Goal: Task Accomplishment & Management: Manage account settings

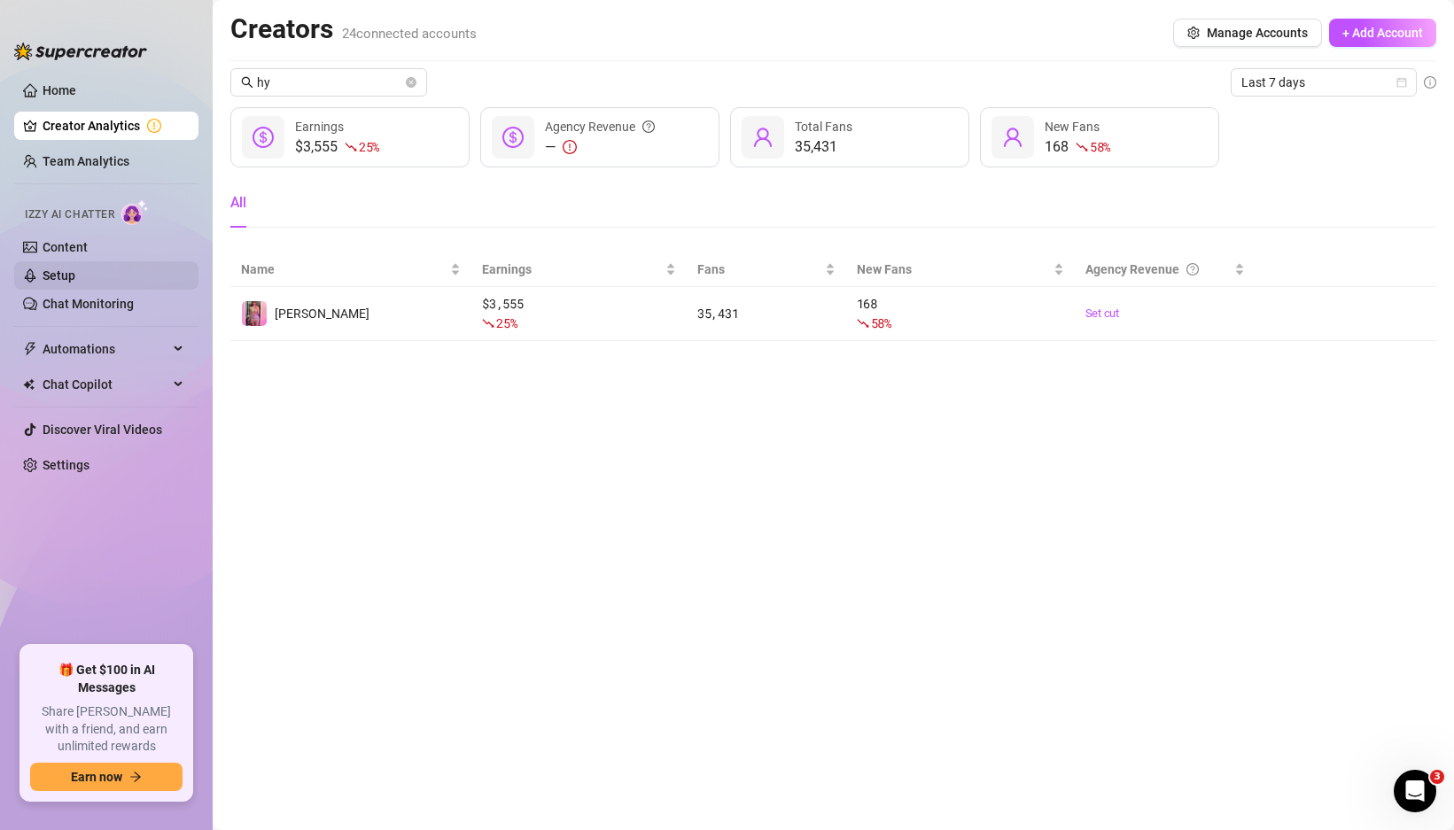
click at [75, 272] on link "Setup" at bounding box center [59, 275] width 33 height 14
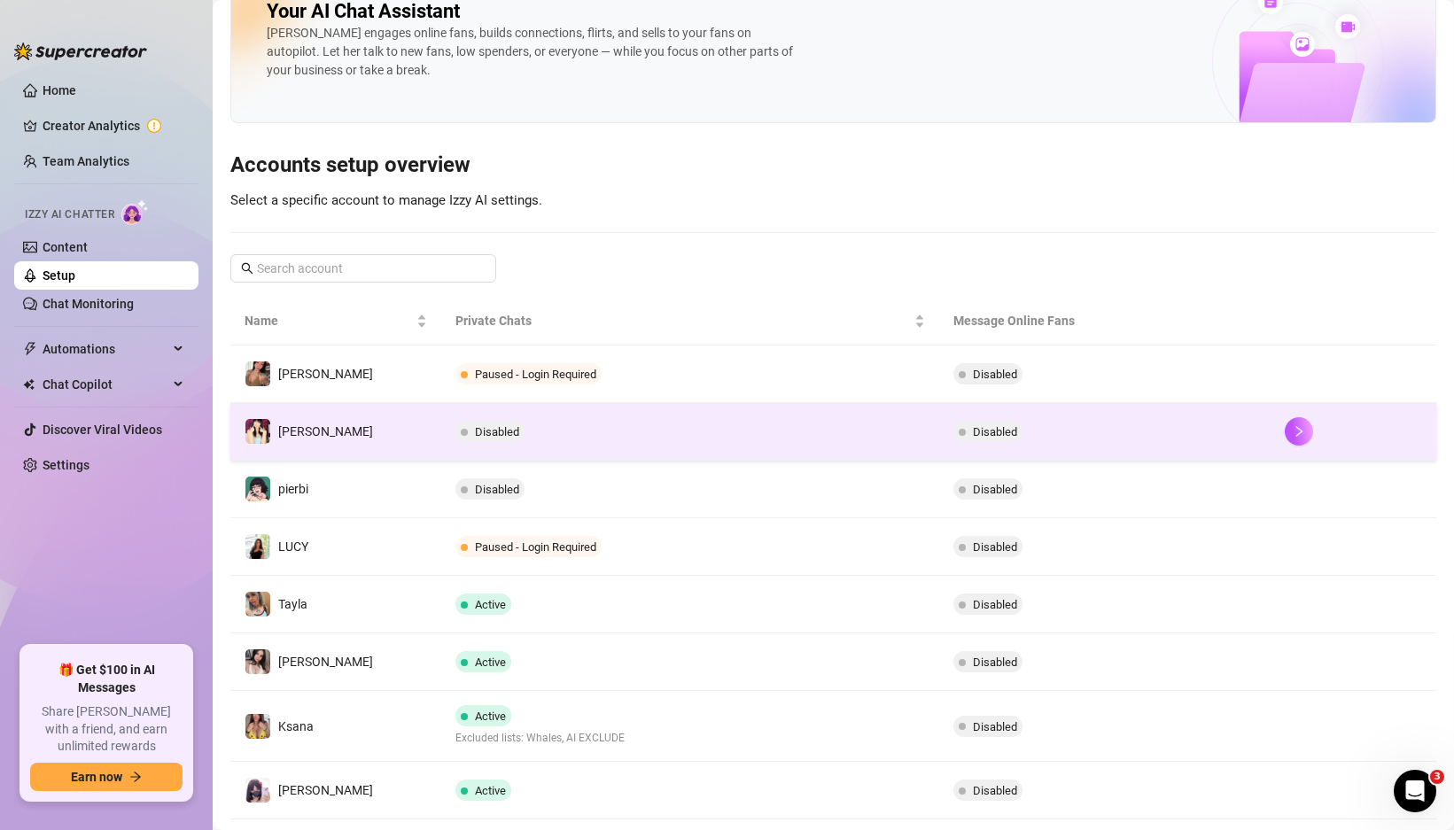
scroll to position [50, 0]
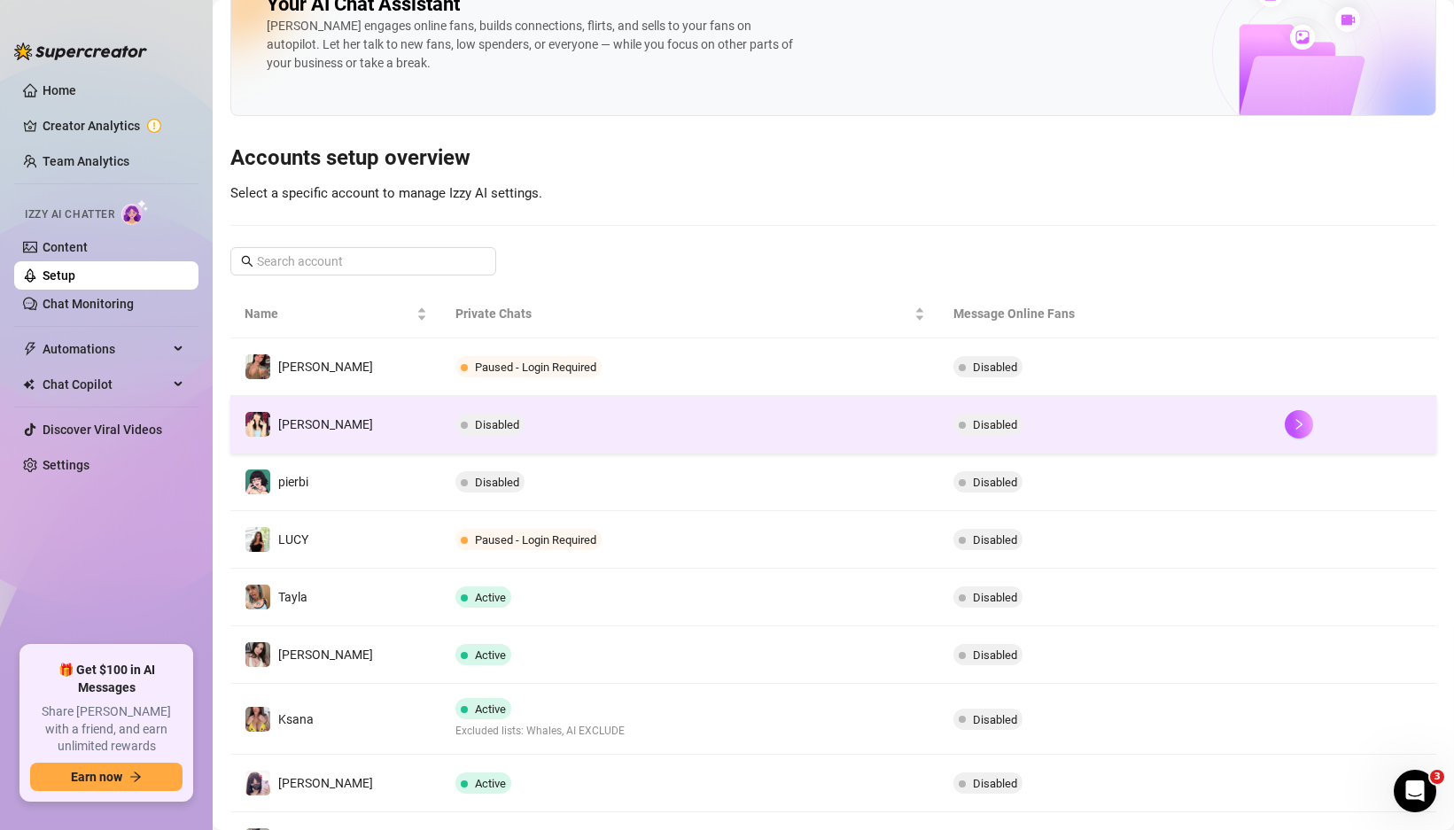
click at [632, 438] on td "Disabled" at bounding box center [689, 425] width 497 height 58
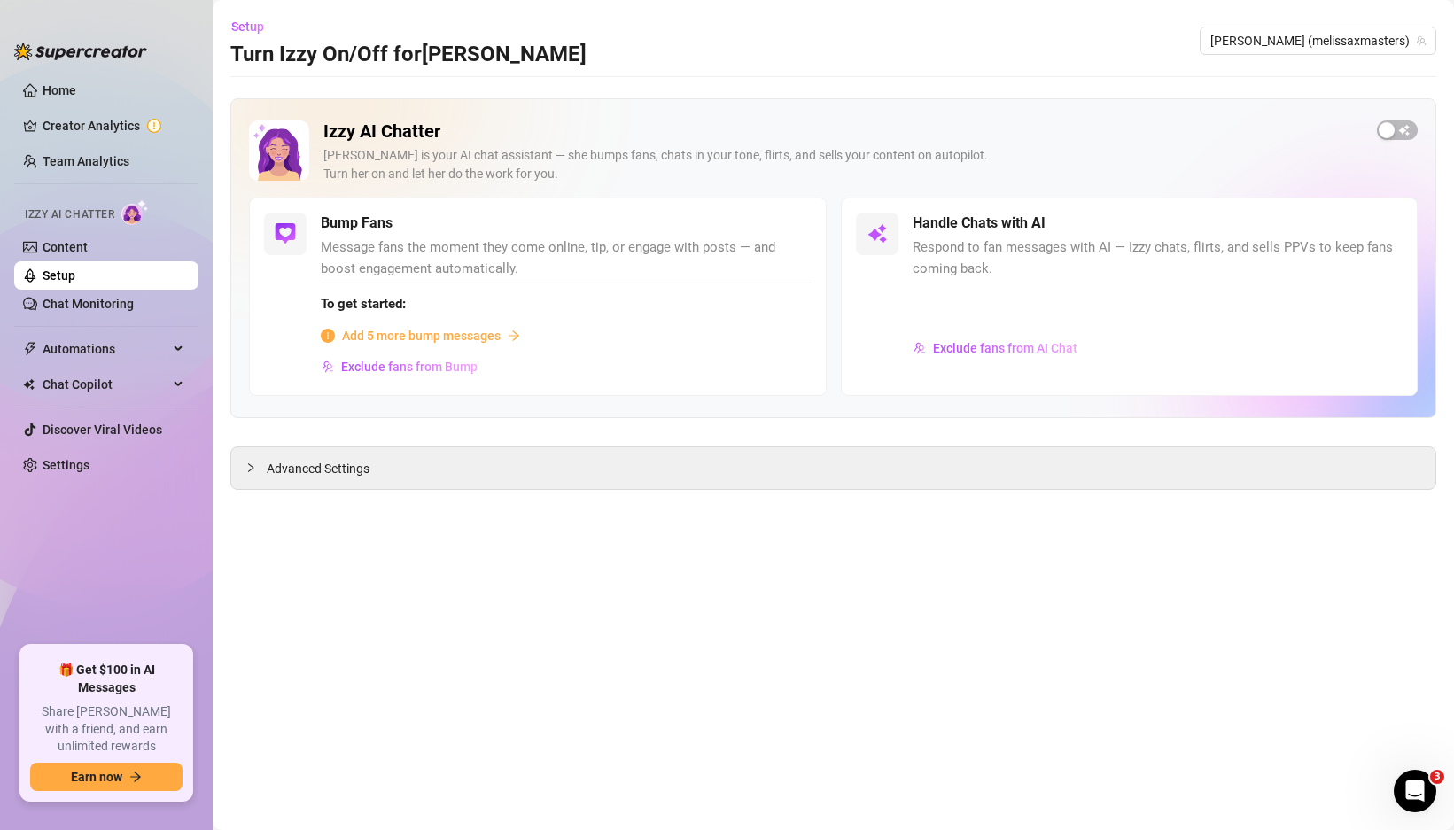
click at [342, 135] on h2 "Izzy AI Chatter" at bounding box center [842, 131] width 1039 height 22
click at [356, 134] on h2 "Izzy AI Chatter" at bounding box center [842, 131] width 1039 height 22
click at [75, 273] on link "Setup" at bounding box center [59, 275] width 33 height 14
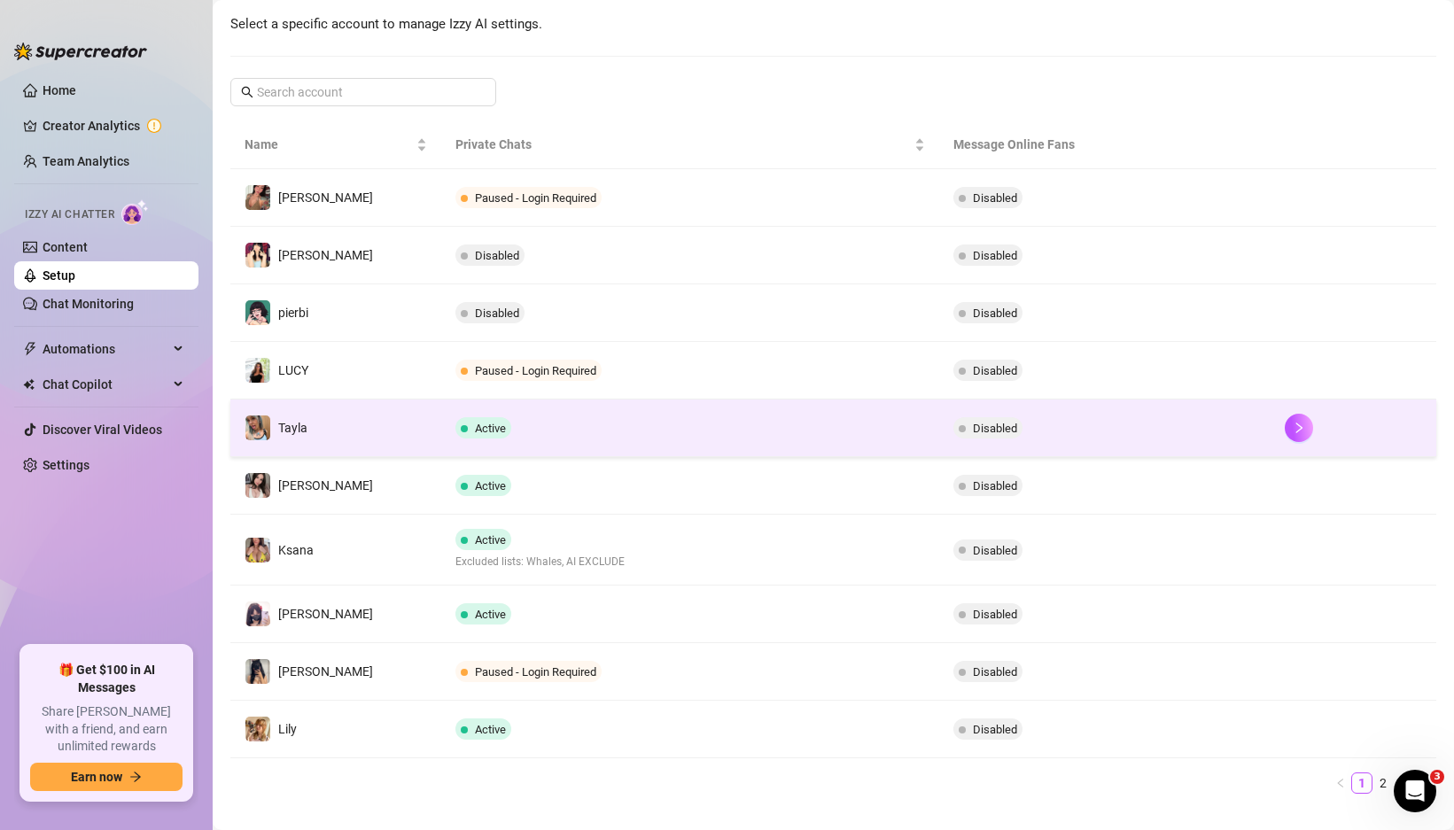
scroll to position [224, 0]
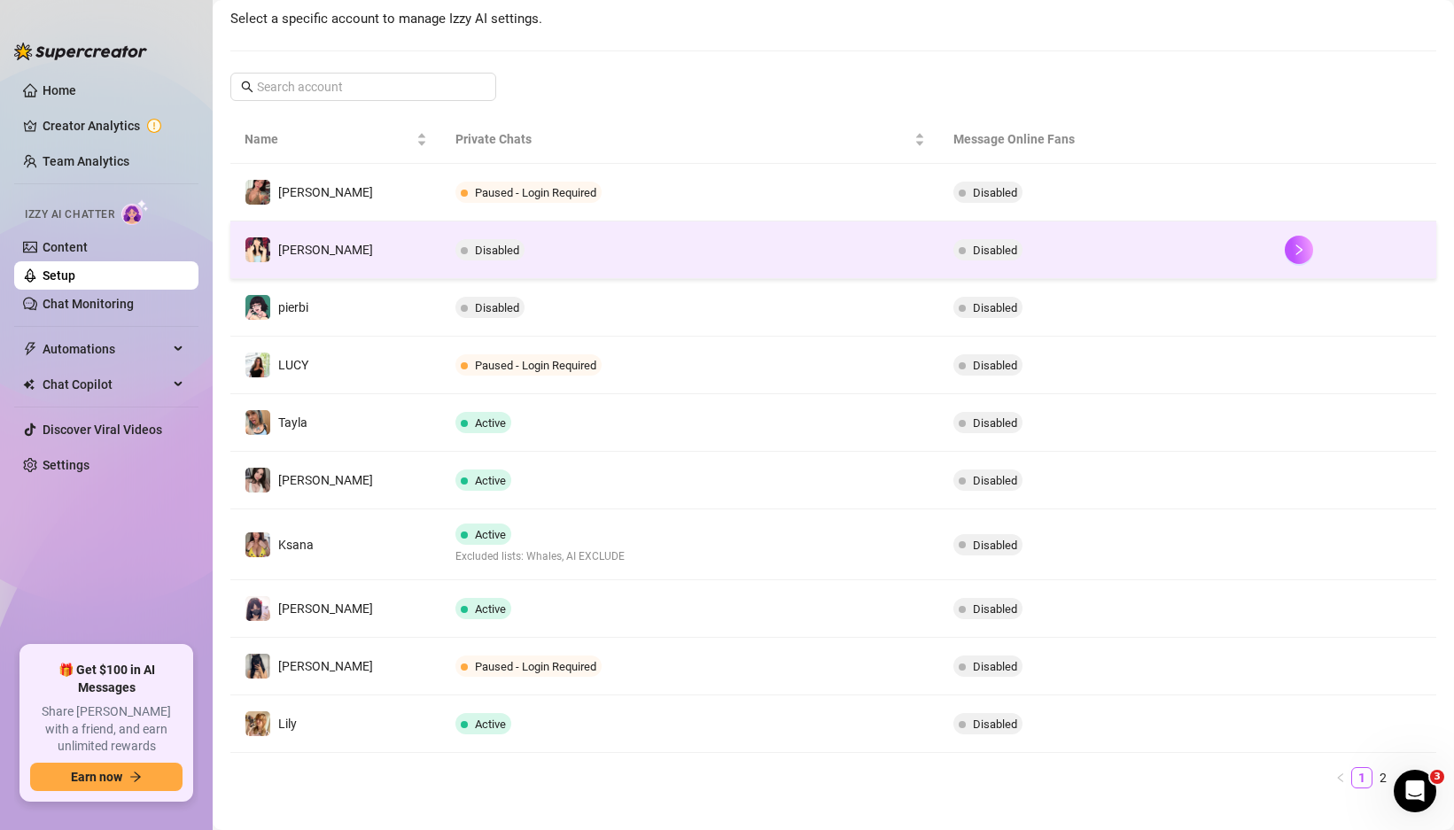
click at [391, 271] on td "[PERSON_NAME]" at bounding box center [335, 250] width 211 height 58
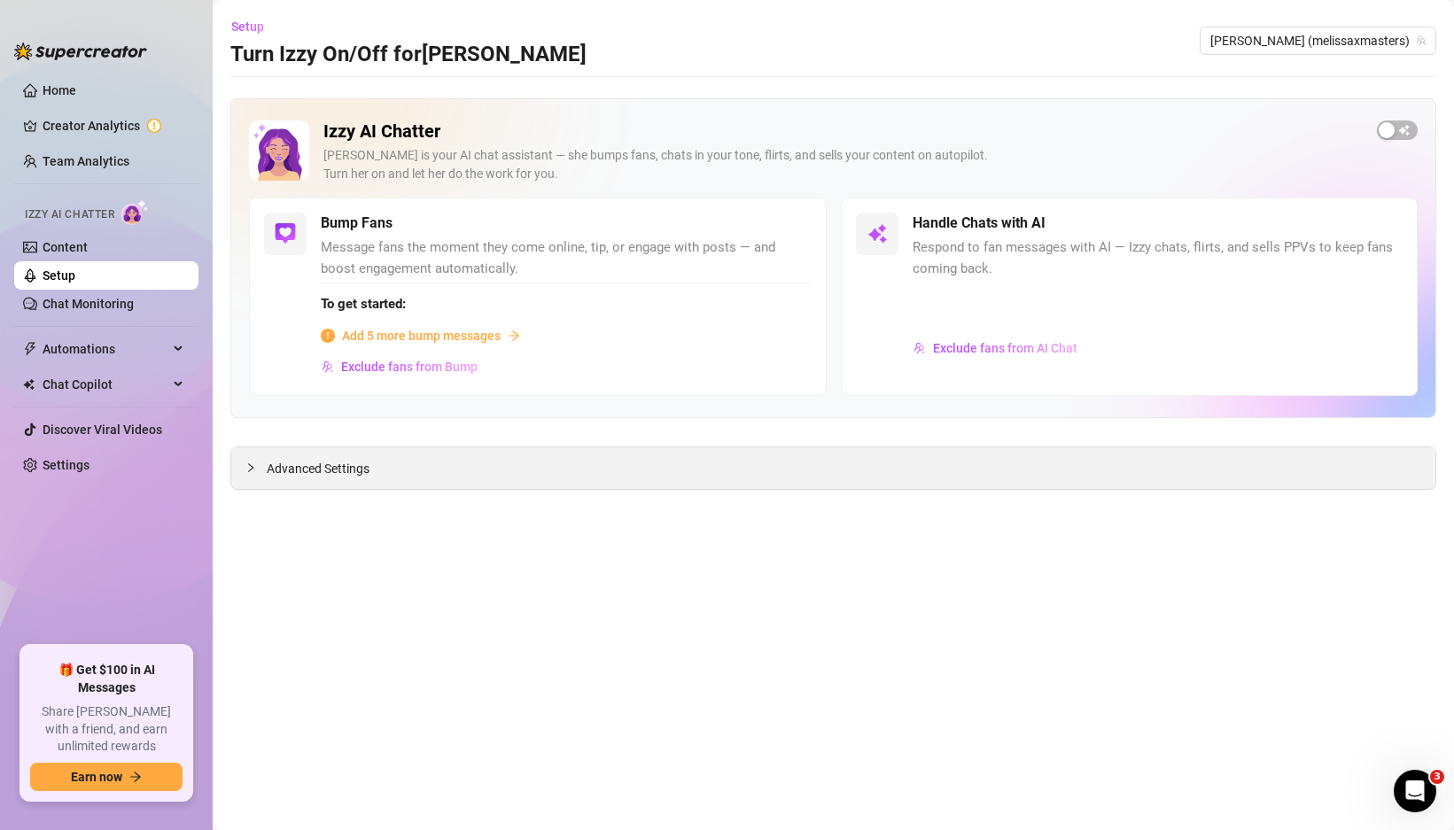
click at [374, 477] on div "Advanced Settings" at bounding box center [833, 468] width 1204 height 42
click at [360, 475] on span "Advanced Settings" at bounding box center [318, 468] width 103 height 19
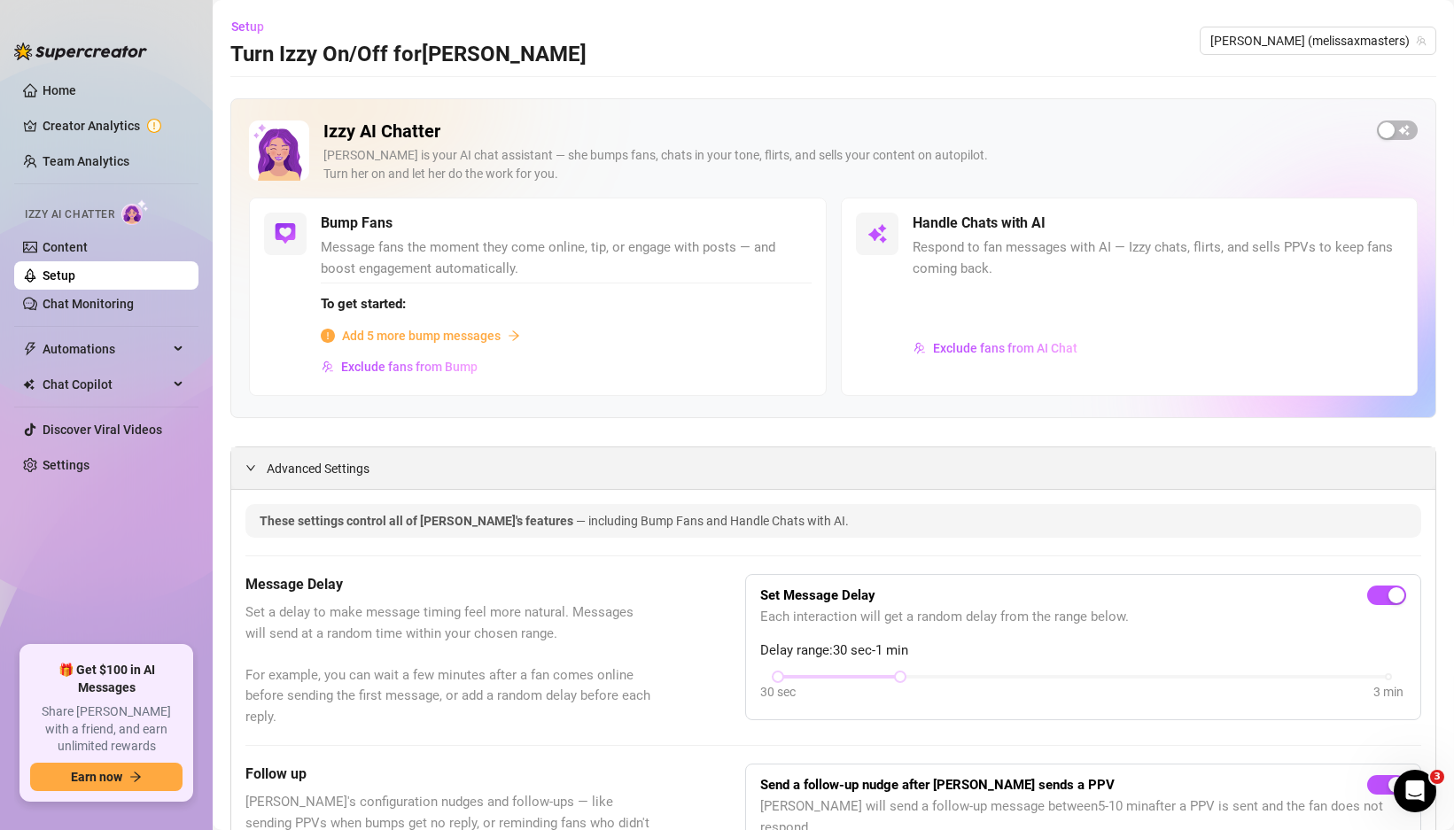
click at [351, 455] on div "Advanced Settings" at bounding box center [833, 468] width 1204 height 42
click at [338, 471] on span "Advanced Settings" at bounding box center [318, 468] width 103 height 19
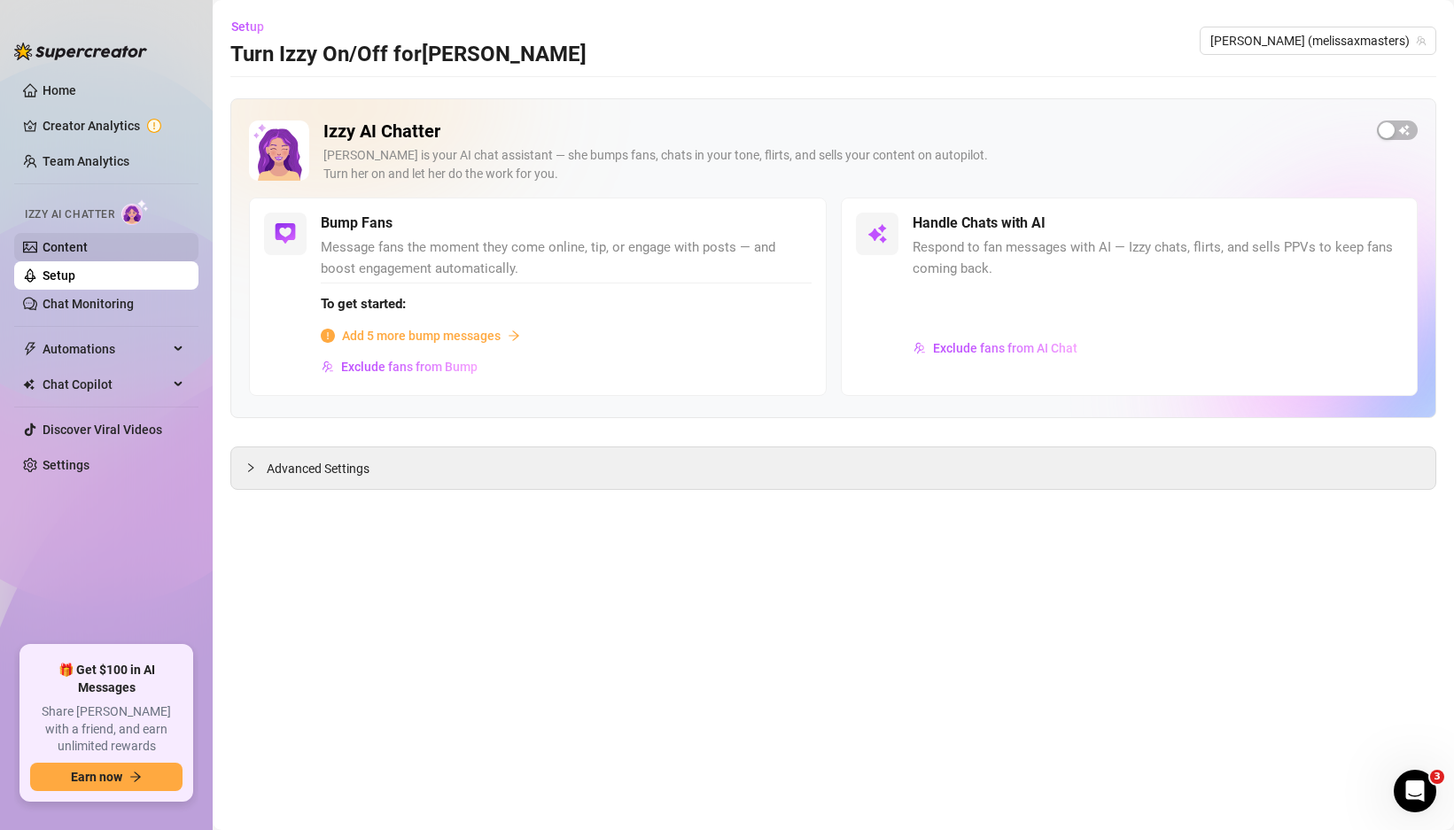
click at [55, 240] on link "Content" at bounding box center [65, 247] width 45 height 14
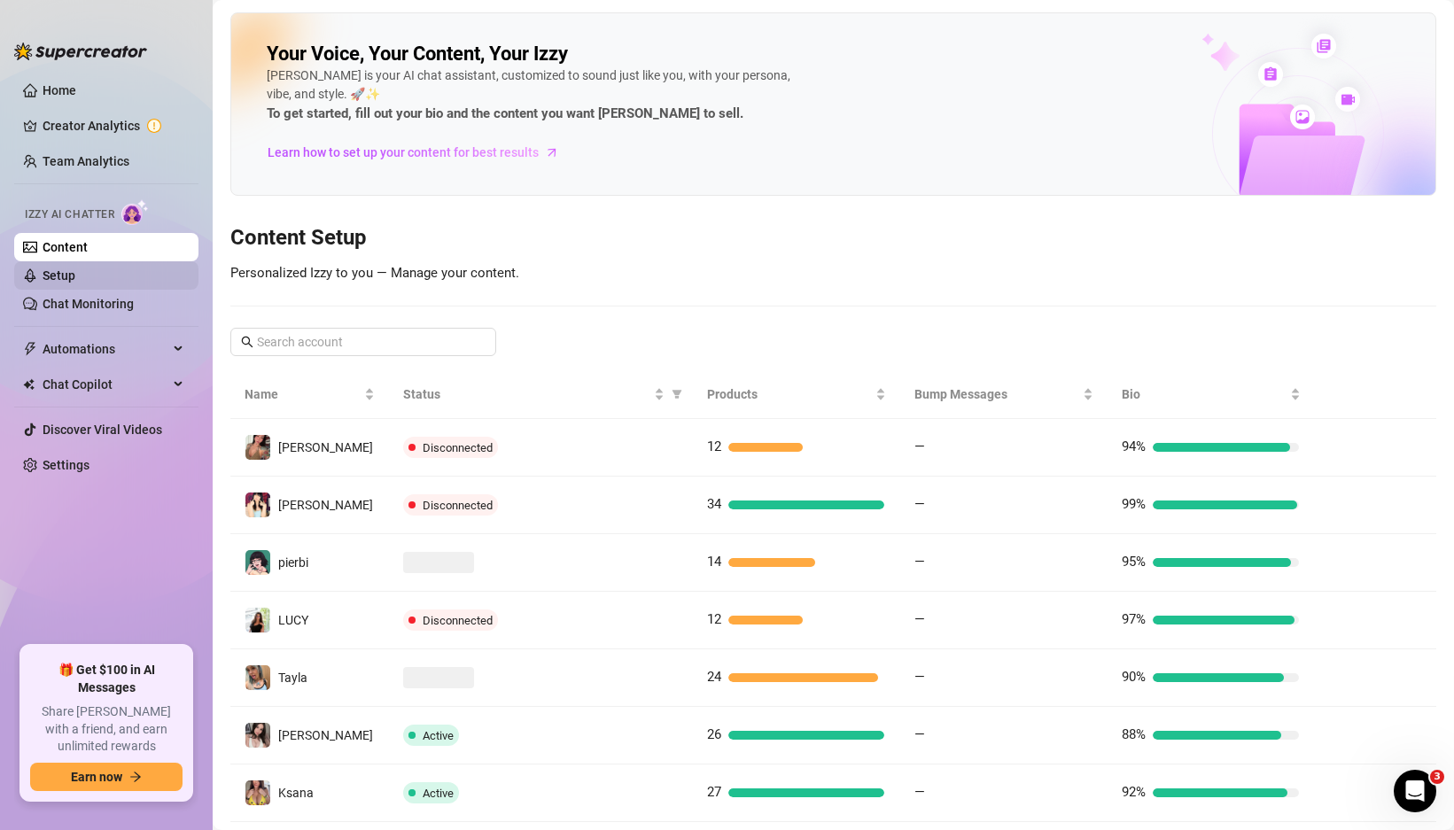
click at [75, 279] on link "Setup" at bounding box center [59, 275] width 33 height 14
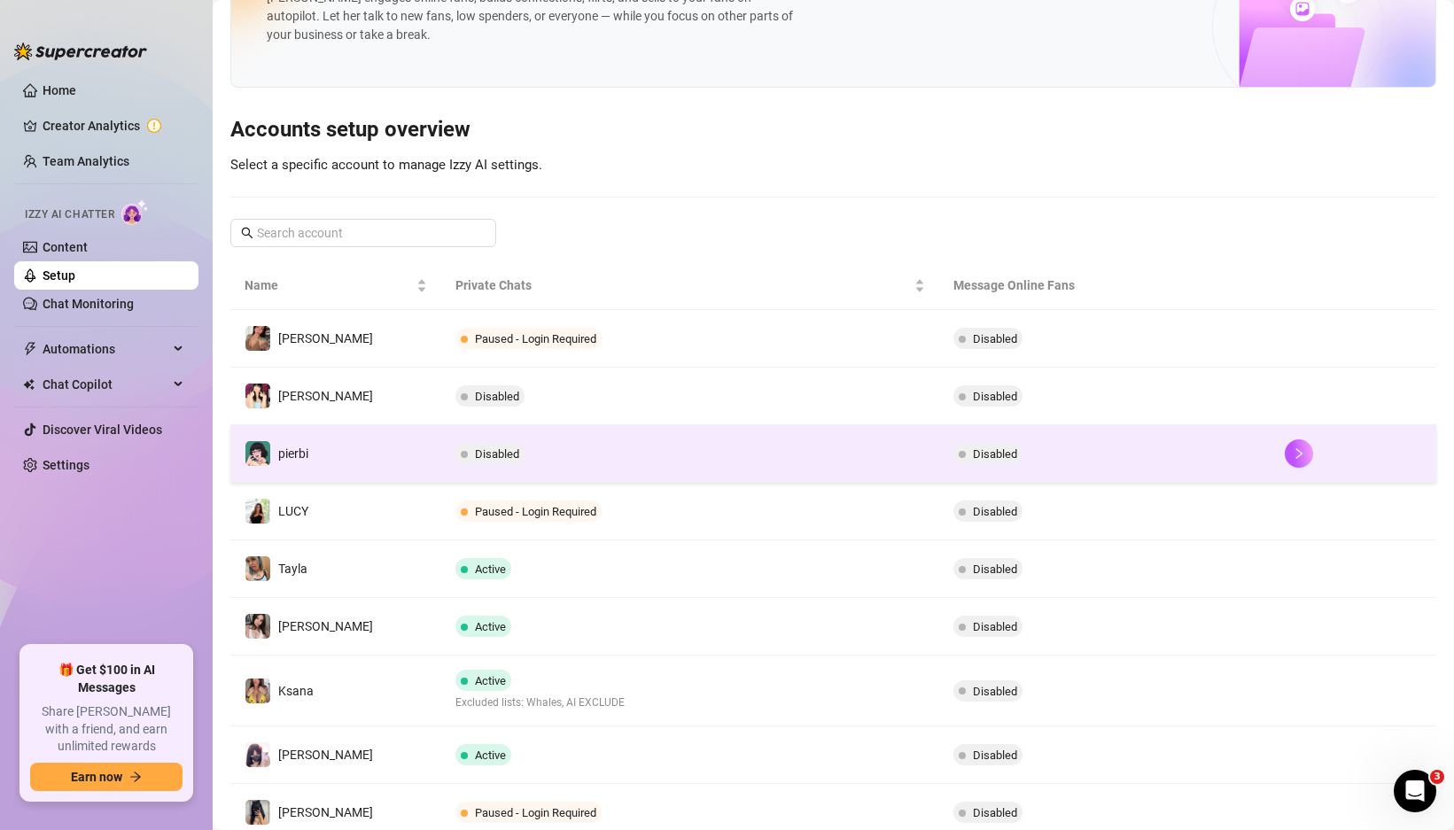
scroll to position [119, 0]
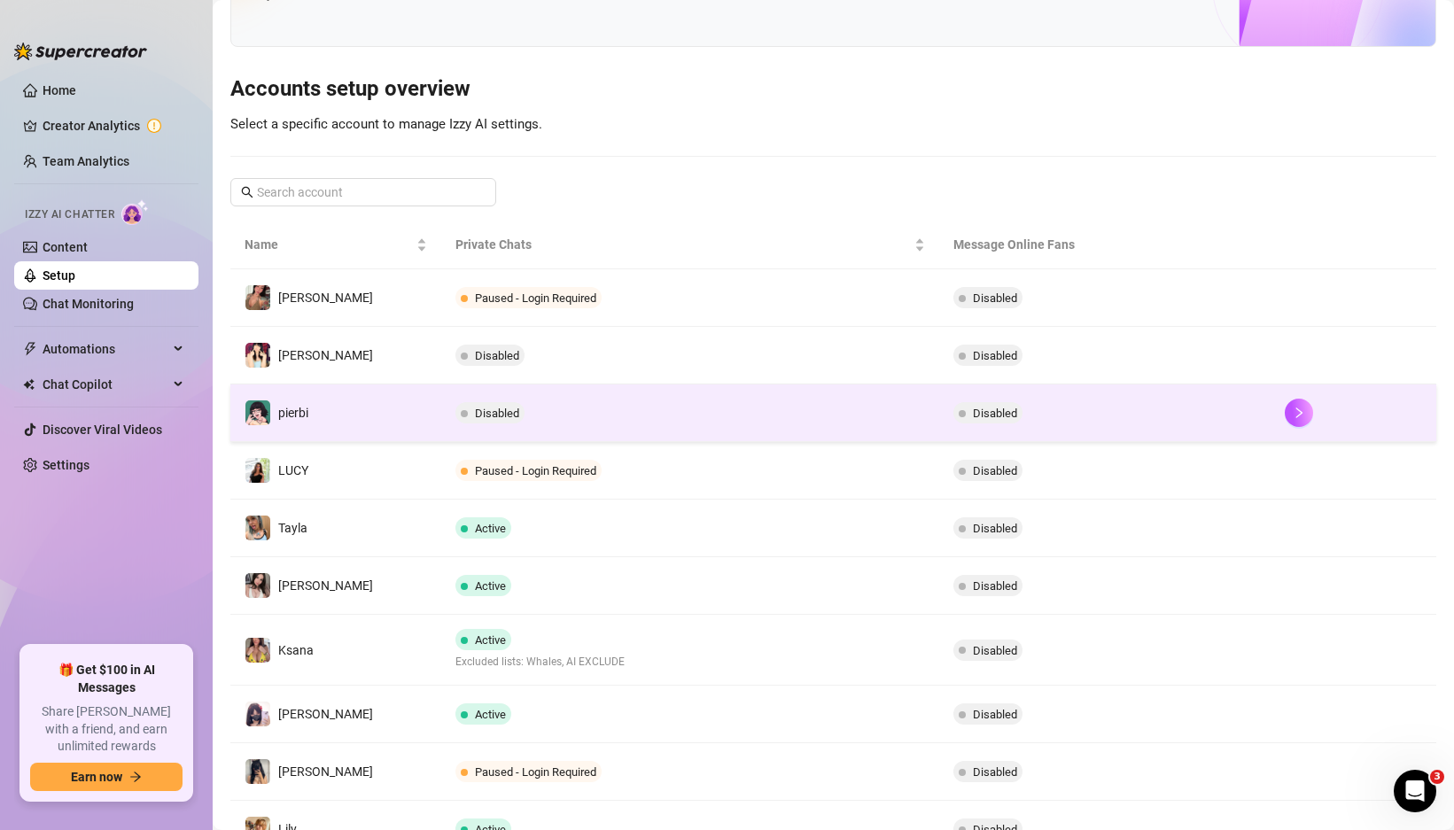
click at [648, 506] on td "Active" at bounding box center [689, 529] width 497 height 58
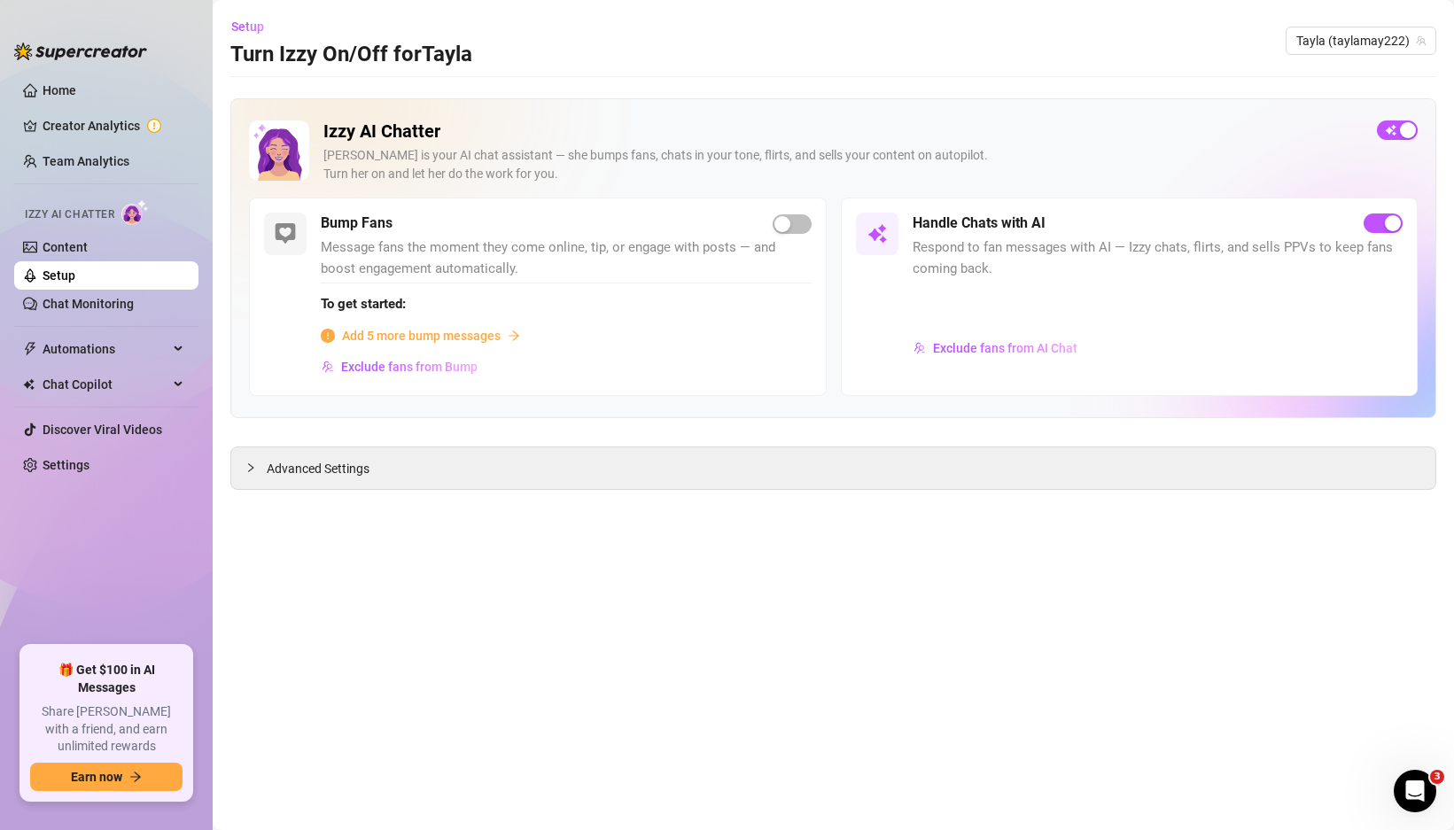
click at [393, 240] on span "Message fans the moment they come online, tip, or engage with posts — and boost…" at bounding box center [566, 258] width 491 height 42
click at [134, 297] on link "Chat Monitoring" at bounding box center [88, 304] width 91 height 14
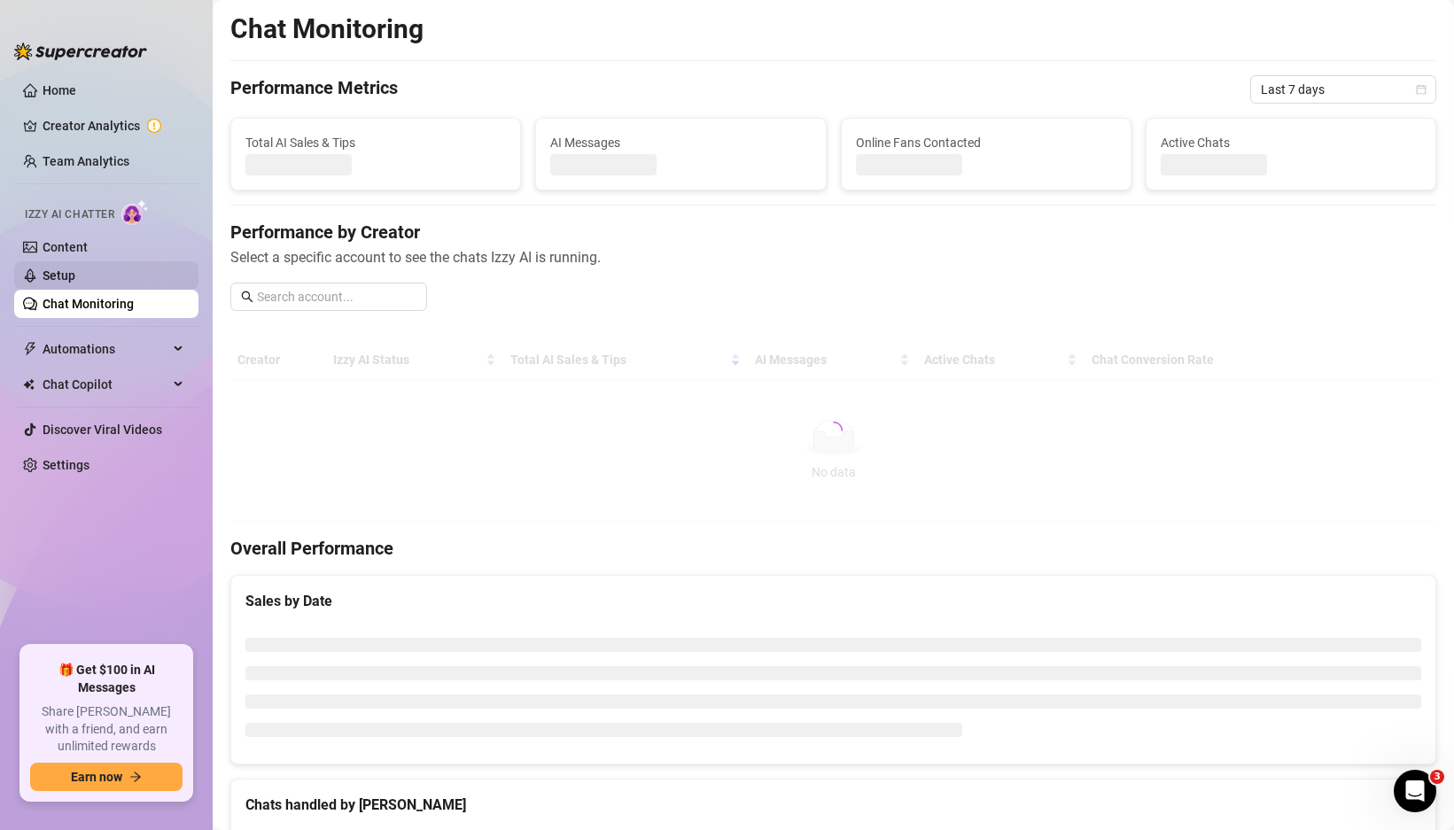
click at [75, 279] on link "Setup" at bounding box center [59, 275] width 33 height 14
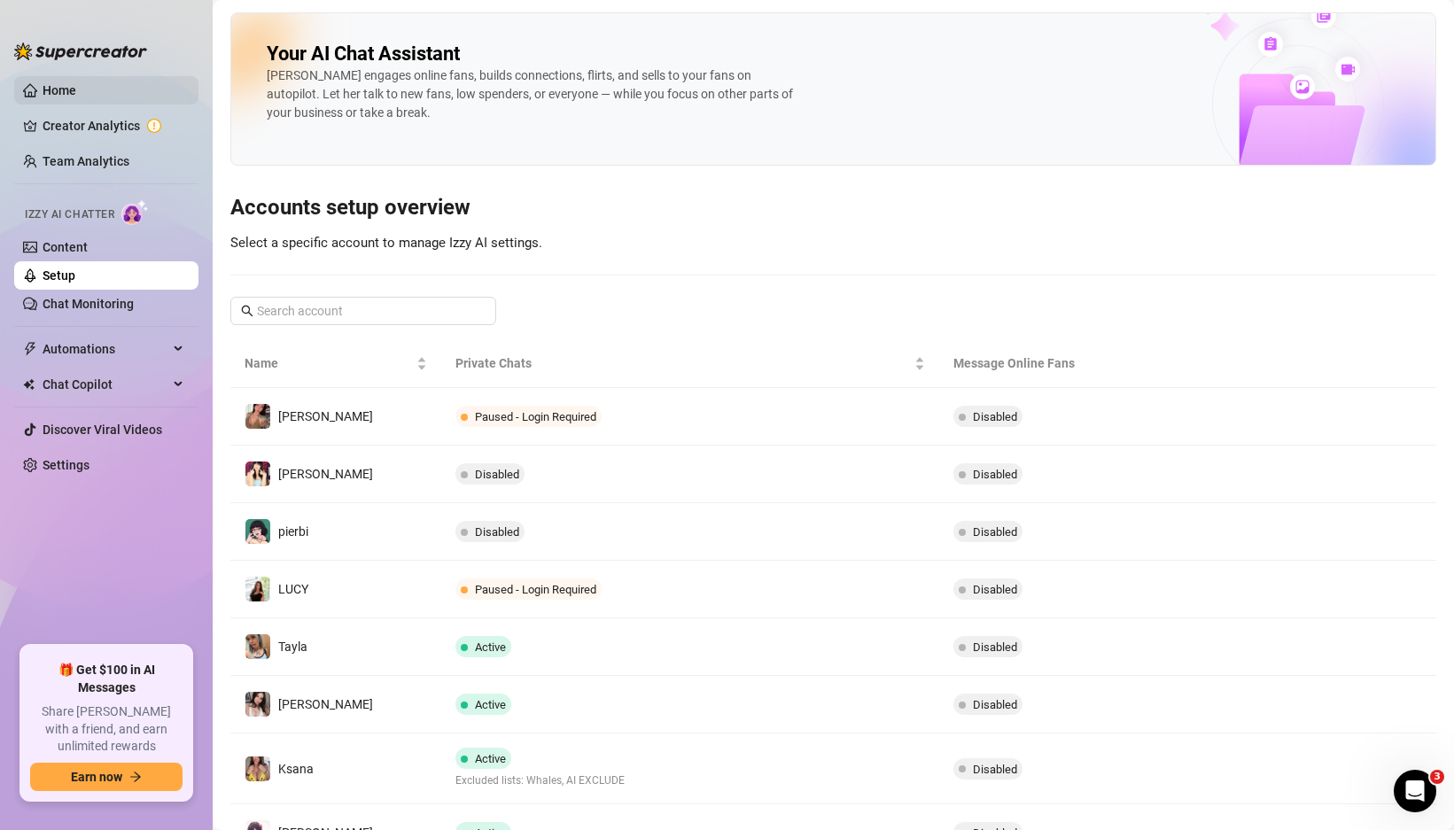
click at [64, 91] on link "Home" at bounding box center [60, 90] width 34 height 14
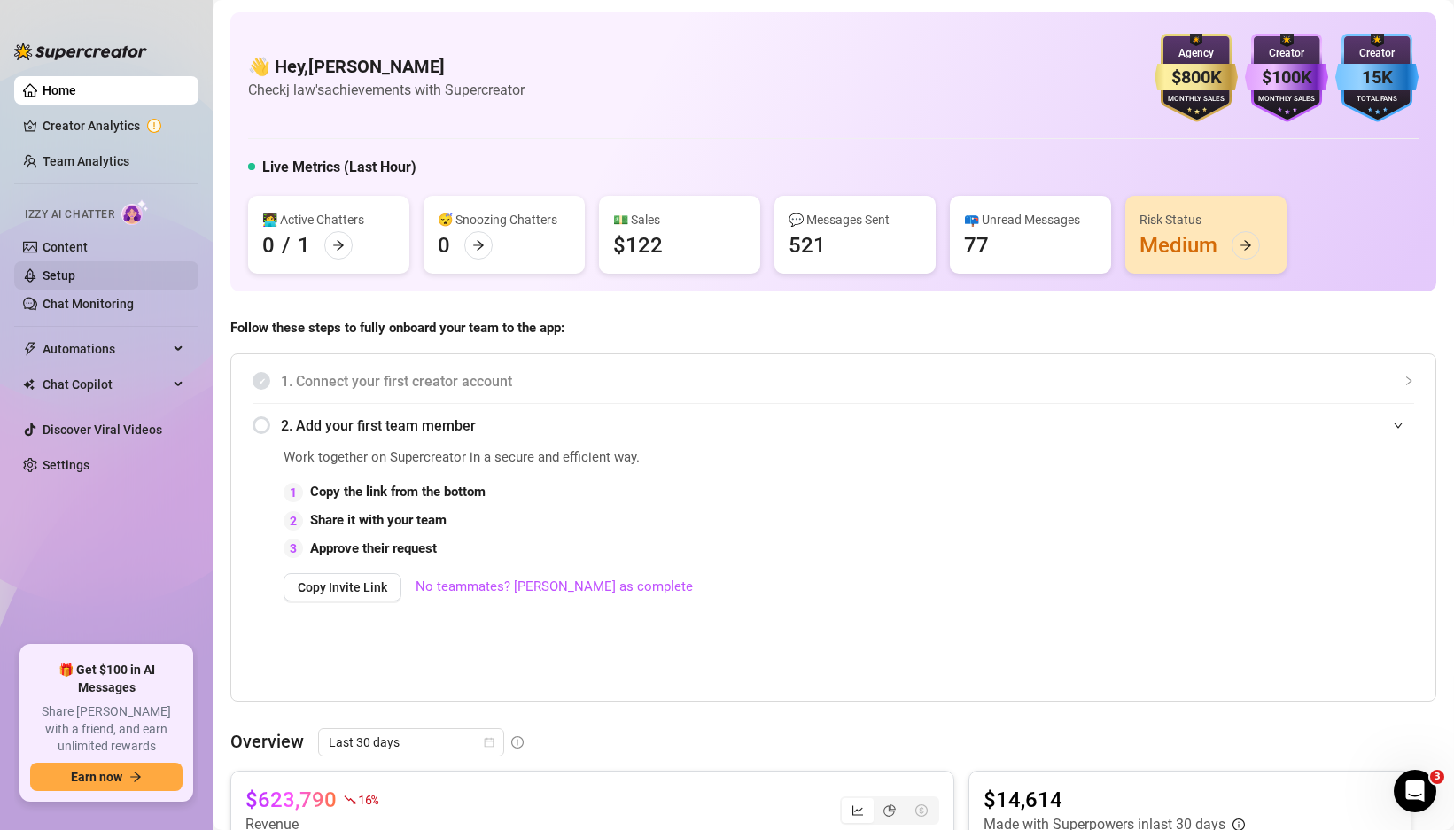
click at [65, 268] on link "Setup" at bounding box center [59, 275] width 33 height 14
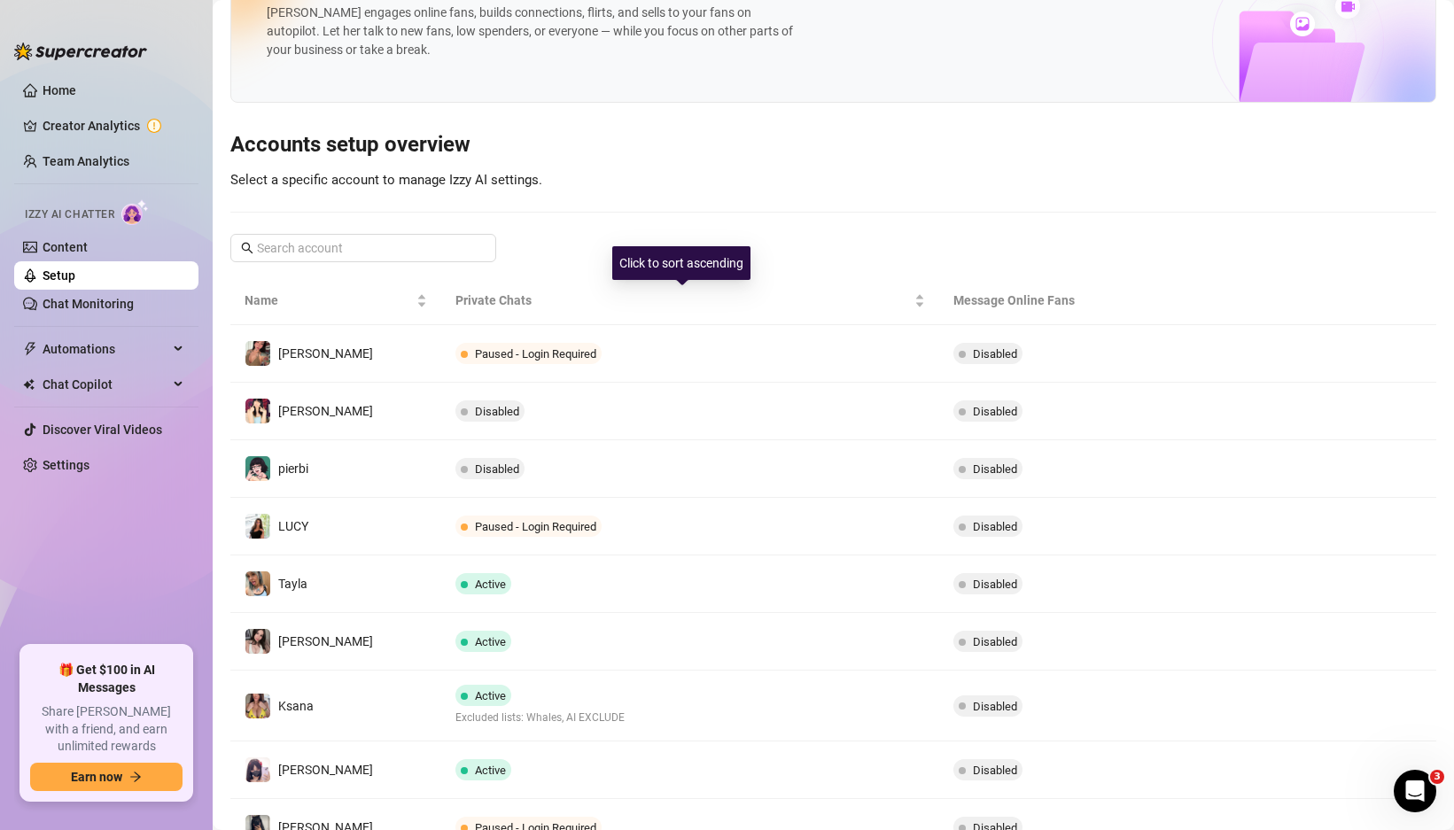
scroll to position [250, 0]
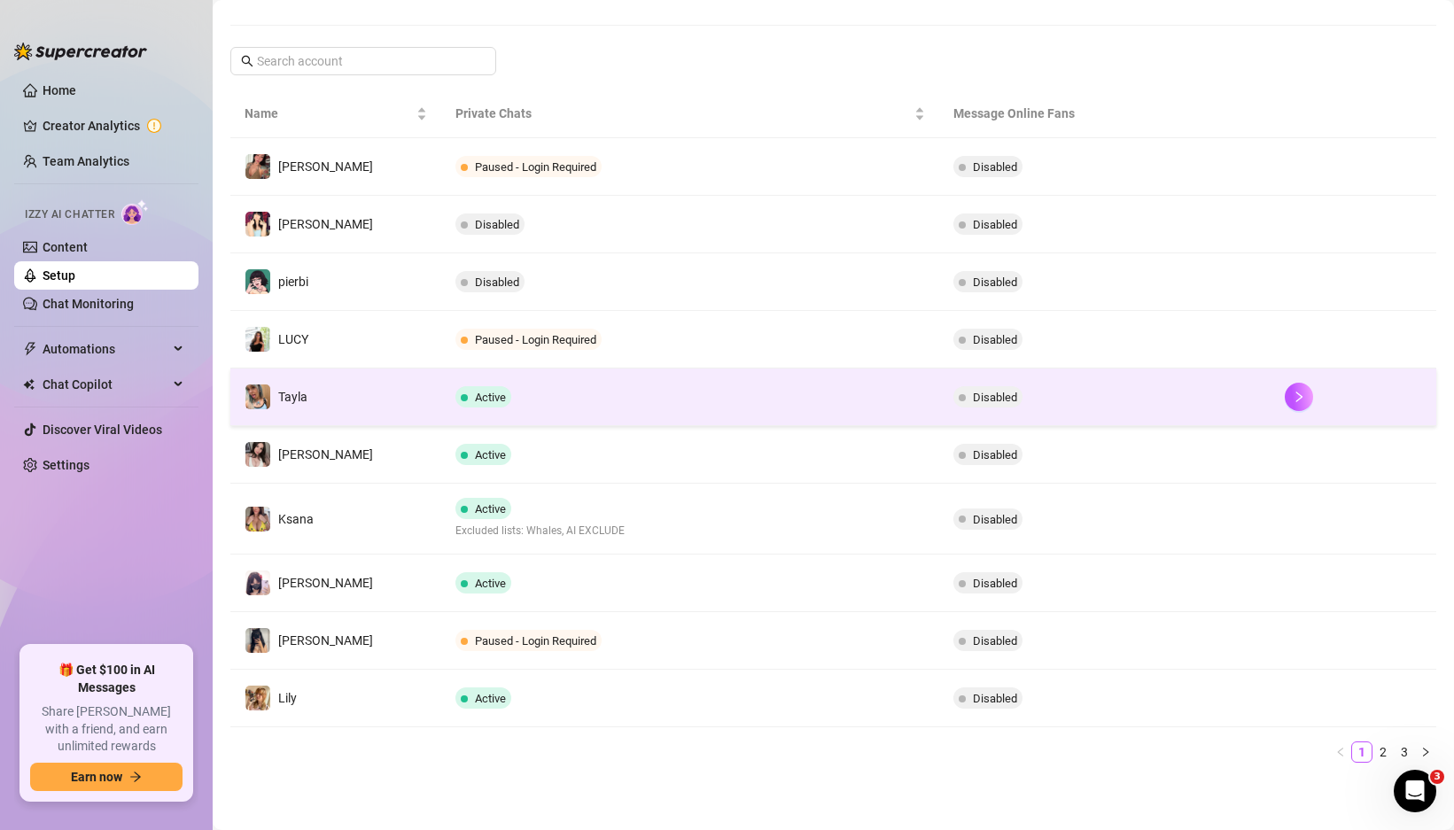
click at [516, 392] on td "Active" at bounding box center [689, 398] width 497 height 58
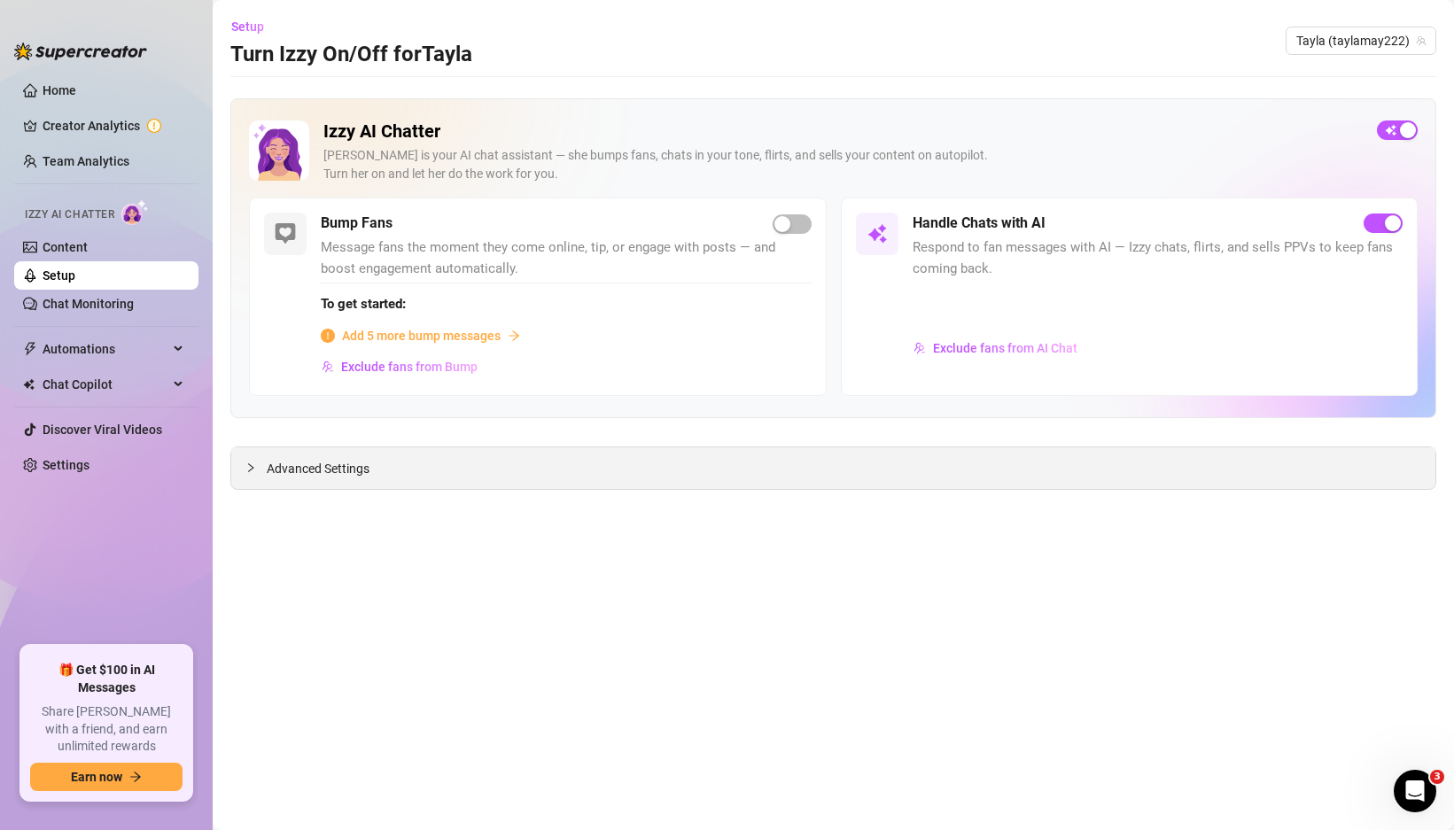
click at [563, 479] on div "Advanced Settings" at bounding box center [833, 468] width 1204 height 42
click at [391, 478] on div "Advanced Settings" at bounding box center [833, 468] width 1204 height 42
click at [307, 476] on span "Advanced Settings" at bounding box center [318, 468] width 103 height 19
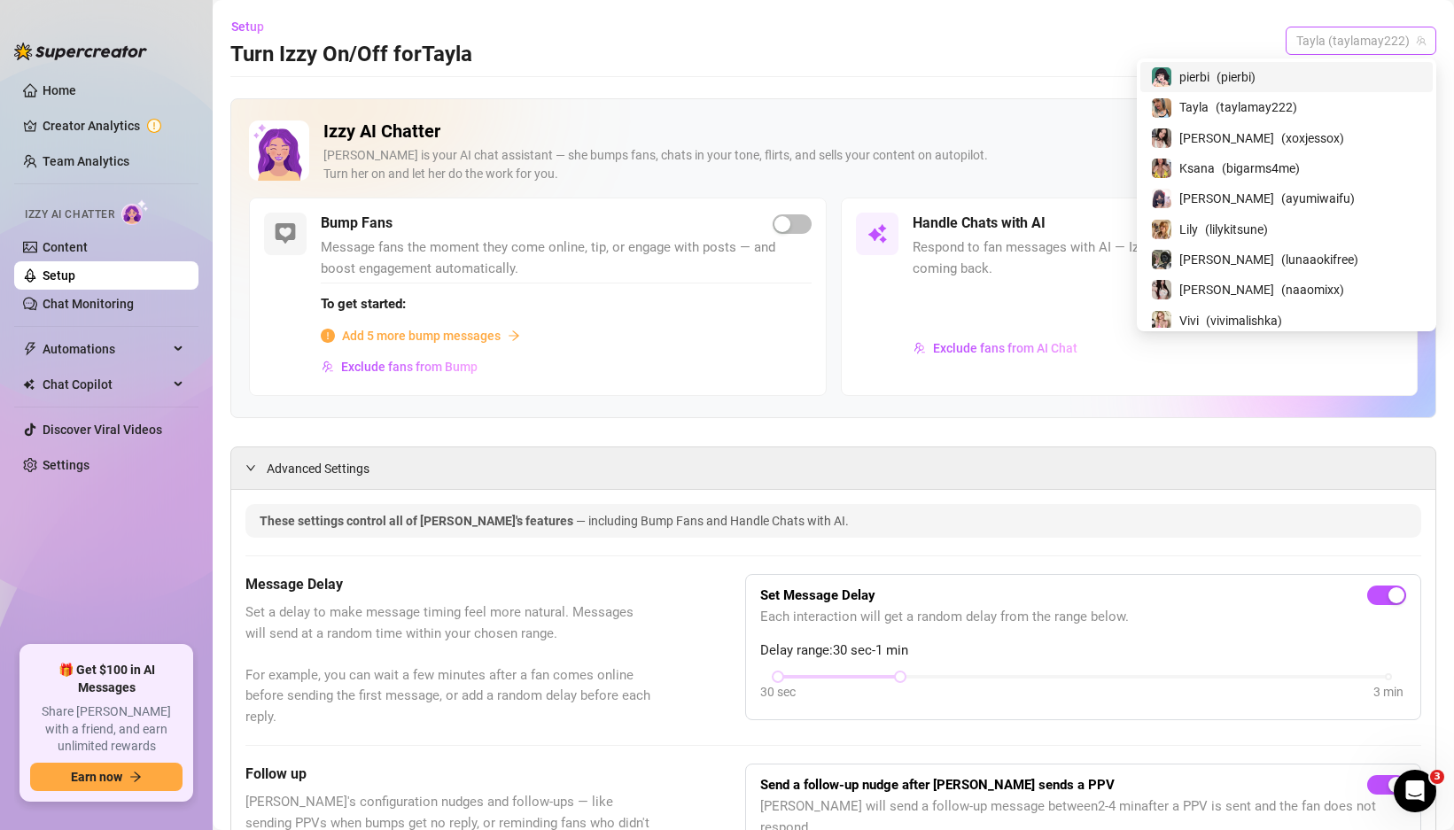
click at [1315, 33] on span "Tayla (taylamay222)" at bounding box center [1360, 40] width 129 height 27
click at [1115, 33] on div "Setup Turn Izzy On/Off for [PERSON_NAME] (taylamay222)" at bounding box center [833, 40] width 1206 height 57
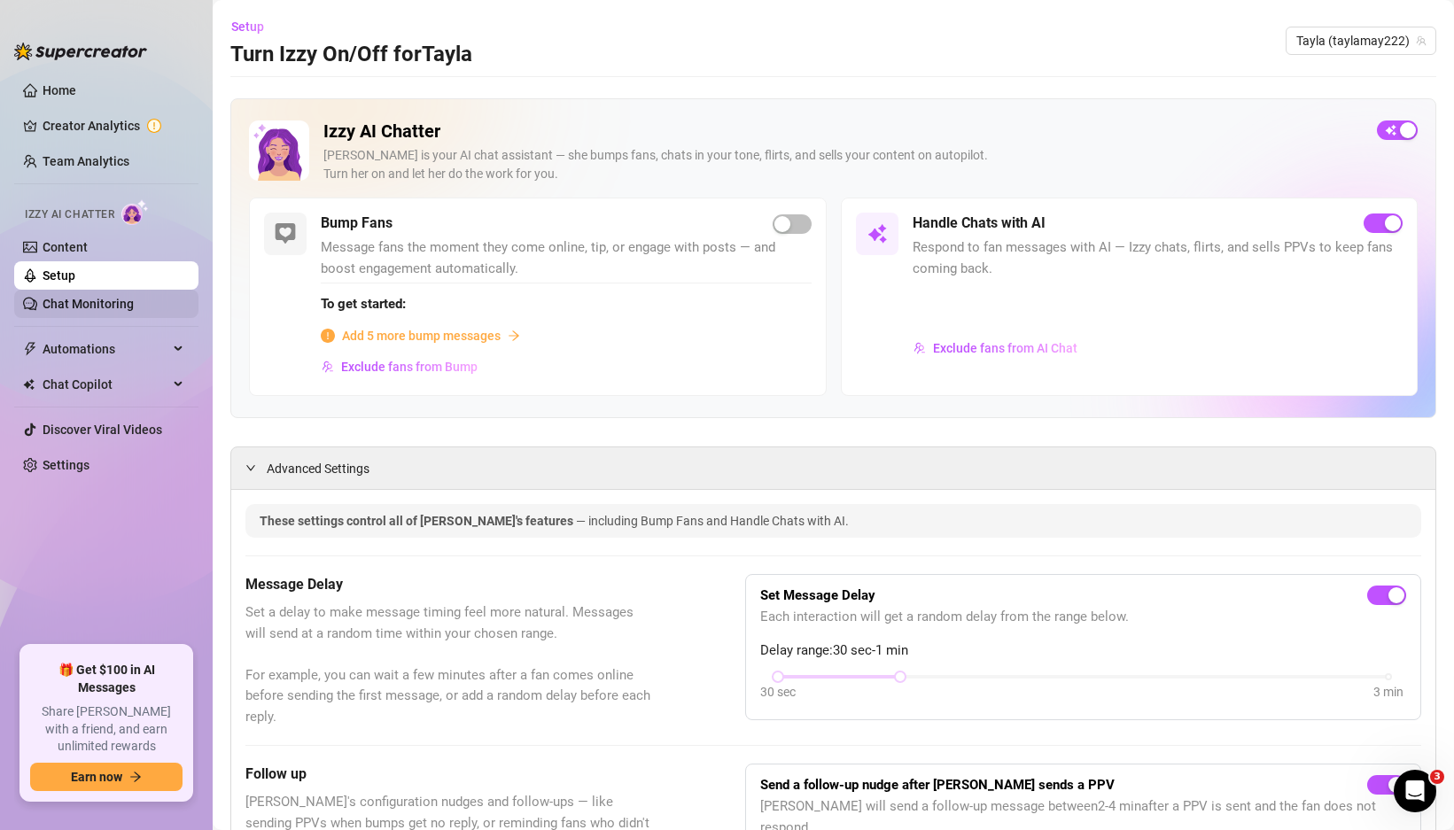
click at [101, 310] on link "Chat Monitoring" at bounding box center [88, 304] width 91 height 14
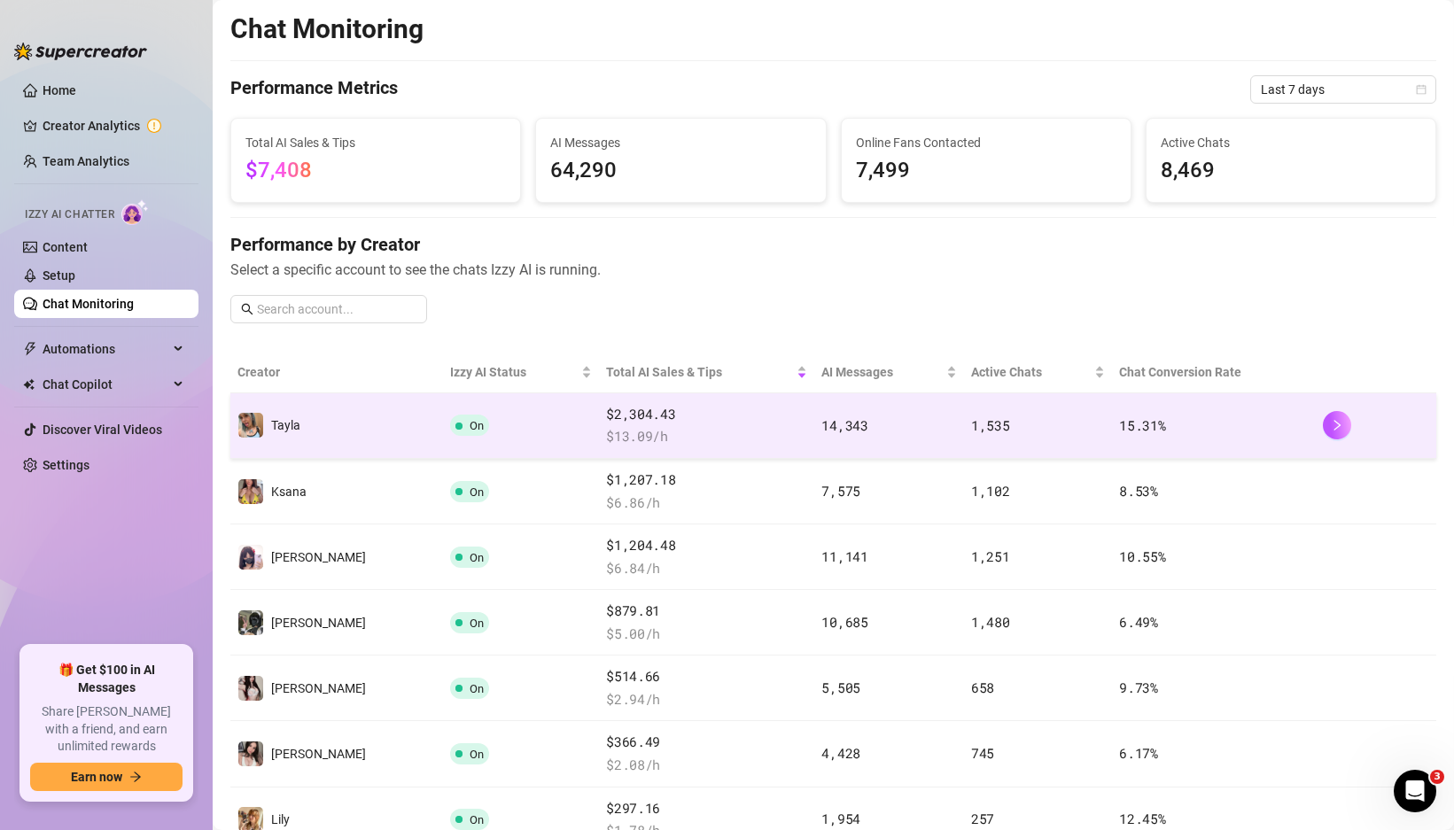
click at [459, 423] on td "On" at bounding box center [521, 426] width 156 height 66
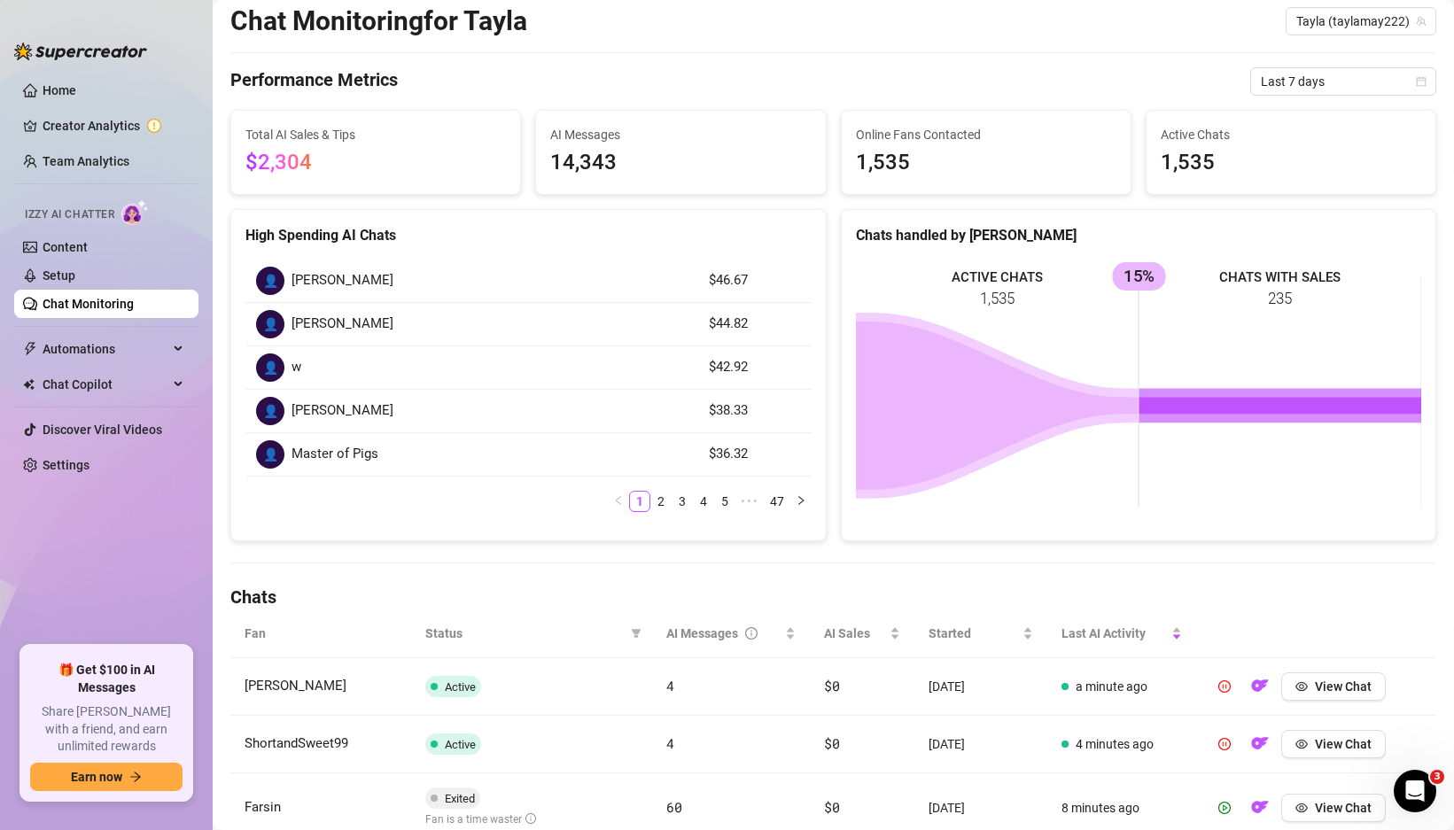
scroll to position [58, 0]
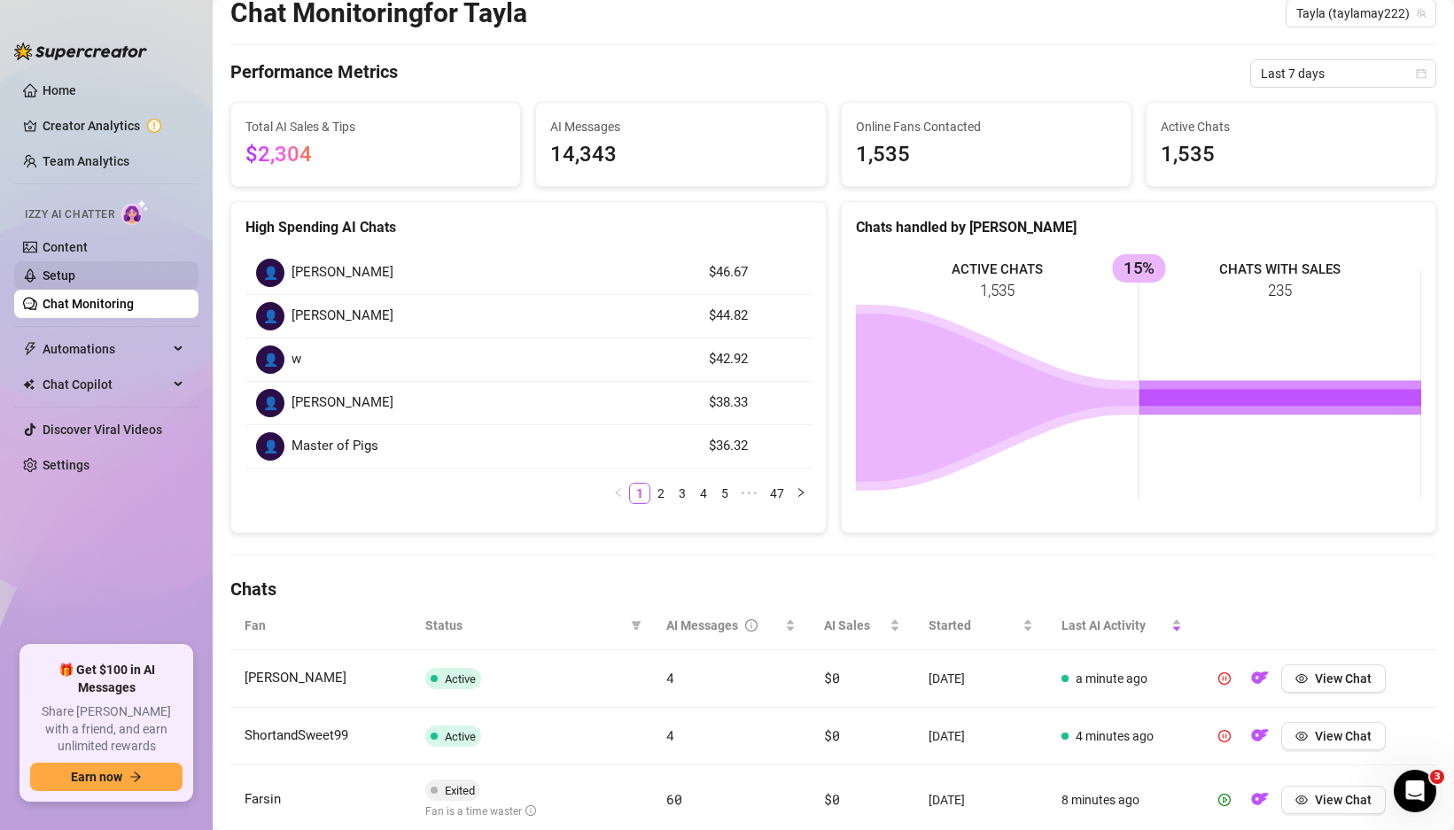
click at [75, 268] on link "Setup" at bounding box center [59, 275] width 33 height 14
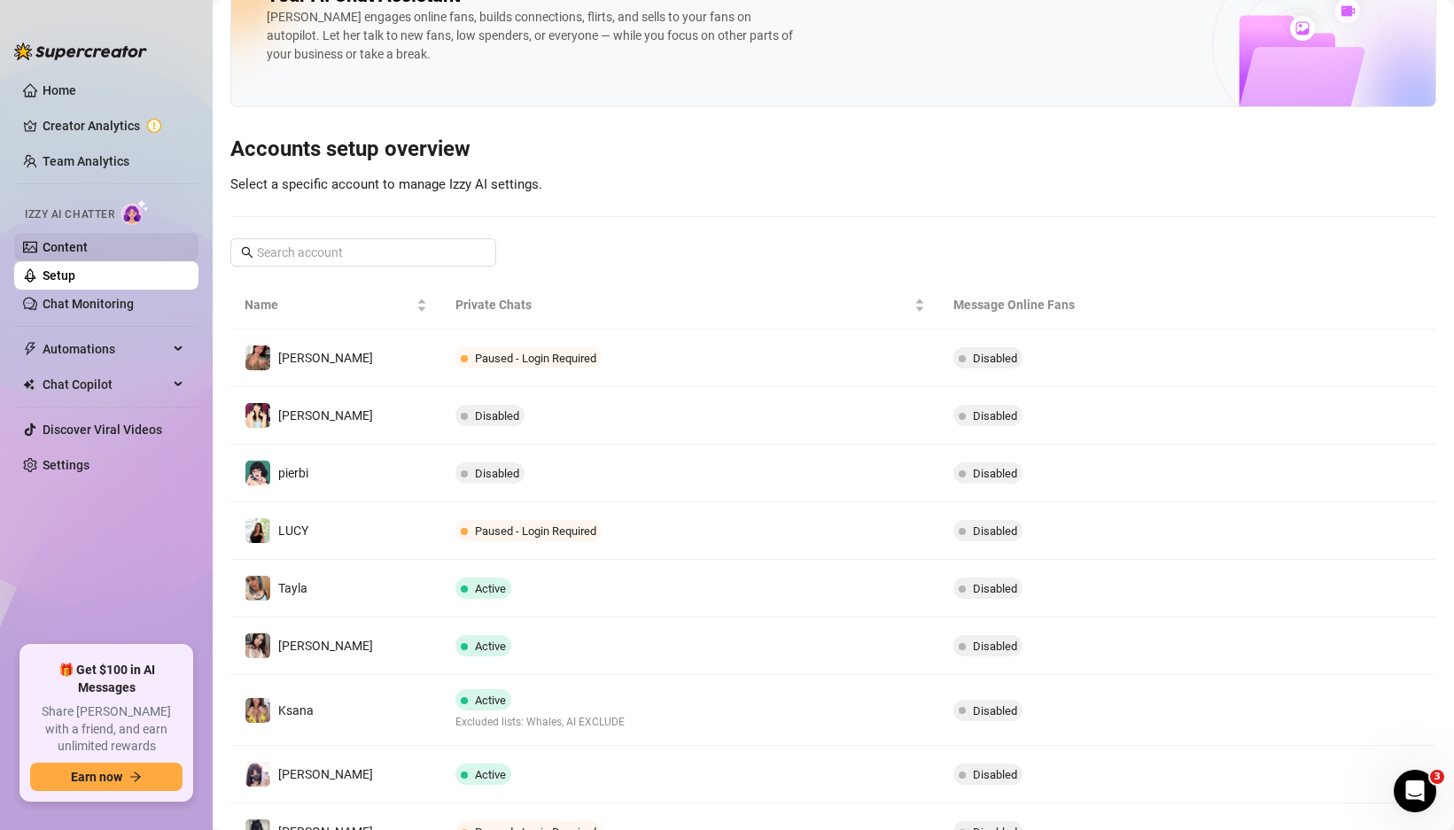
click at [88, 246] on link "Content" at bounding box center [65, 247] width 45 height 14
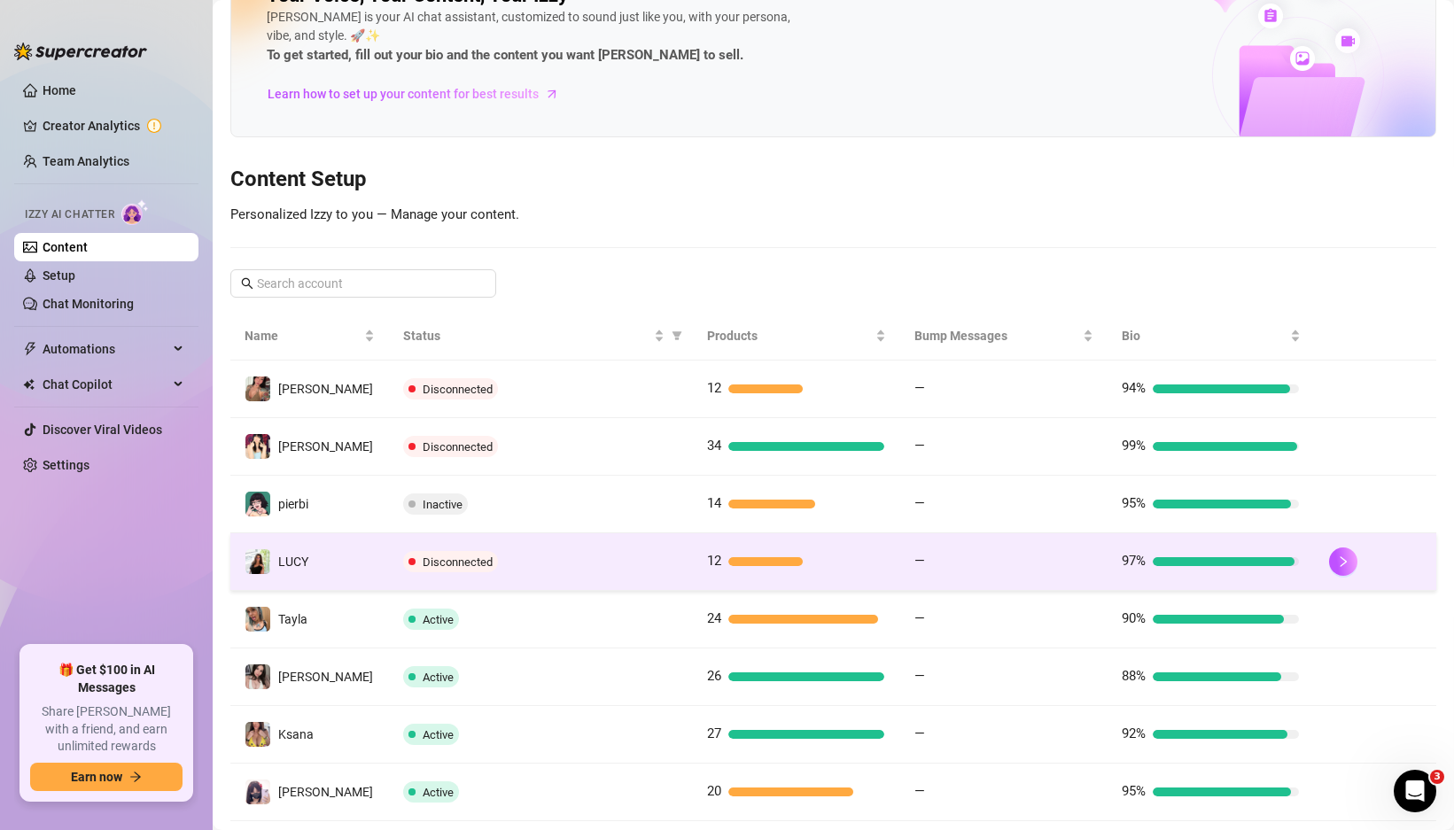
click at [545, 582] on td "Disconnected" at bounding box center [541, 562] width 304 height 58
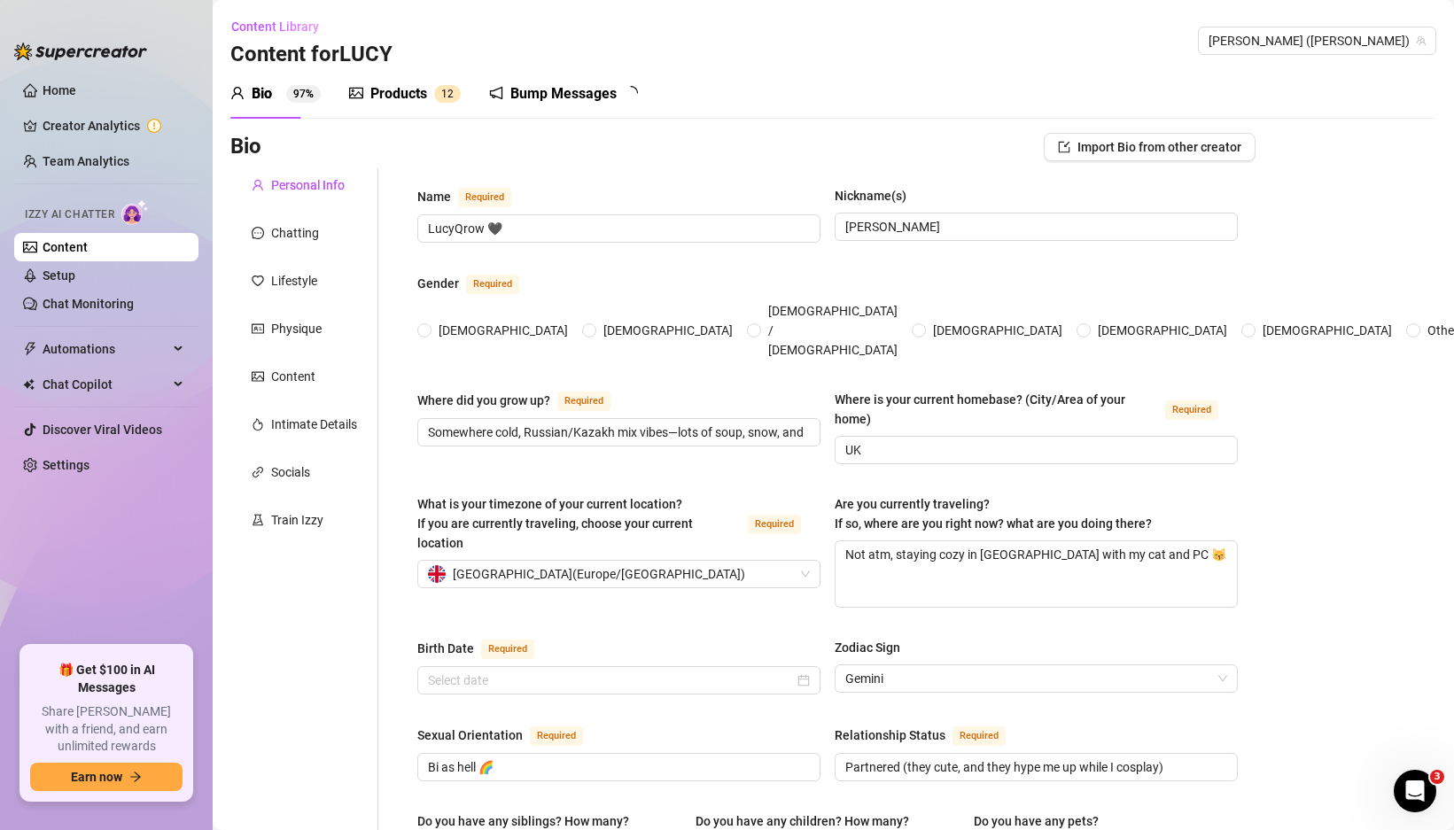
radio input "true"
type input "[DATE]"
click at [88, 252] on link "Content" at bounding box center [65, 247] width 45 height 14
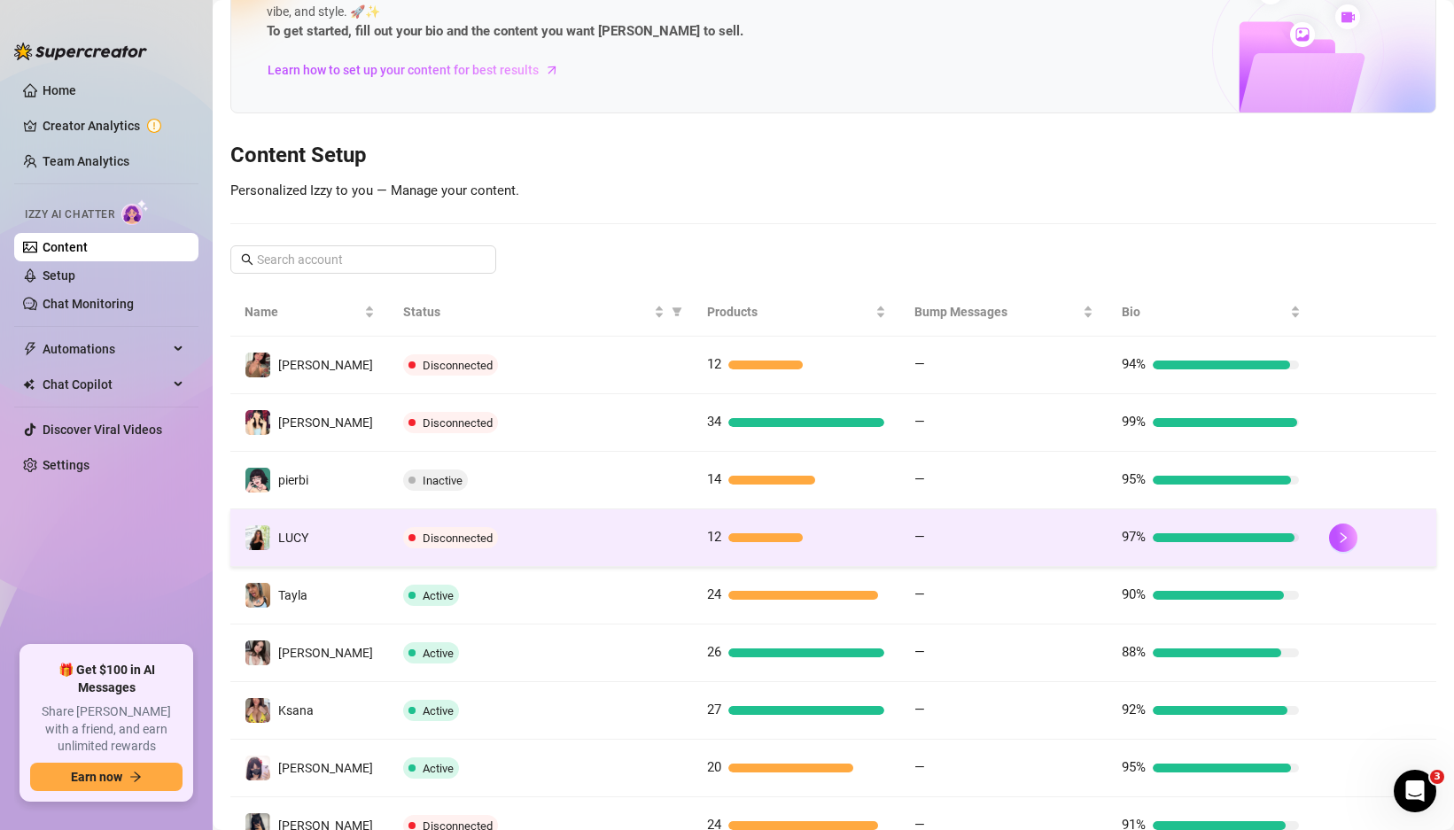
scroll to position [105, 0]
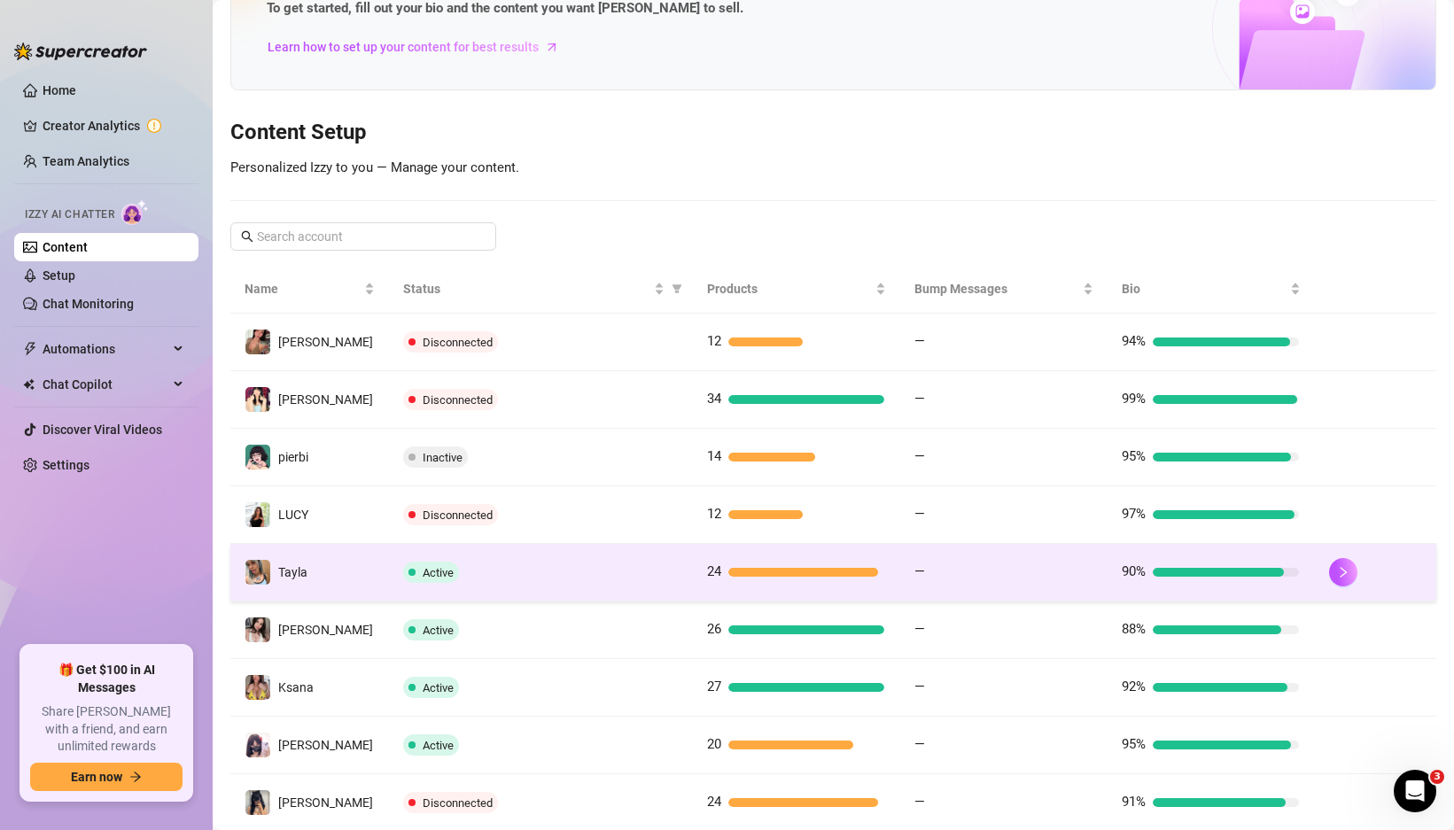
click at [623, 585] on td "Active" at bounding box center [541, 573] width 304 height 58
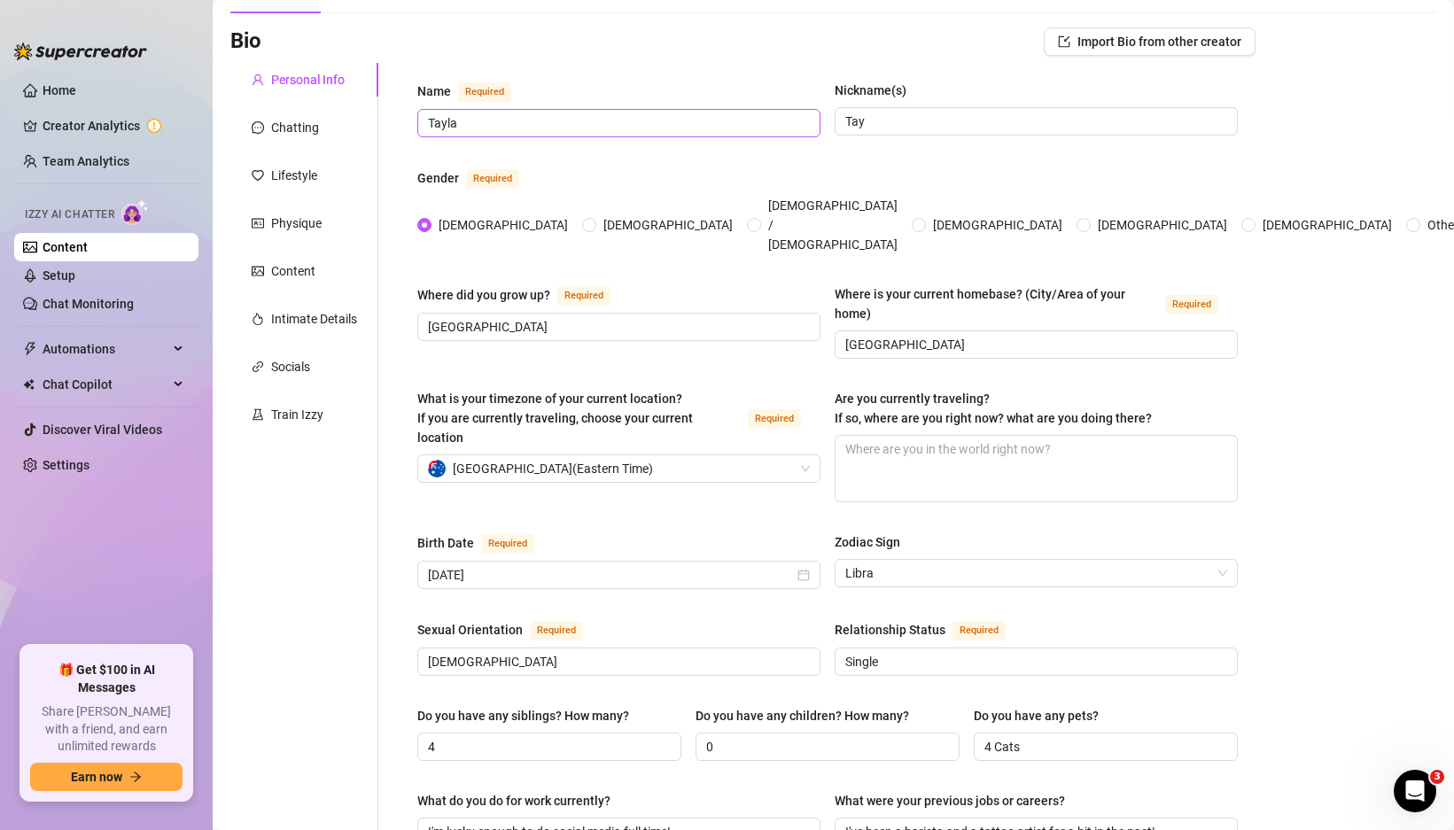
click at [568, 135] on span "Tayla" at bounding box center [618, 123] width 403 height 28
click at [909, 330] on span "[GEOGRAPHIC_DATA]" at bounding box center [1035, 344] width 403 height 28
click at [885, 560] on span "Libra" at bounding box center [1036, 573] width 382 height 27
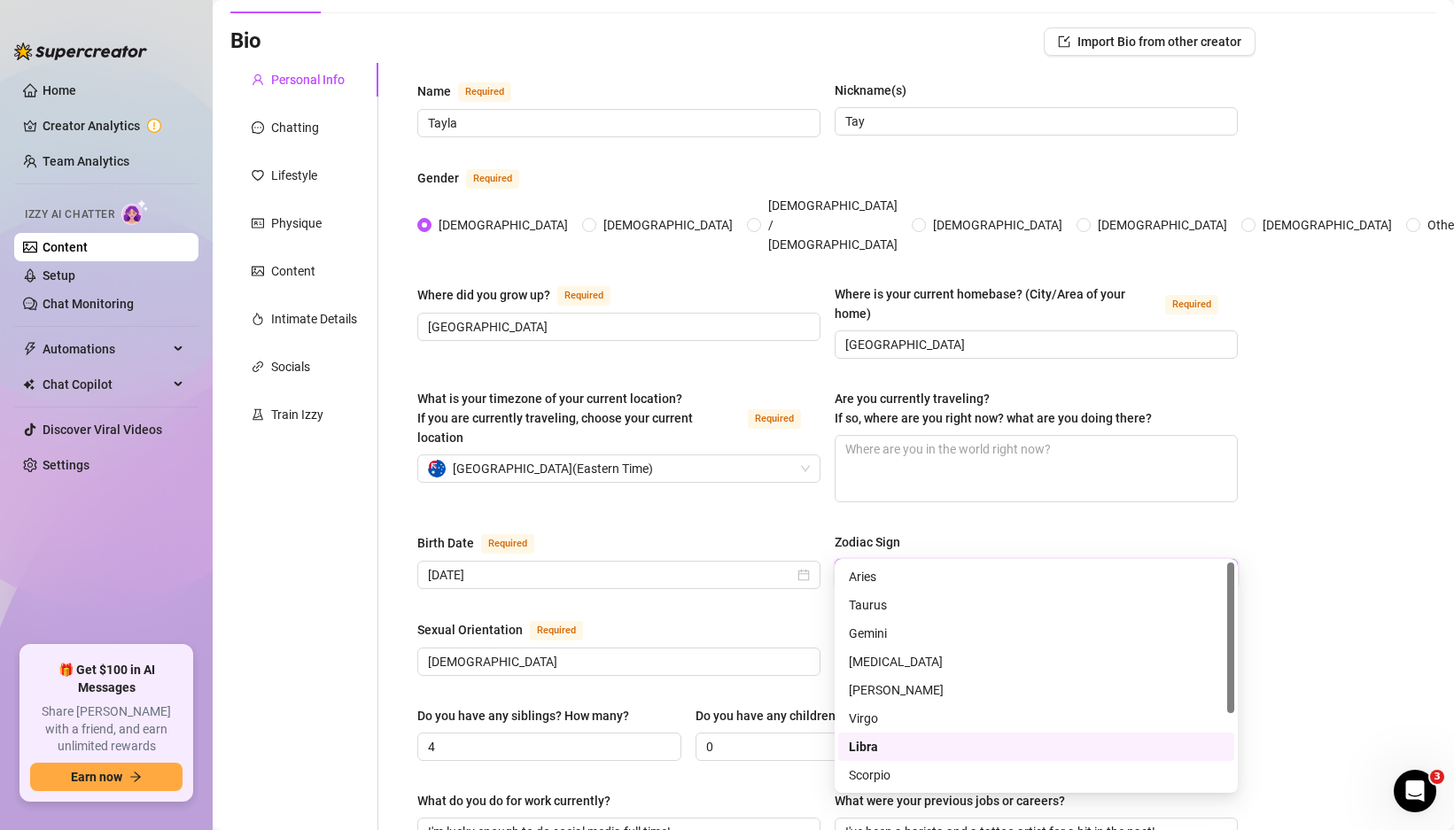
click at [909, 532] on label "Zodiac Sign" at bounding box center [873, 541] width 78 height 19
click at [909, 560] on input "Zodiac Sign" at bounding box center [1028, 573] width 366 height 27
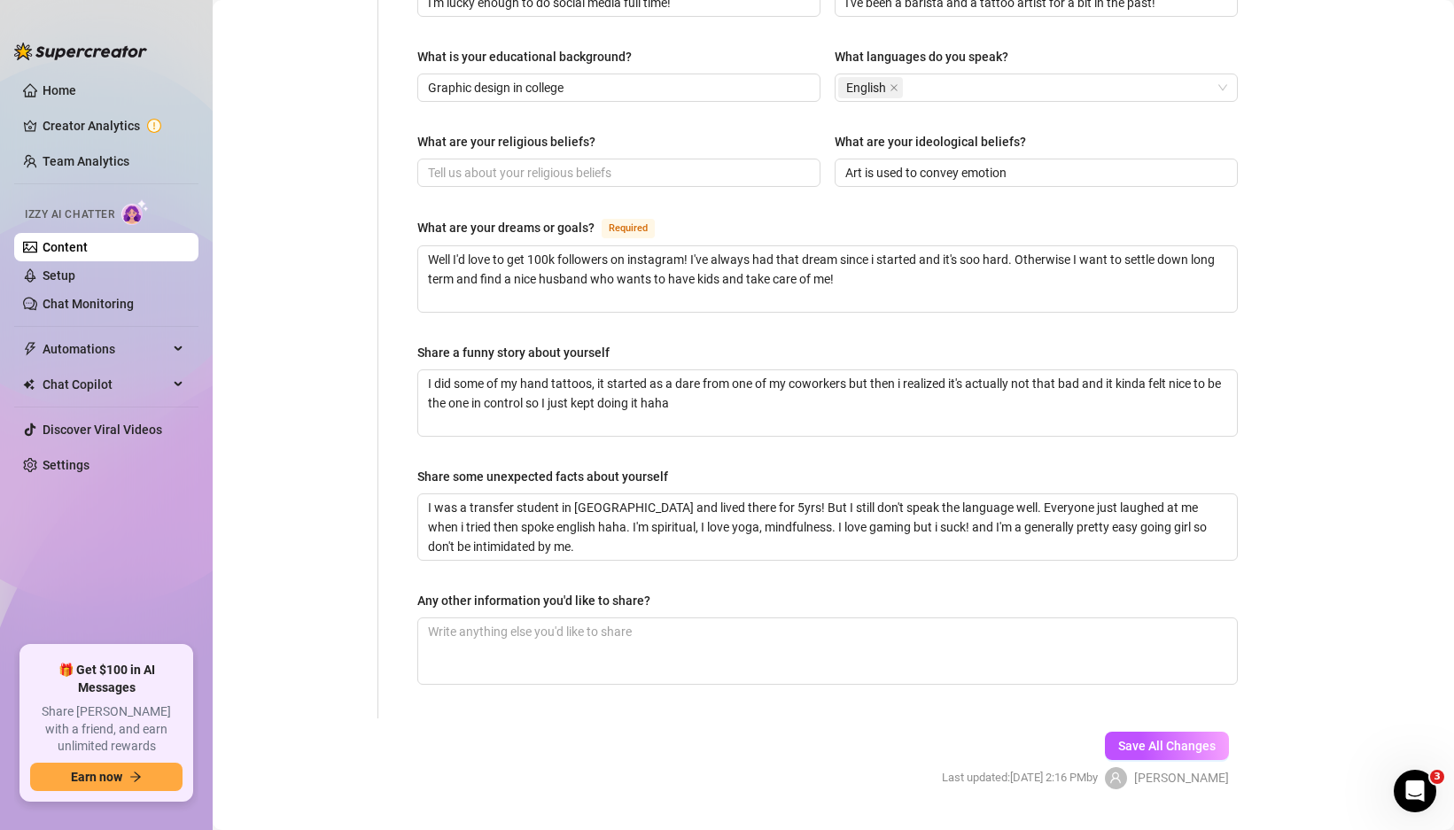
scroll to position [943, 0]
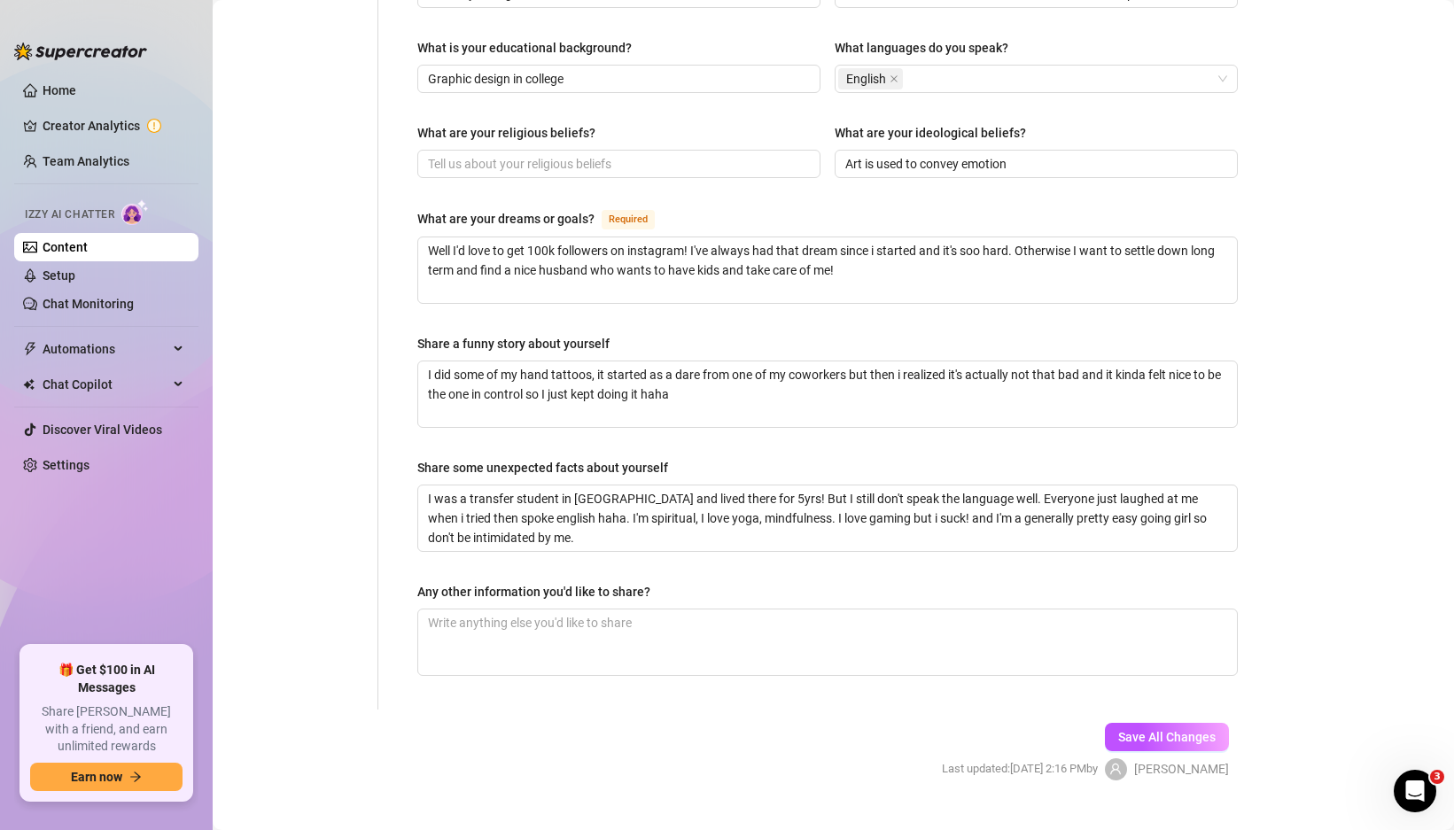
click at [1026, 710] on div "Save All Changes Last updated: [DATE] 2:16 PM by [PERSON_NAME]" at bounding box center [1085, 752] width 340 height 84
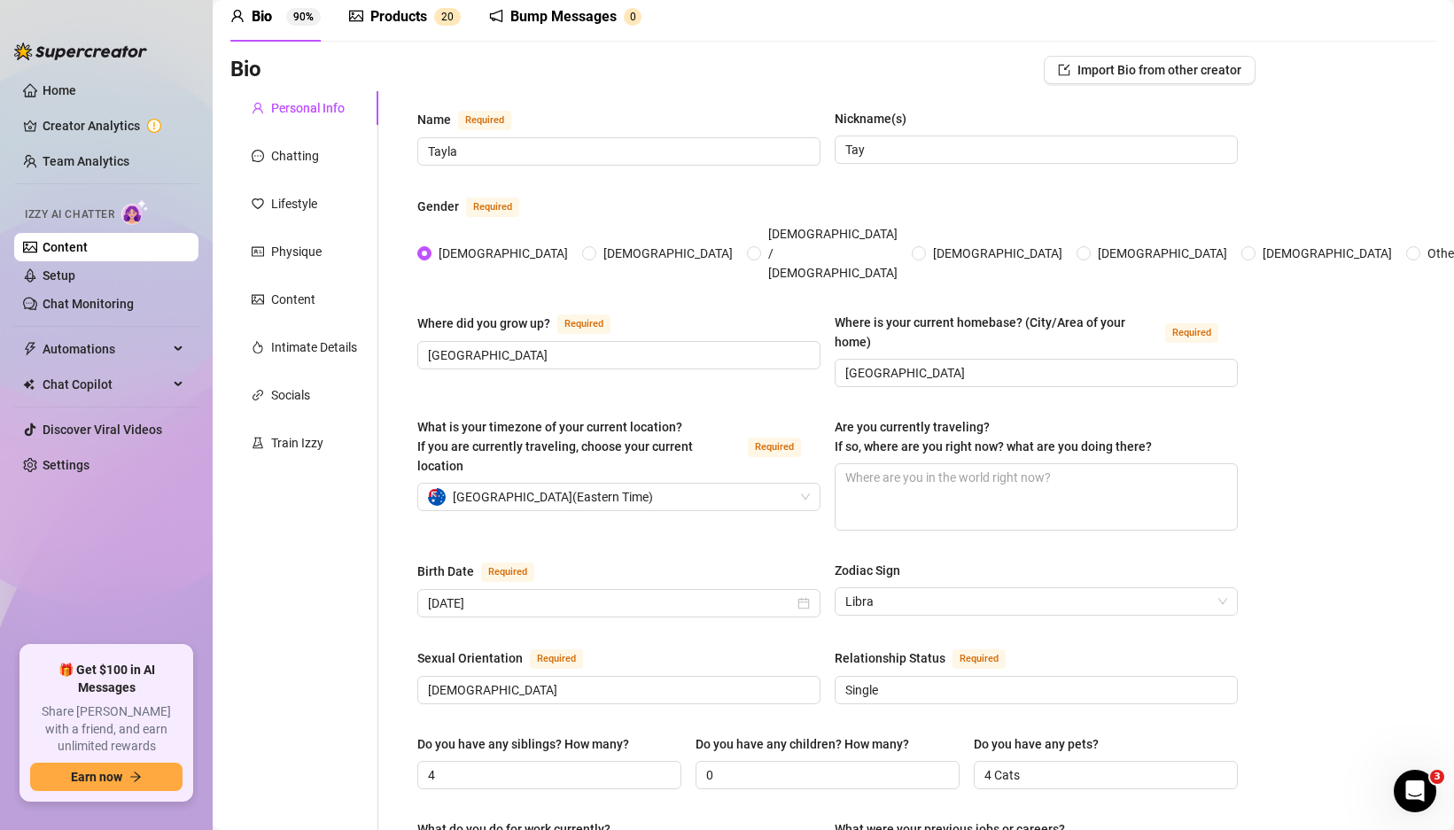
scroll to position [0, 0]
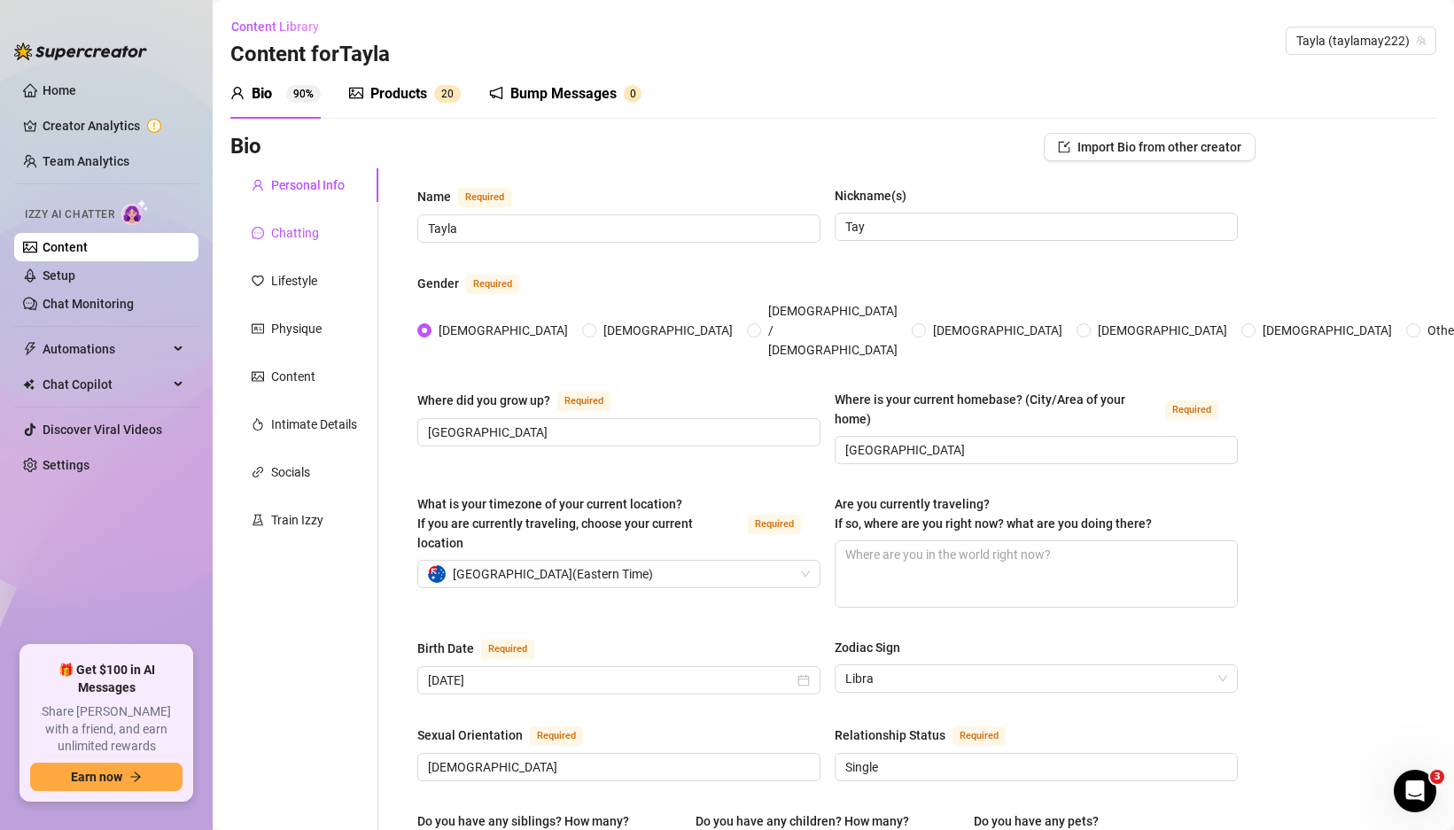
click at [289, 239] on div "Chatting" at bounding box center [295, 232] width 48 height 19
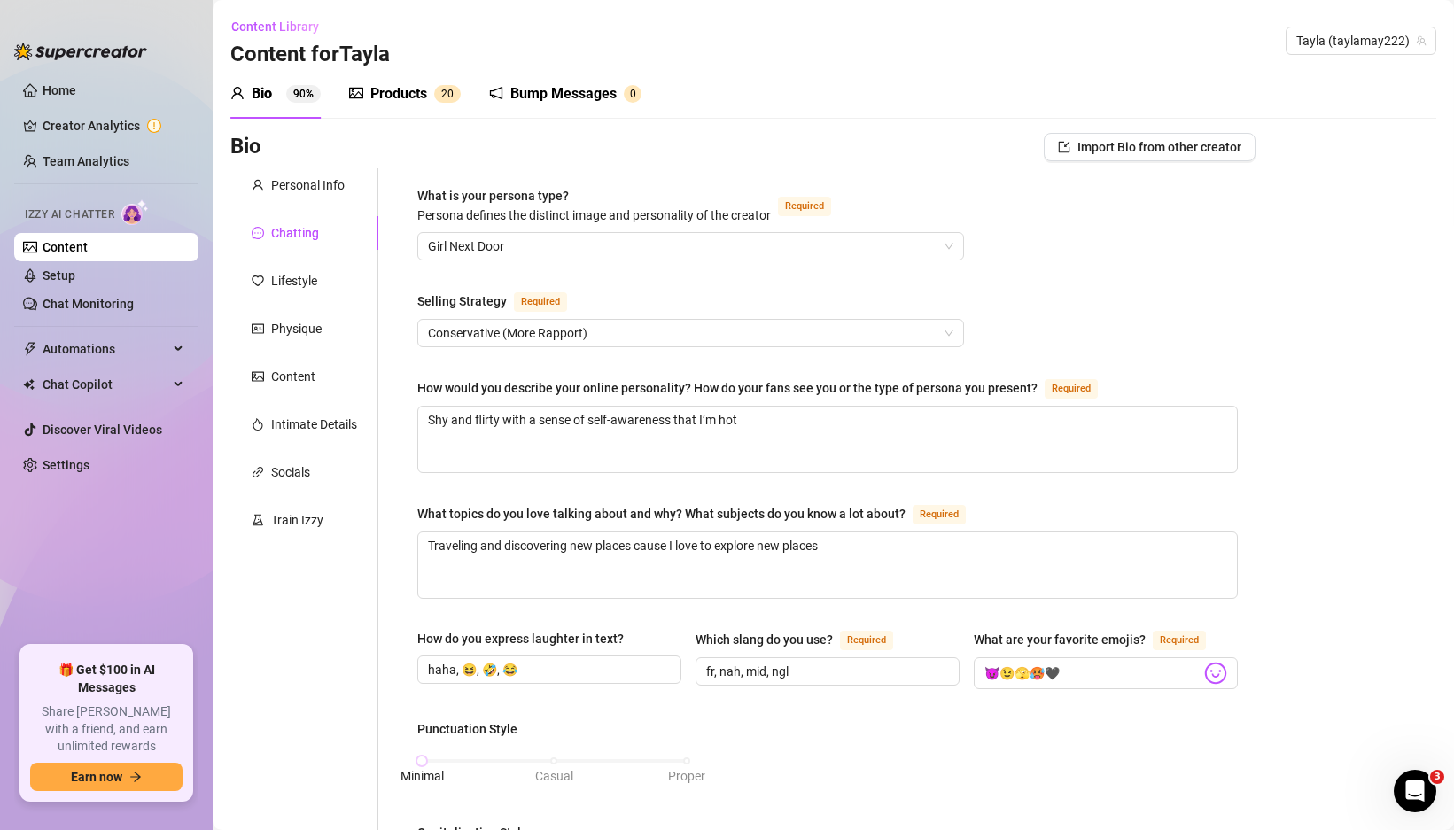
click at [325, 300] on div "Personal Info Chatting Lifestyle Physique Content Intimate Details Socials Trai…" at bounding box center [304, 829] width 148 height 1323
click at [325, 299] on div "Personal Info Chatting Lifestyle Physique Content Intimate Details Socials Trai…" at bounding box center [304, 829] width 148 height 1323
click at [325, 283] on div "Lifestyle" at bounding box center [304, 281] width 148 height 34
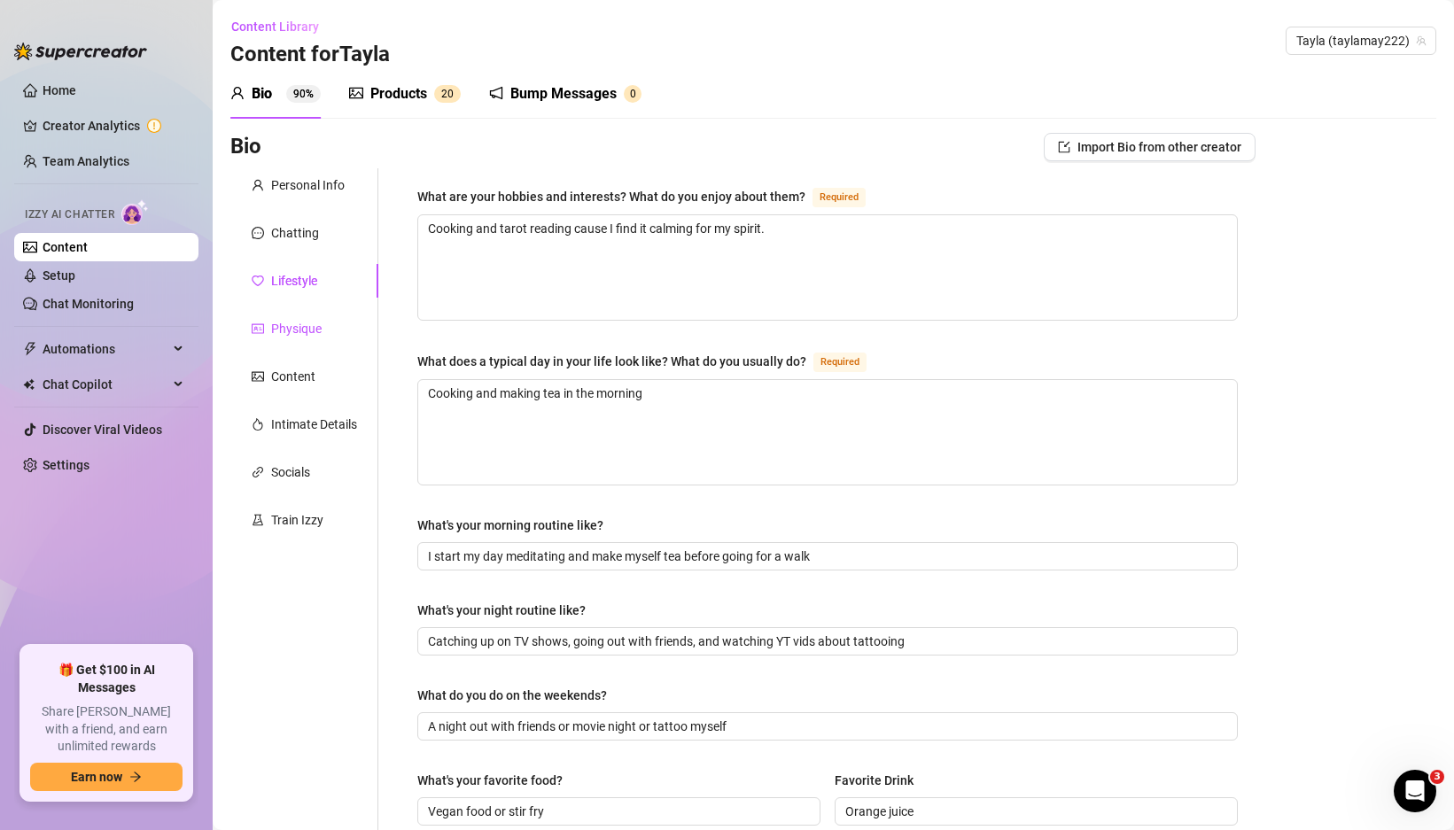
click at [299, 335] on div "Physique" at bounding box center [296, 328] width 50 height 19
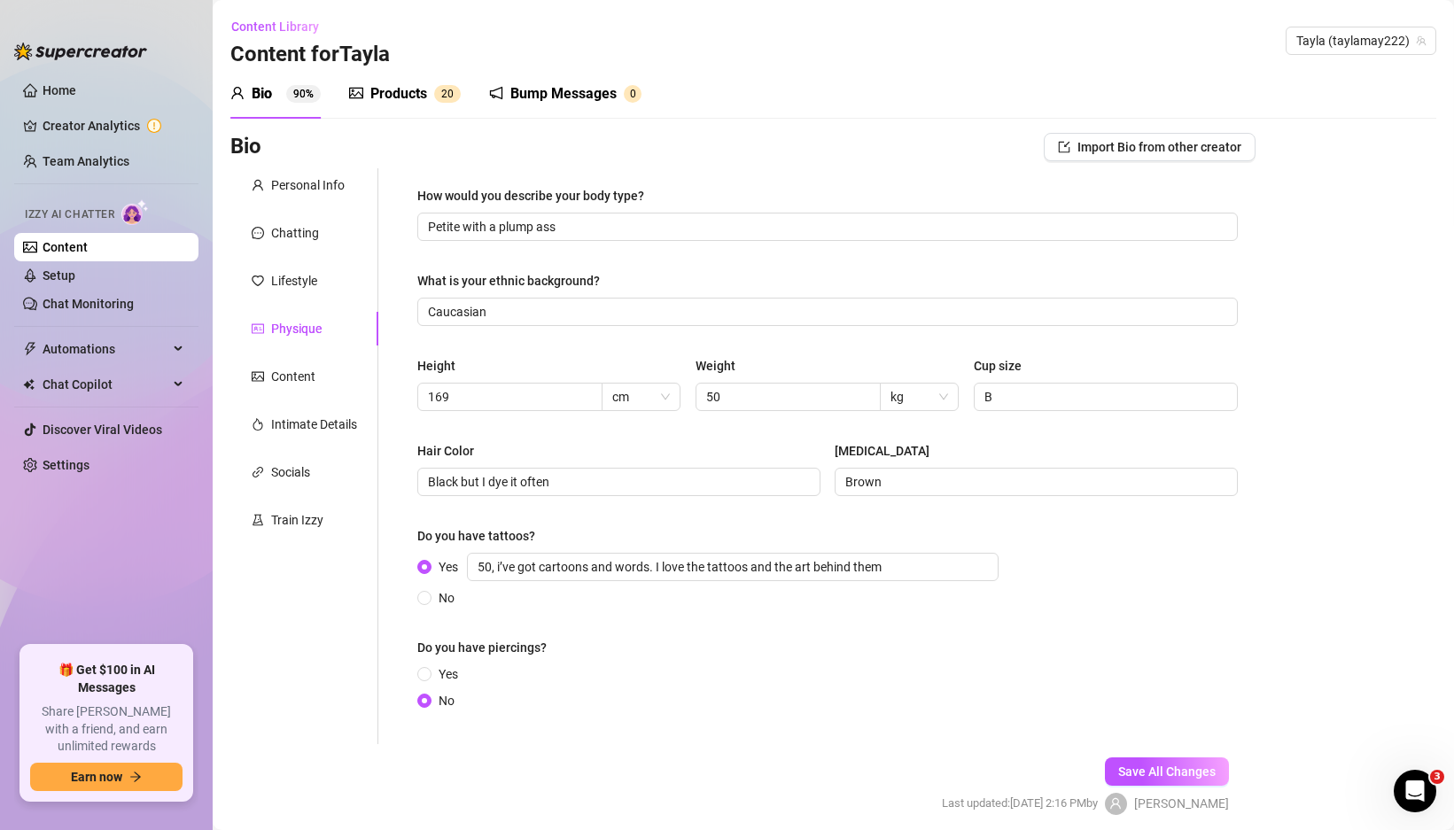
scroll to position [69, 0]
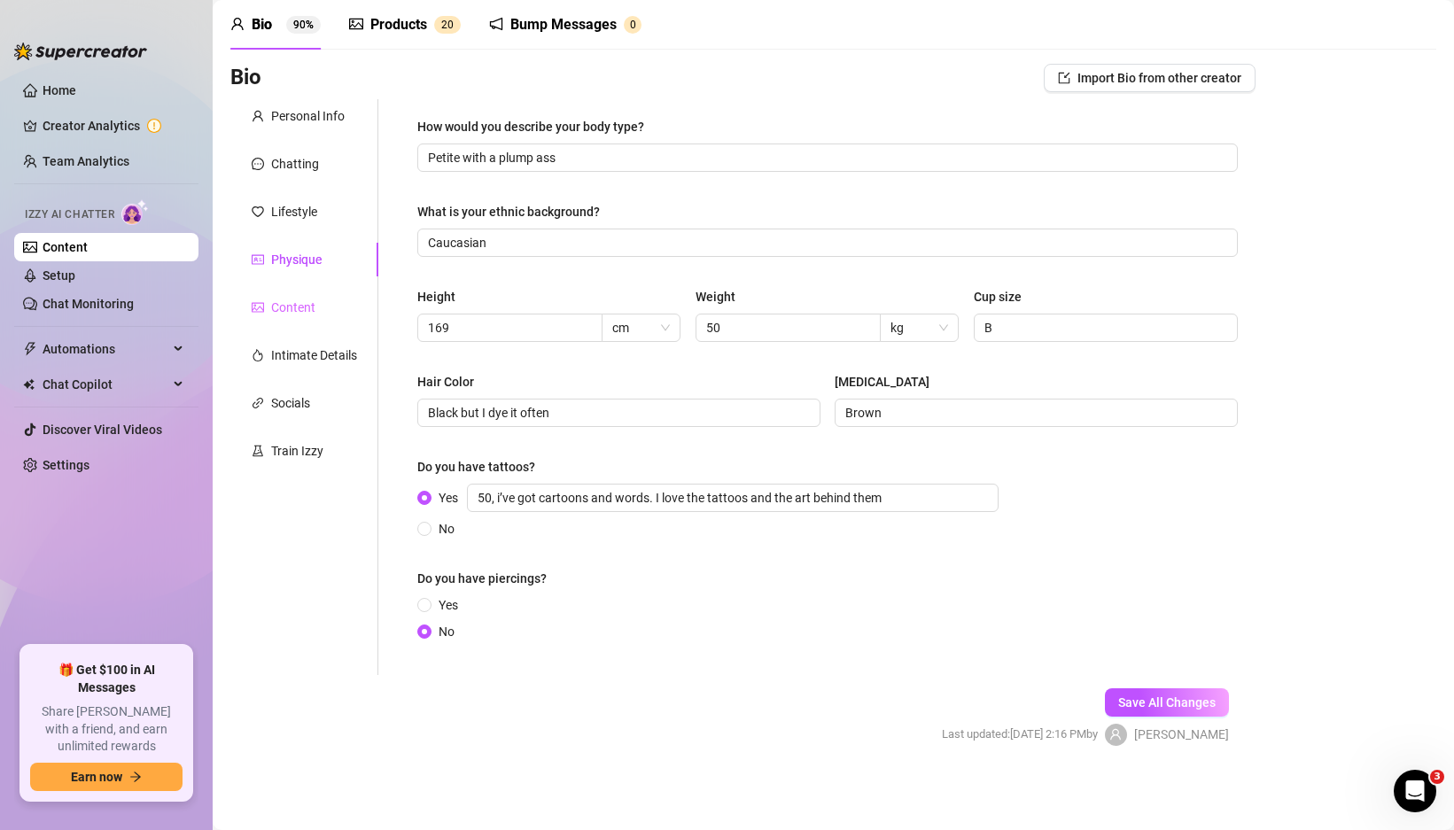
click at [323, 307] on div "Content" at bounding box center [304, 308] width 148 height 34
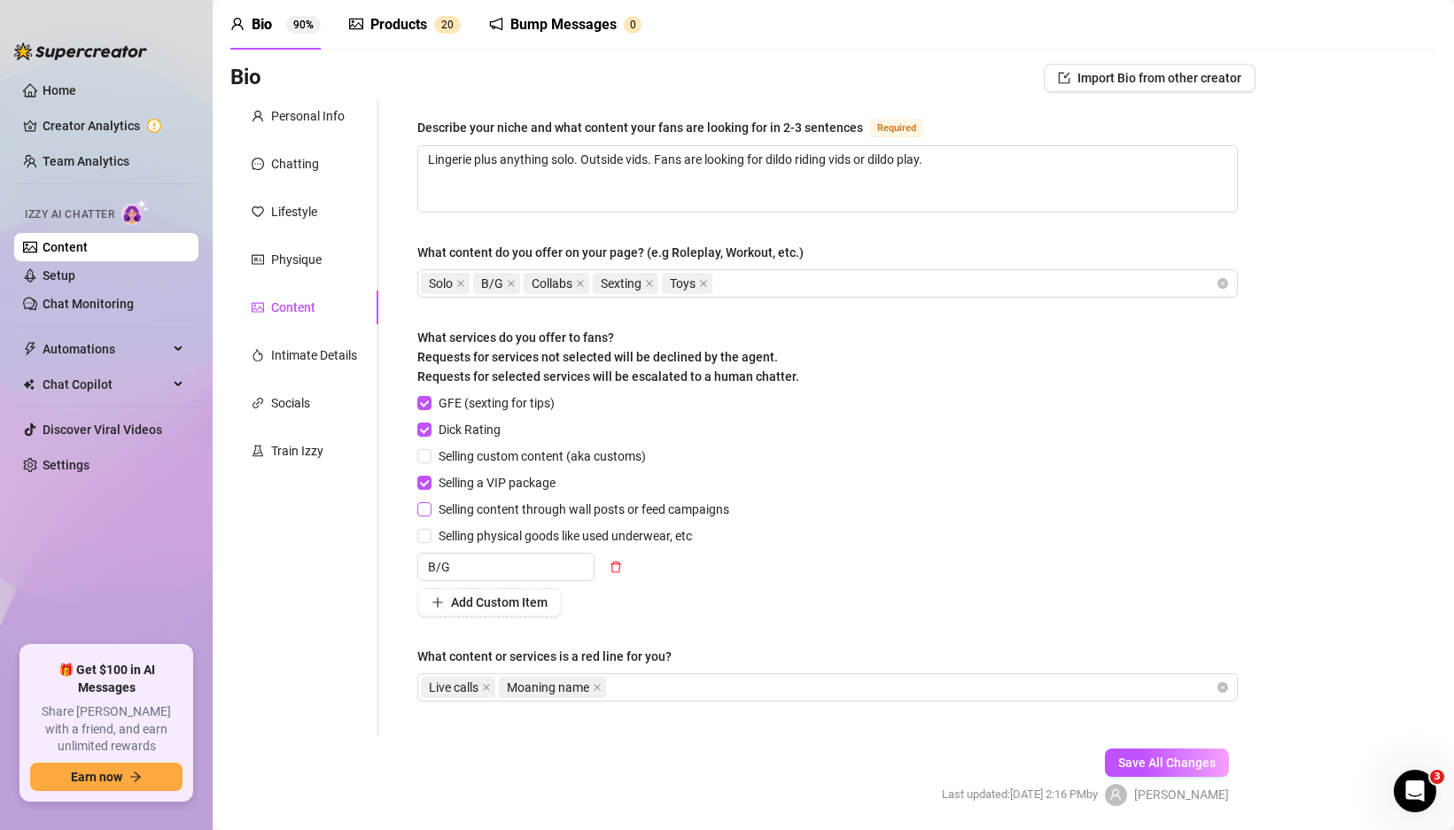
scroll to position [68, 0]
click at [291, 398] on div "Socials" at bounding box center [290, 403] width 39 height 19
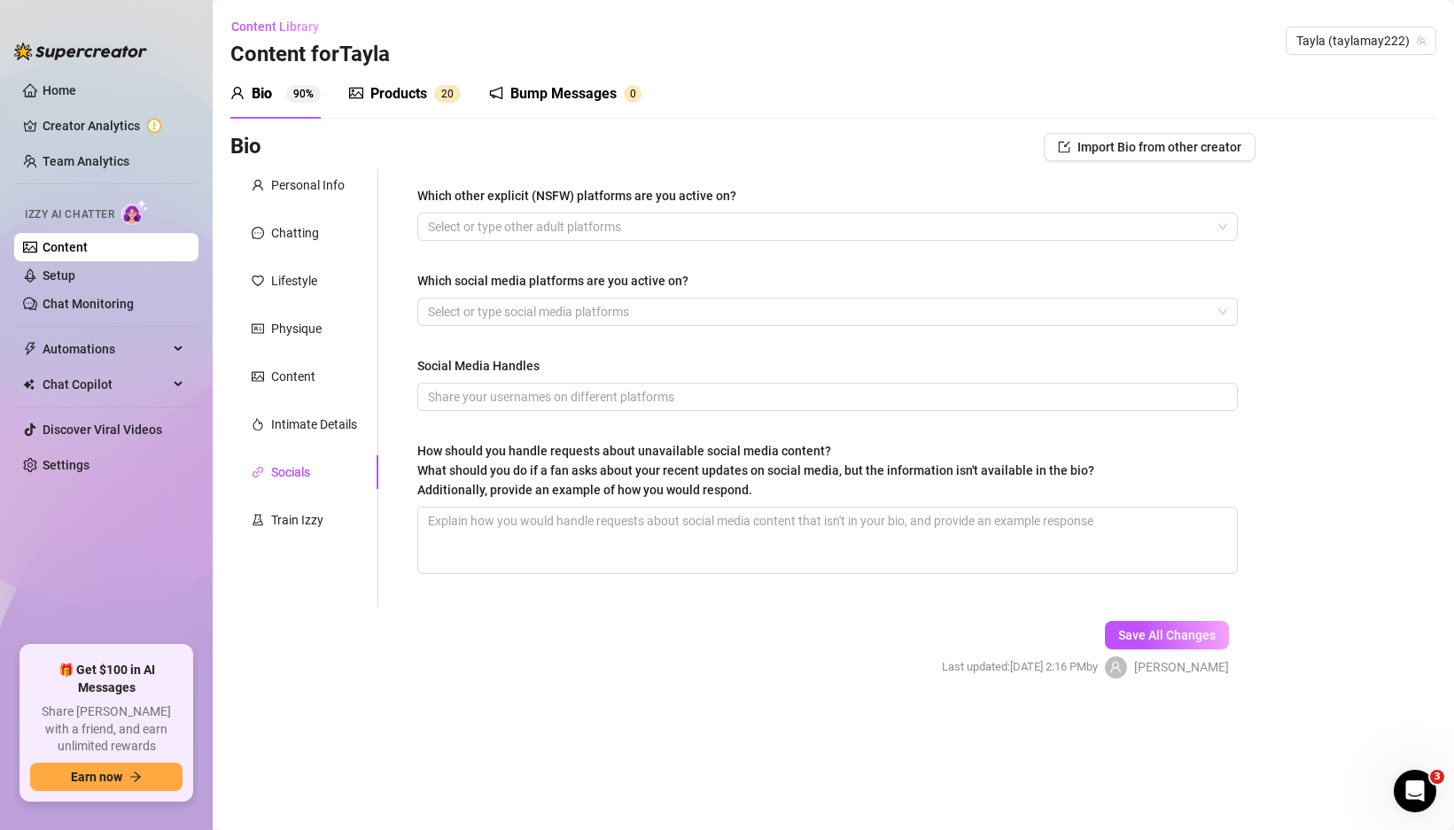
scroll to position [0, 0]
click at [511, 403] on input "Social Media Handles" at bounding box center [825, 396] width 795 height 19
drag, startPoint x: 438, startPoint y: 392, endPoint x: 745, endPoint y: 392, distance: 307.4
click at [745, 392] on input "Social Media Handles" at bounding box center [825, 396] width 795 height 19
click at [87, 254] on link "Content" at bounding box center [65, 247] width 45 height 14
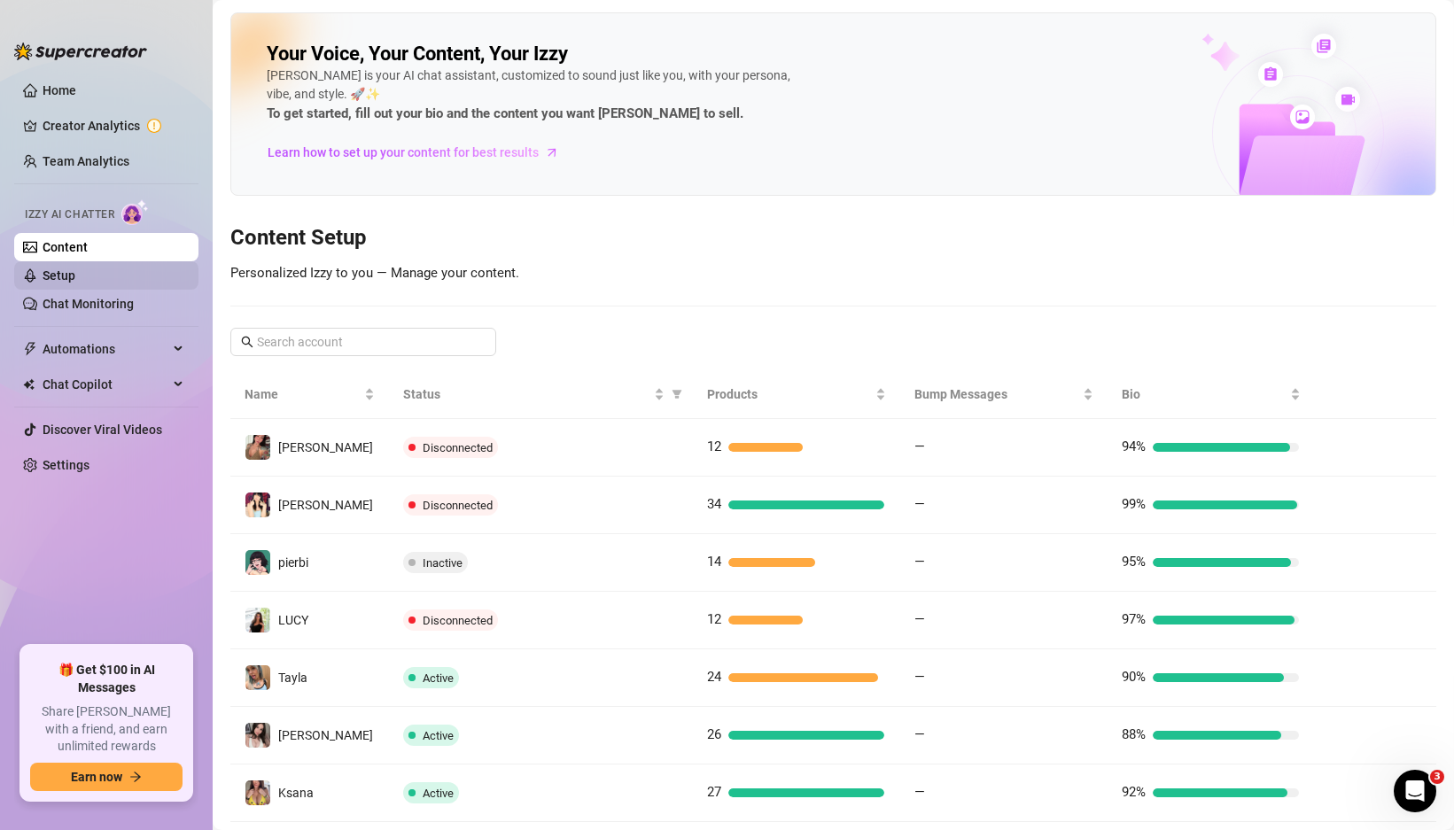
click at [75, 273] on link "Setup" at bounding box center [59, 275] width 33 height 14
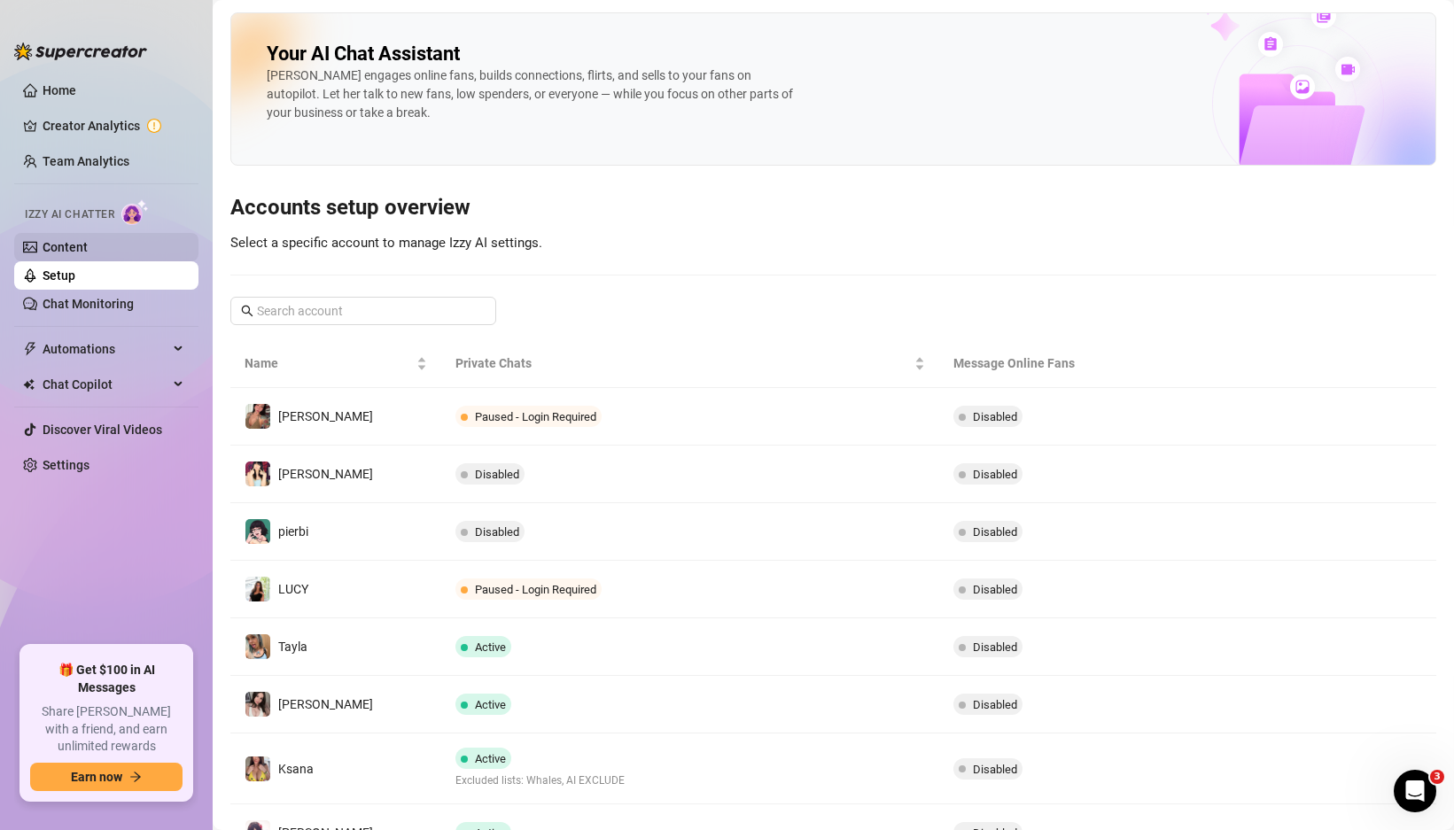
click at [88, 252] on link "Content" at bounding box center [65, 247] width 45 height 14
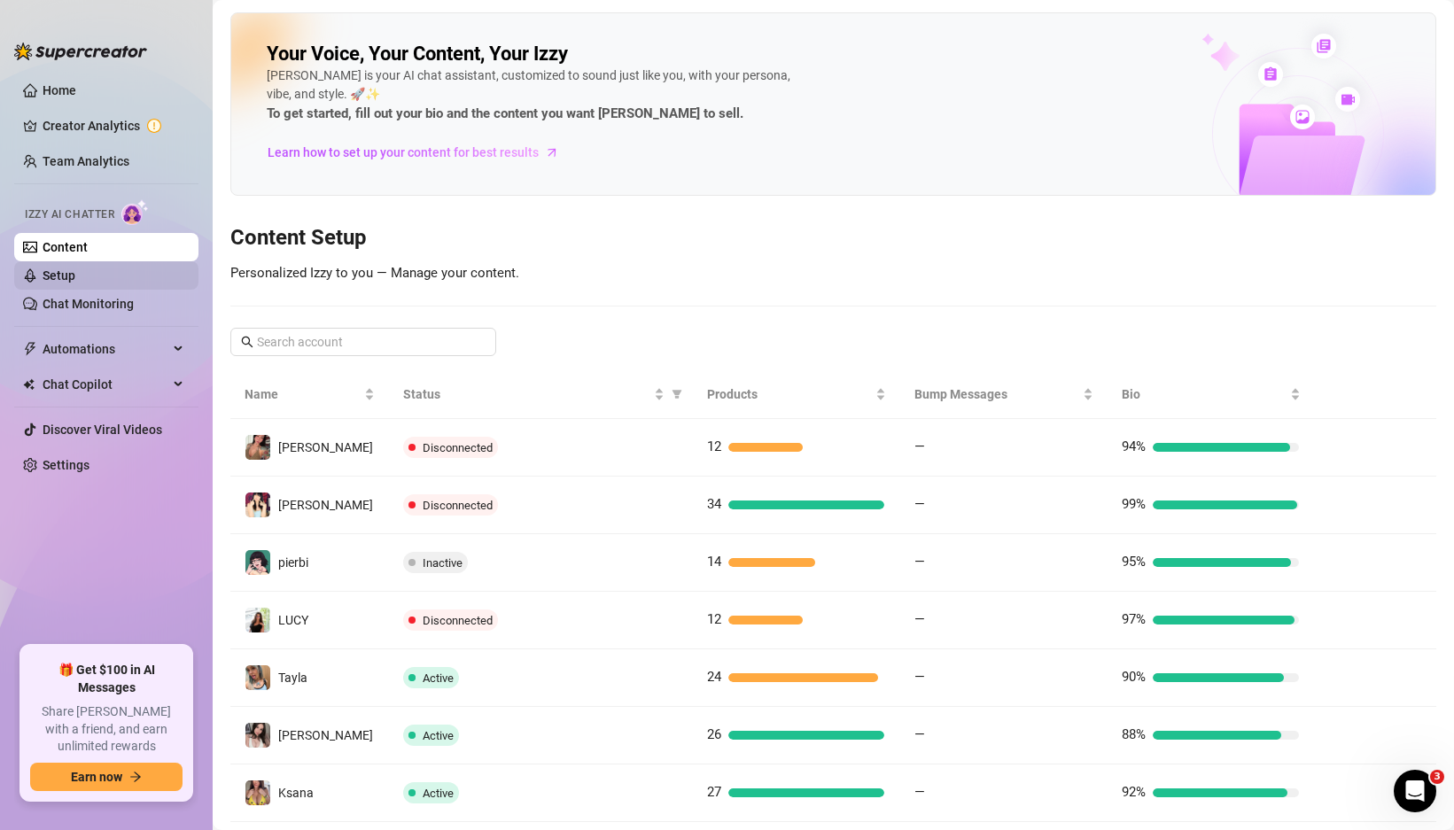
click at [75, 268] on link "Setup" at bounding box center [59, 275] width 33 height 14
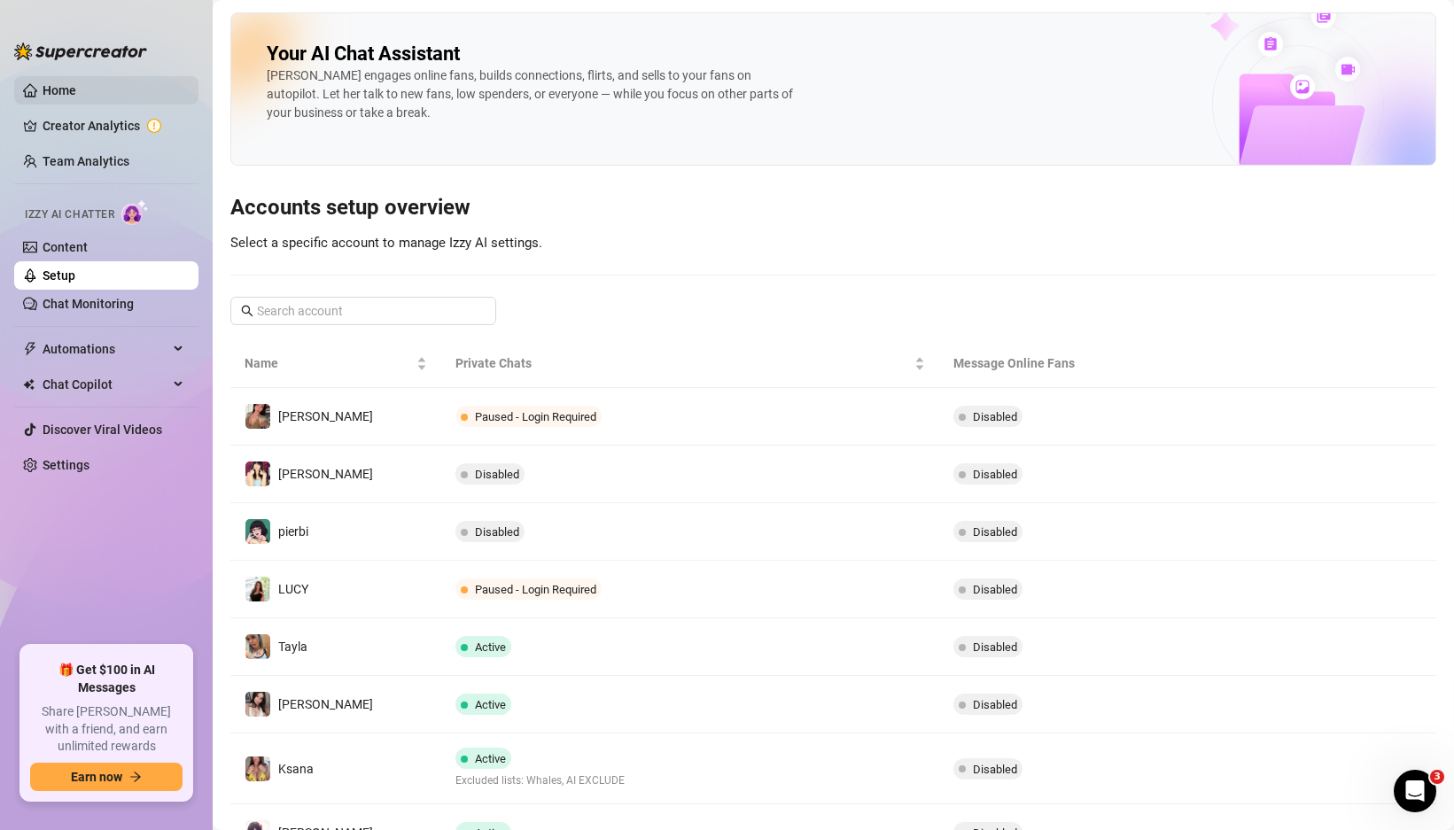
click at [76, 88] on link "Home" at bounding box center [60, 90] width 34 height 14
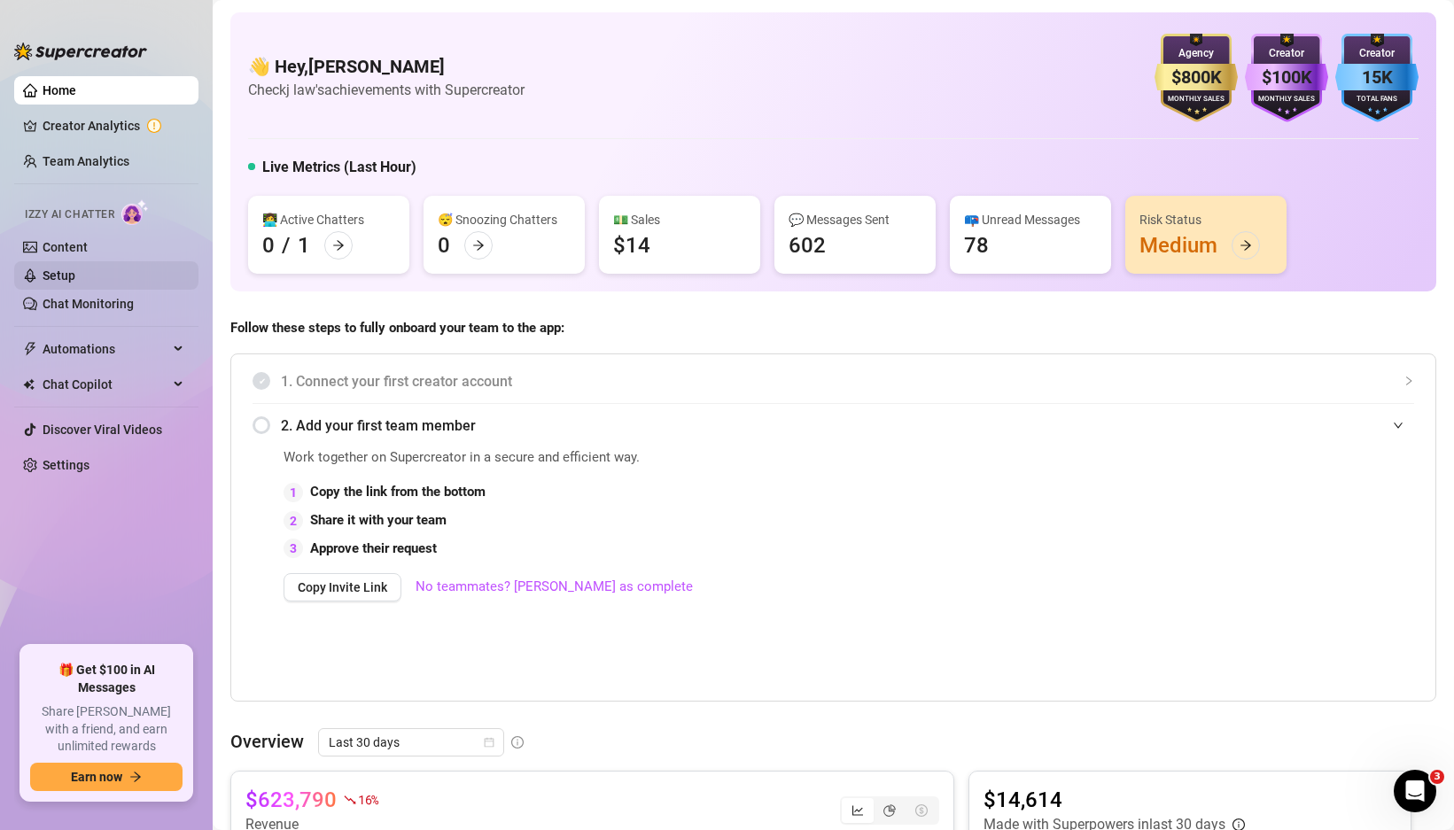
click at [55, 283] on link "Setup" at bounding box center [59, 275] width 33 height 14
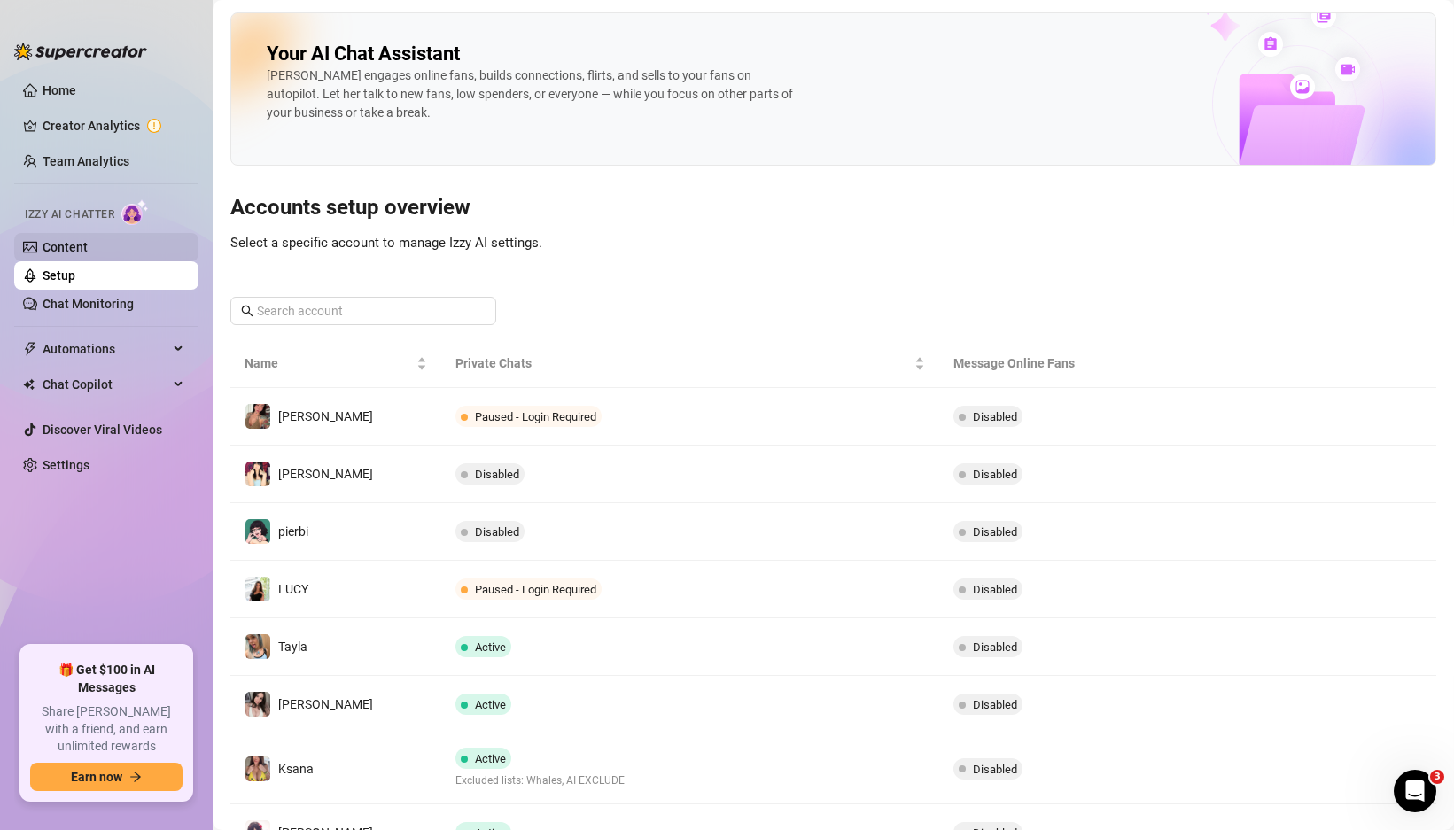
click at [88, 254] on link "Content" at bounding box center [65, 247] width 45 height 14
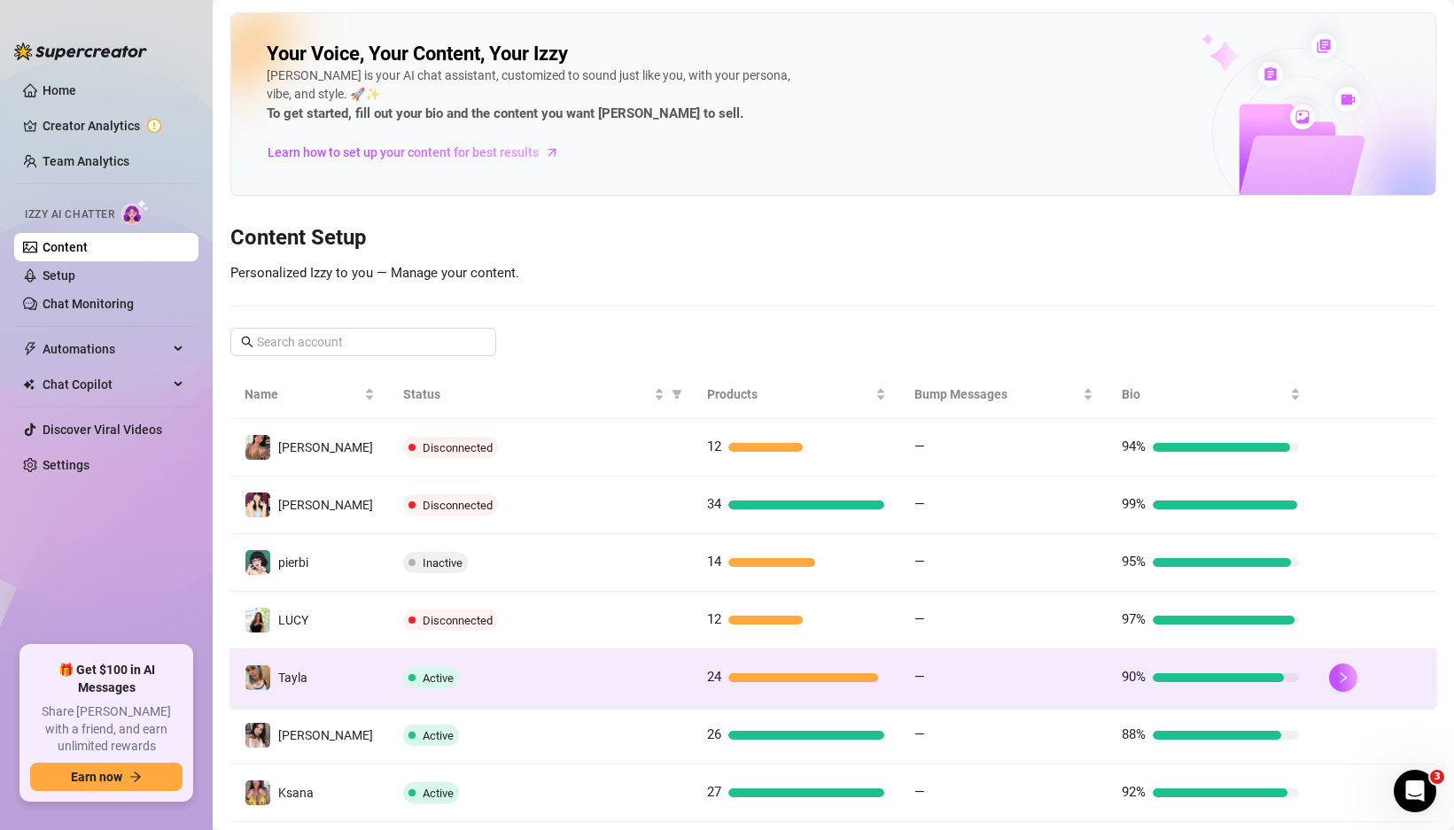
click at [531, 672] on div "Active" at bounding box center [540, 677] width 275 height 21
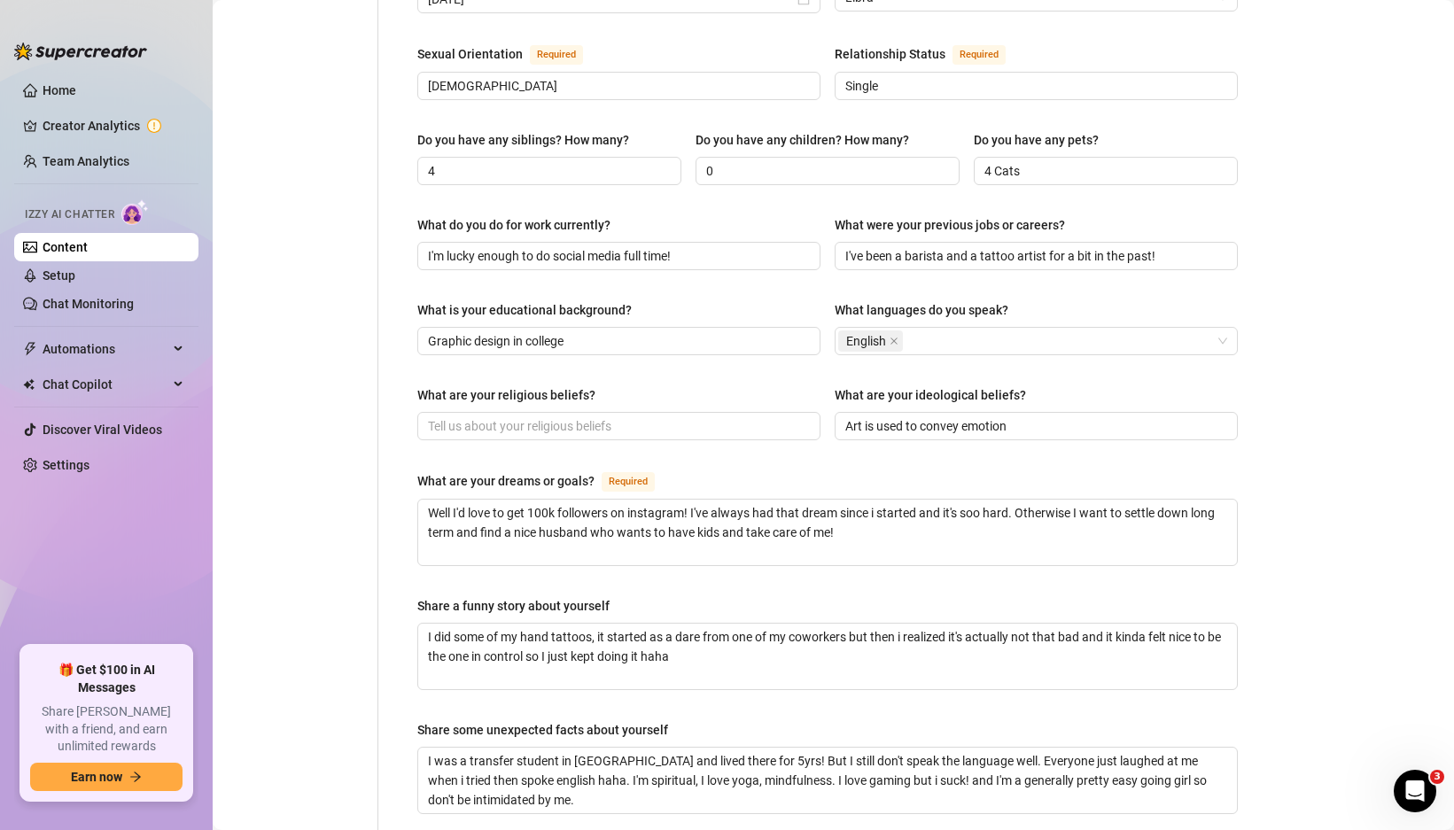
scroll to position [943, 0]
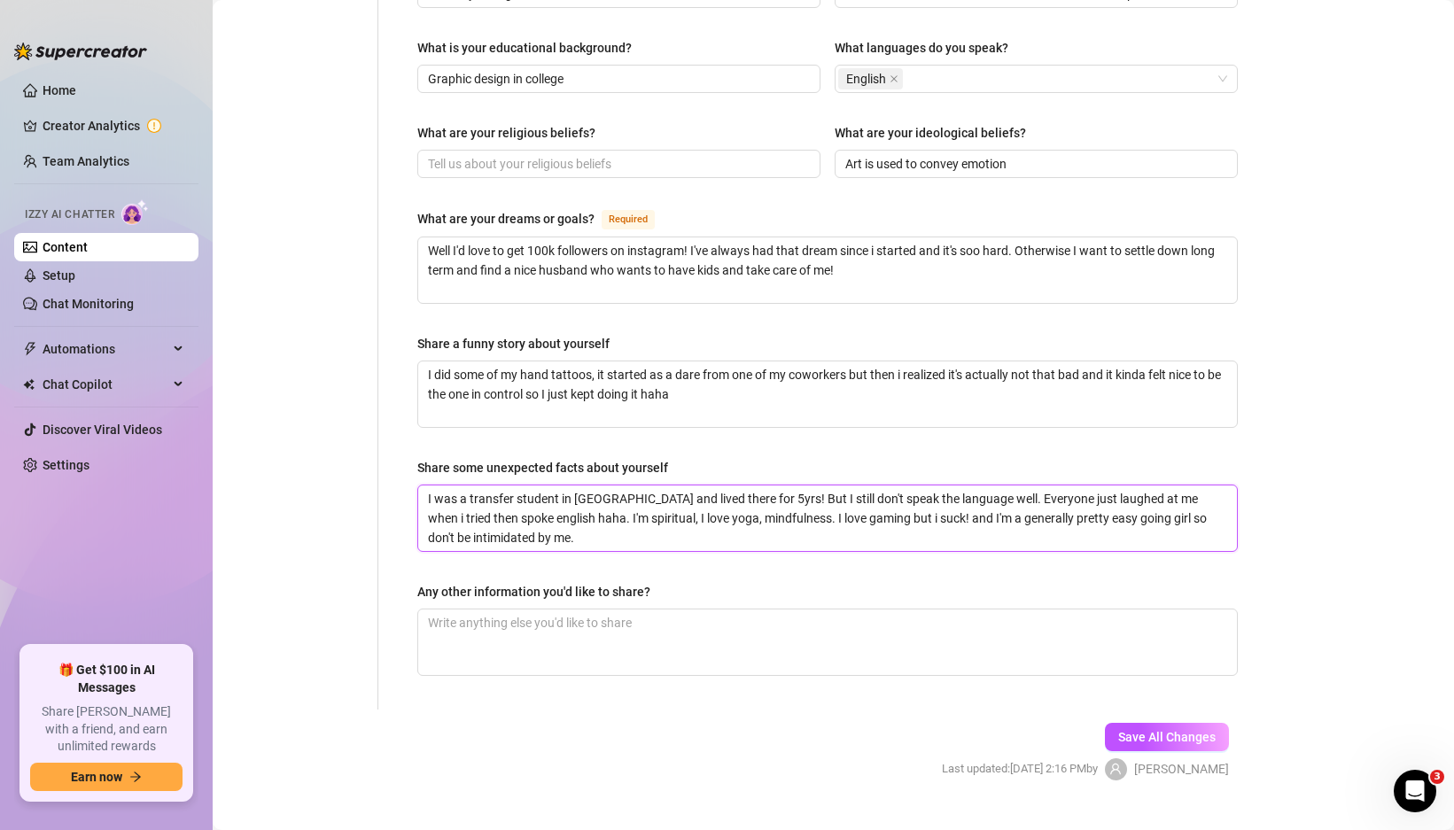
click at [814, 485] on textarea "I was a transfer student in [GEOGRAPHIC_DATA] and lived there for 5yrs! But I s…" at bounding box center [827, 518] width 819 height 66
drag, startPoint x: 656, startPoint y: 469, endPoint x: 656, endPoint y: 478, distance: 9.7
click at [656, 485] on textarea "I was a transfer student in [GEOGRAPHIC_DATA] and lived there for 5yrs! But I s…" at bounding box center [827, 518] width 819 height 66
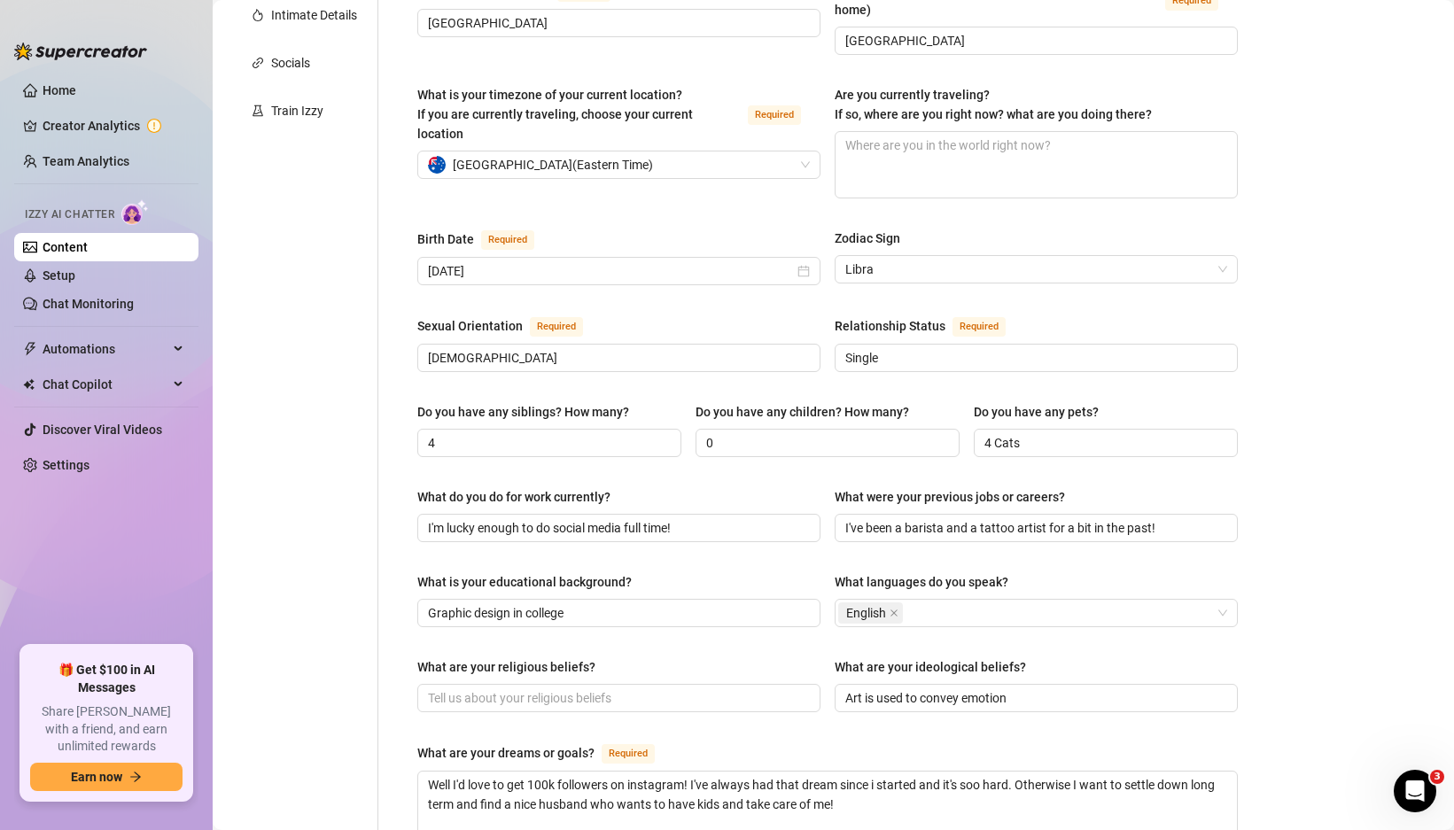
scroll to position [74, 0]
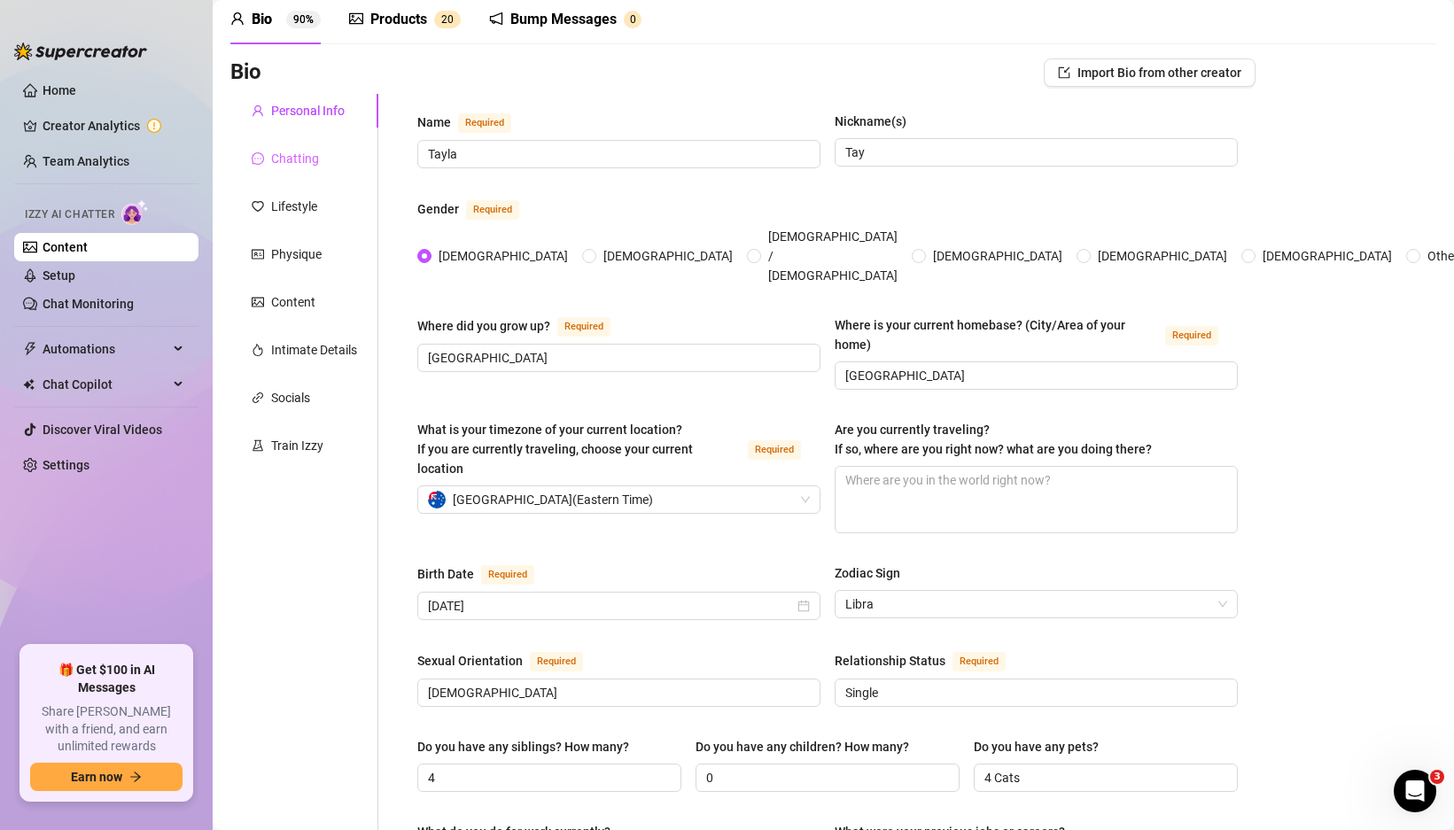
click at [320, 143] on div "Chatting" at bounding box center [304, 159] width 148 height 34
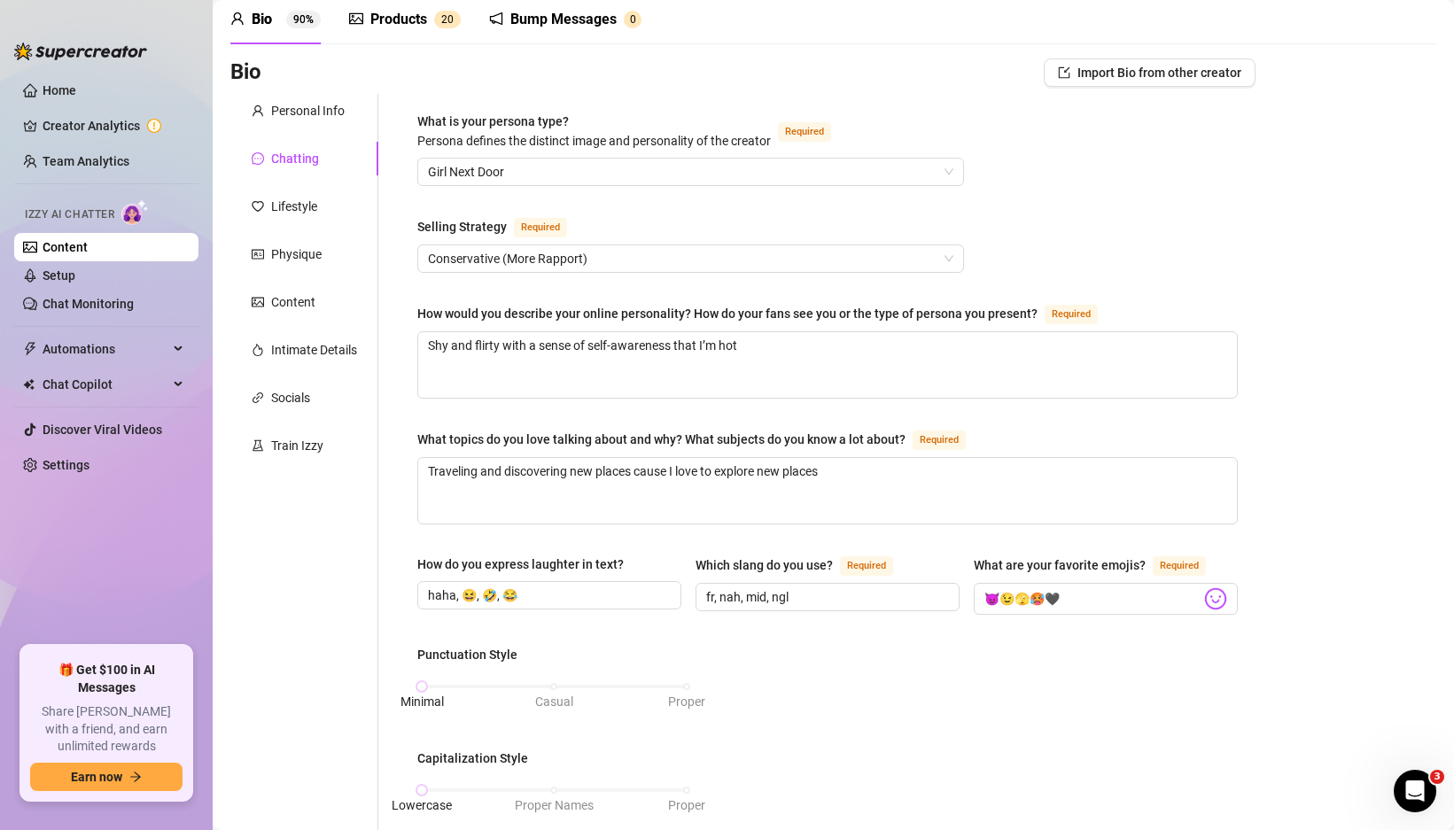
click at [318, 232] on div "Personal Info Chatting Lifestyle Physique Content Intimate Details Socials Trai…" at bounding box center [304, 755] width 148 height 1323
click at [318, 223] on div "Personal Info Chatting Lifestyle Physique Content Intimate Details Socials Trai…" at bounding box center [304, 755] width 148 height 1323
click at [318, 215] on div "Lifestyle" at bounding box center [304, 207] width 148 height 34
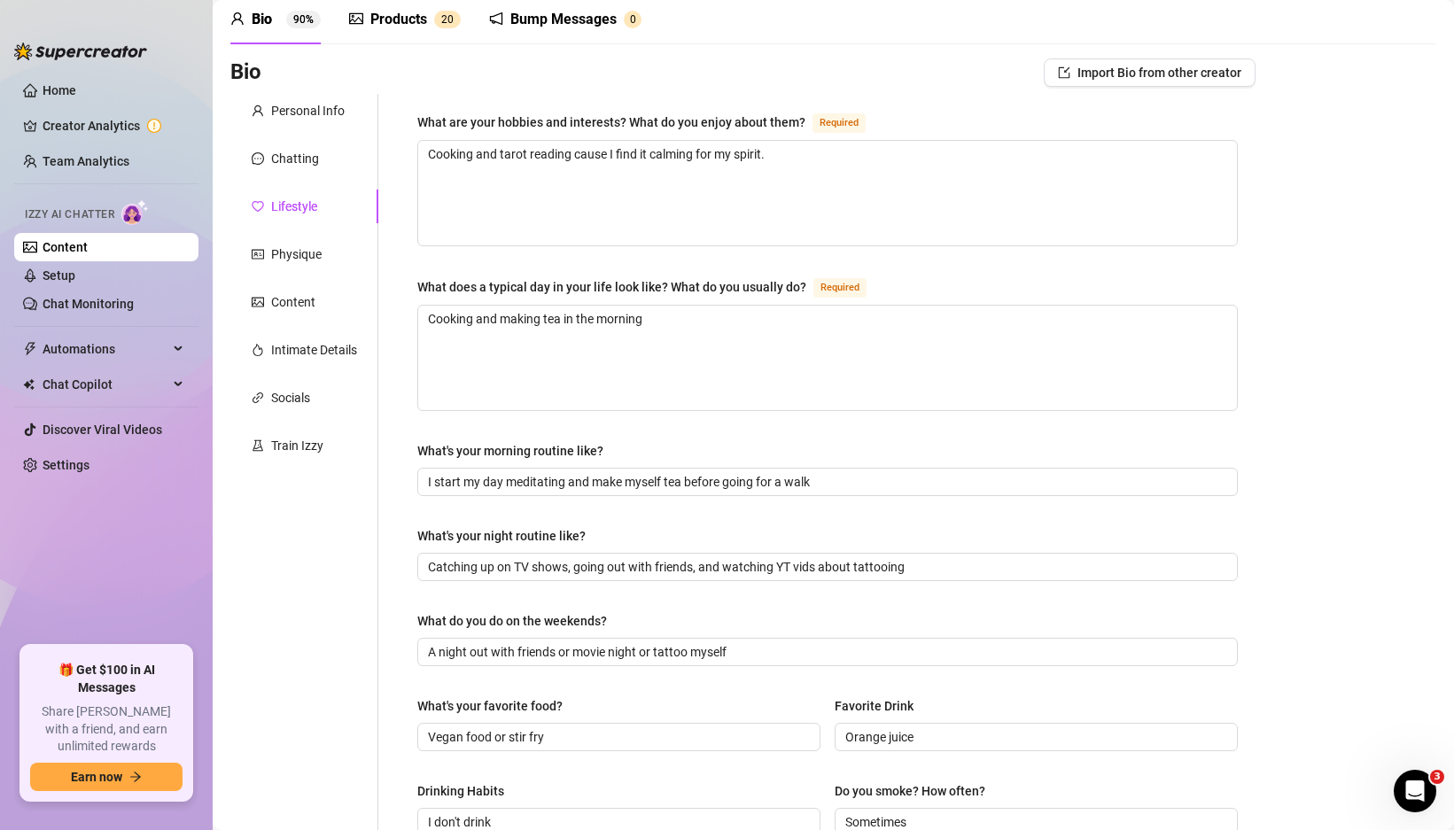
click at [318, 229] on div "Personal Info Chatting Lifestyle Physique Content Intimate Details Socials Trai…" at bounding box center [304, 691] width 148 height 1194
click at [317, 236] on div "Personal Info Chatting Lifestyle Physique Content Intimate Details Socials Trai…" at bounding box center [304, 691] width 148 height 1194
click at [317, 242] on div "Physique" at bounding box center [304, 254] width 148 height 34
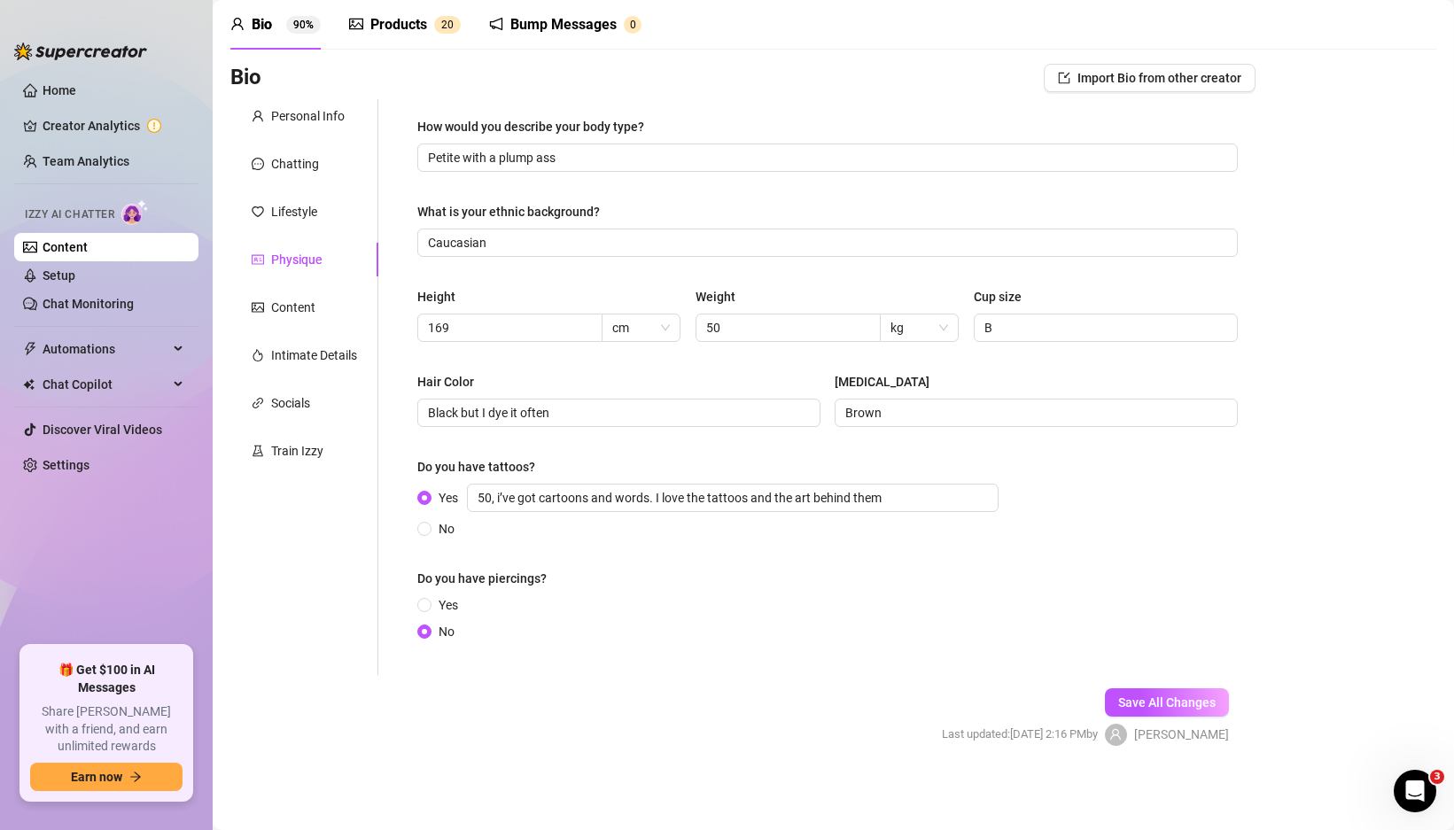
scroll to position [69, 0]
click at [289, 124] on div "Personal Info" at bounding box center [308, 115] width 74 height 19
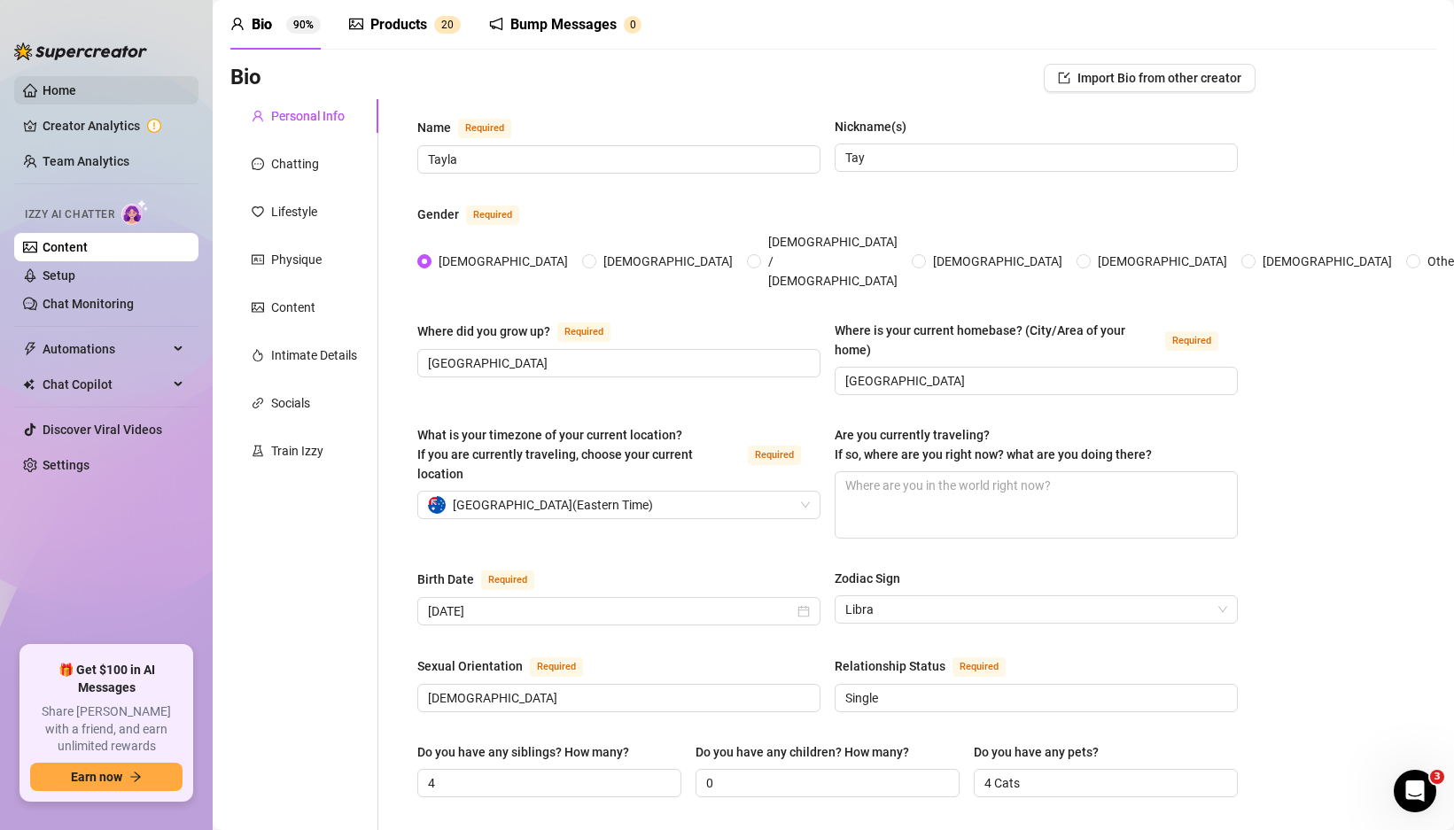
click at [54, 97] on link "Home" at bounding box center [60, 90] width 34 height 14
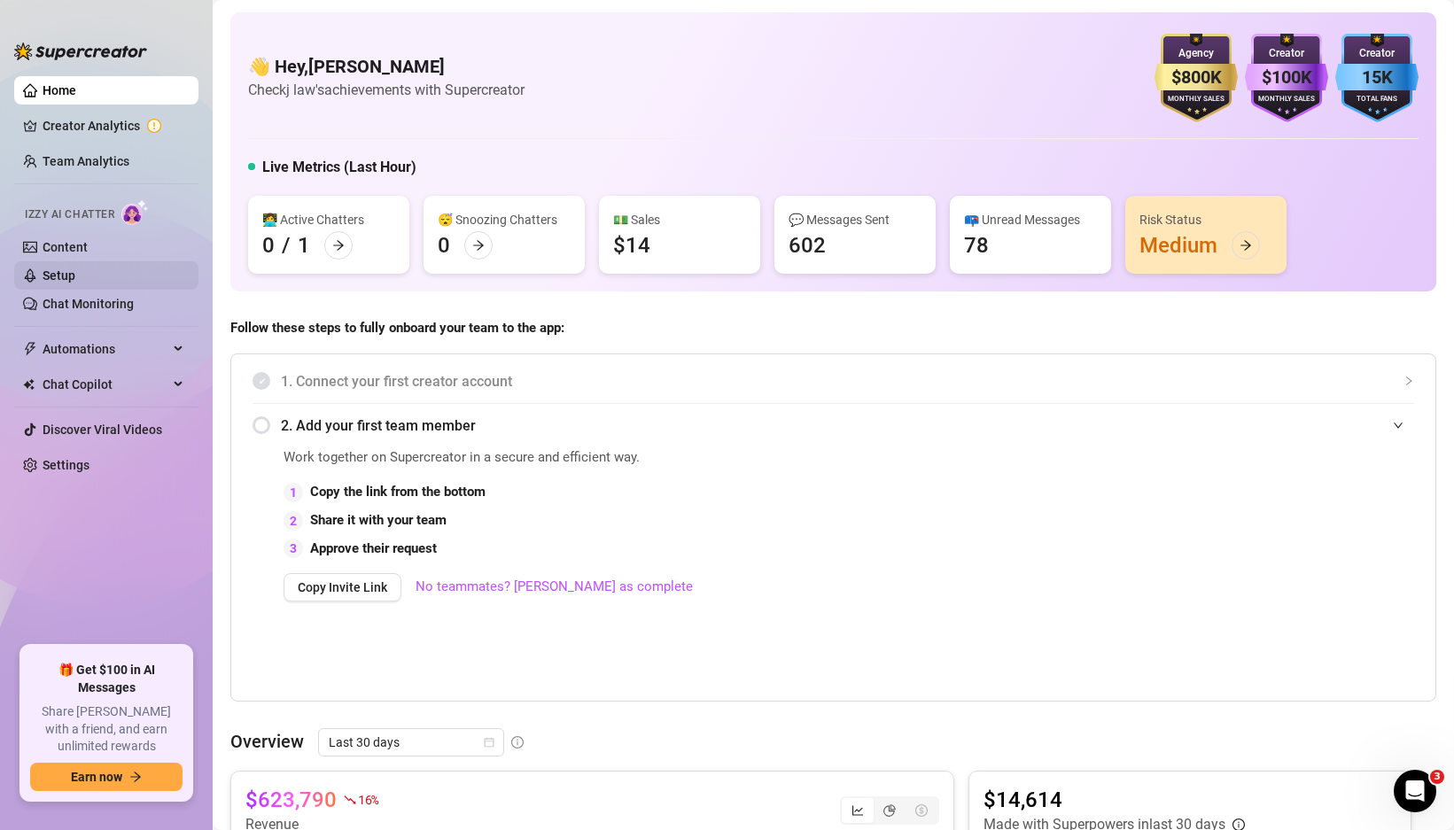
click at [75, 268] on link "Setup" at bounding box center [59, 275] width 33 height 14
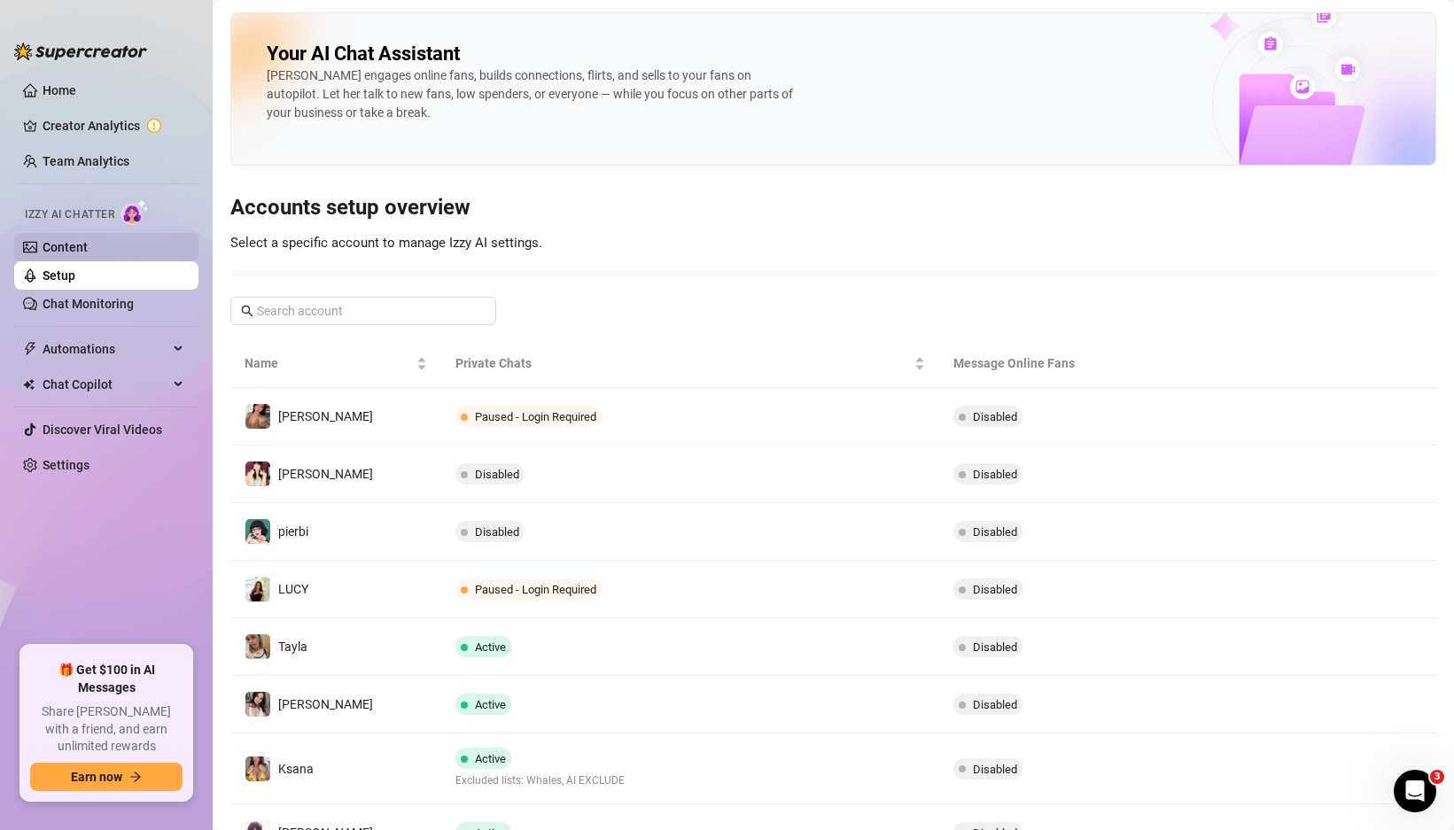
click at [74, 254] on link "Content" at bounding box center [65, 247] width 45 height 14
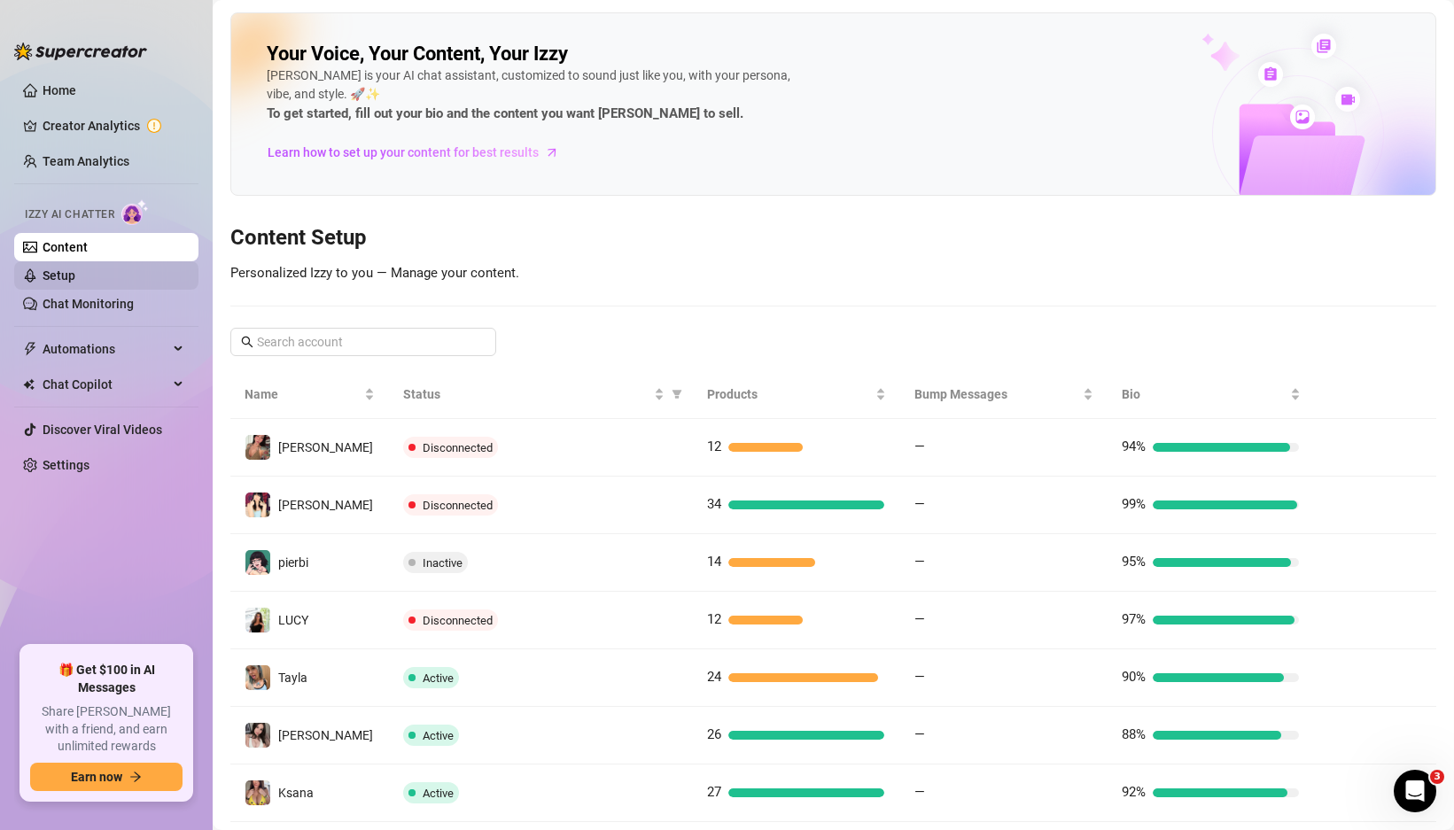
click at [74, 275] on link "Setup" at bounding box center [59, 275] width 33 height 14
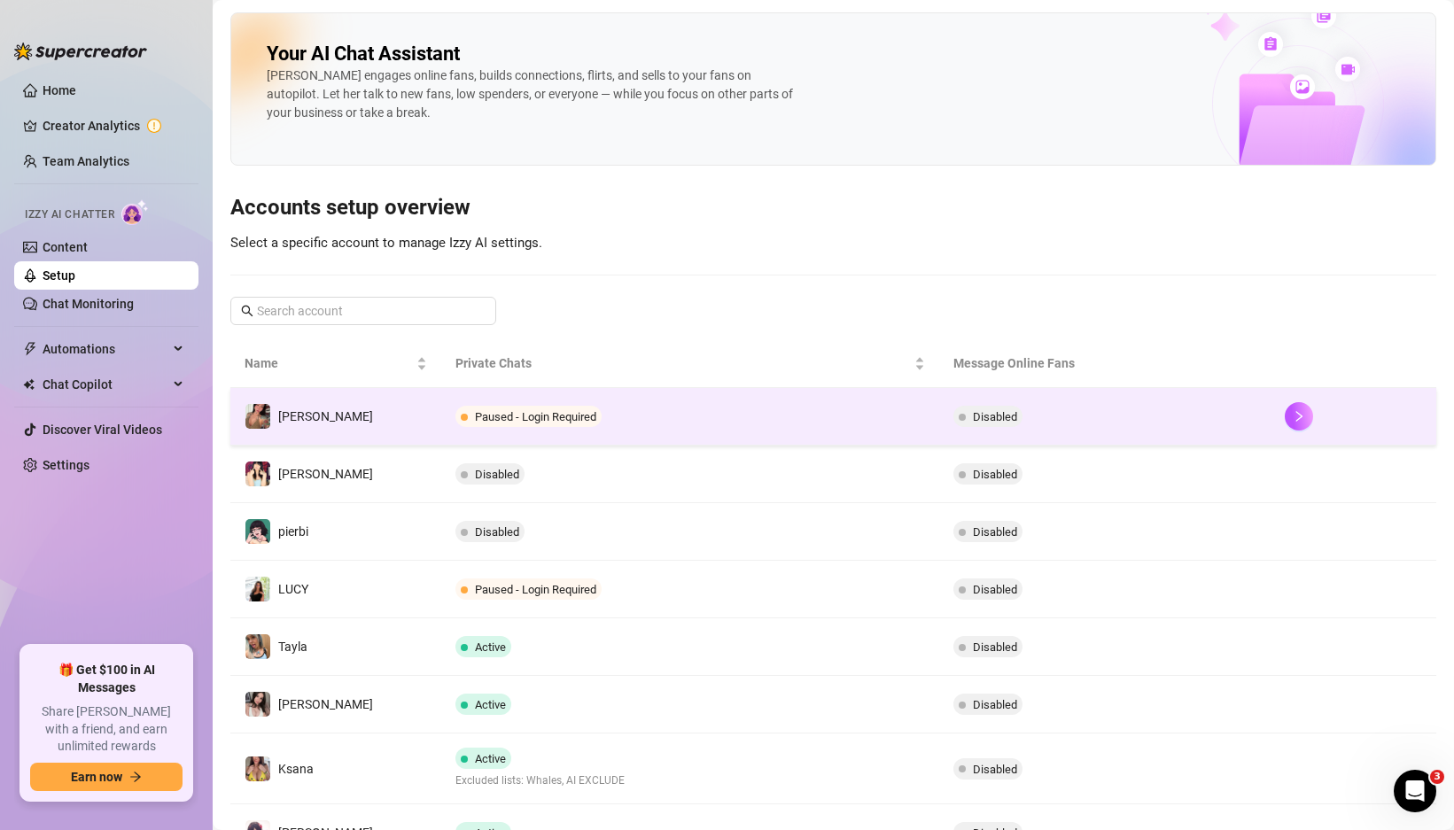
click at [385, 432] on td "[PERSON_NAME]" at bounding box center [335, 417] width 211 height 58
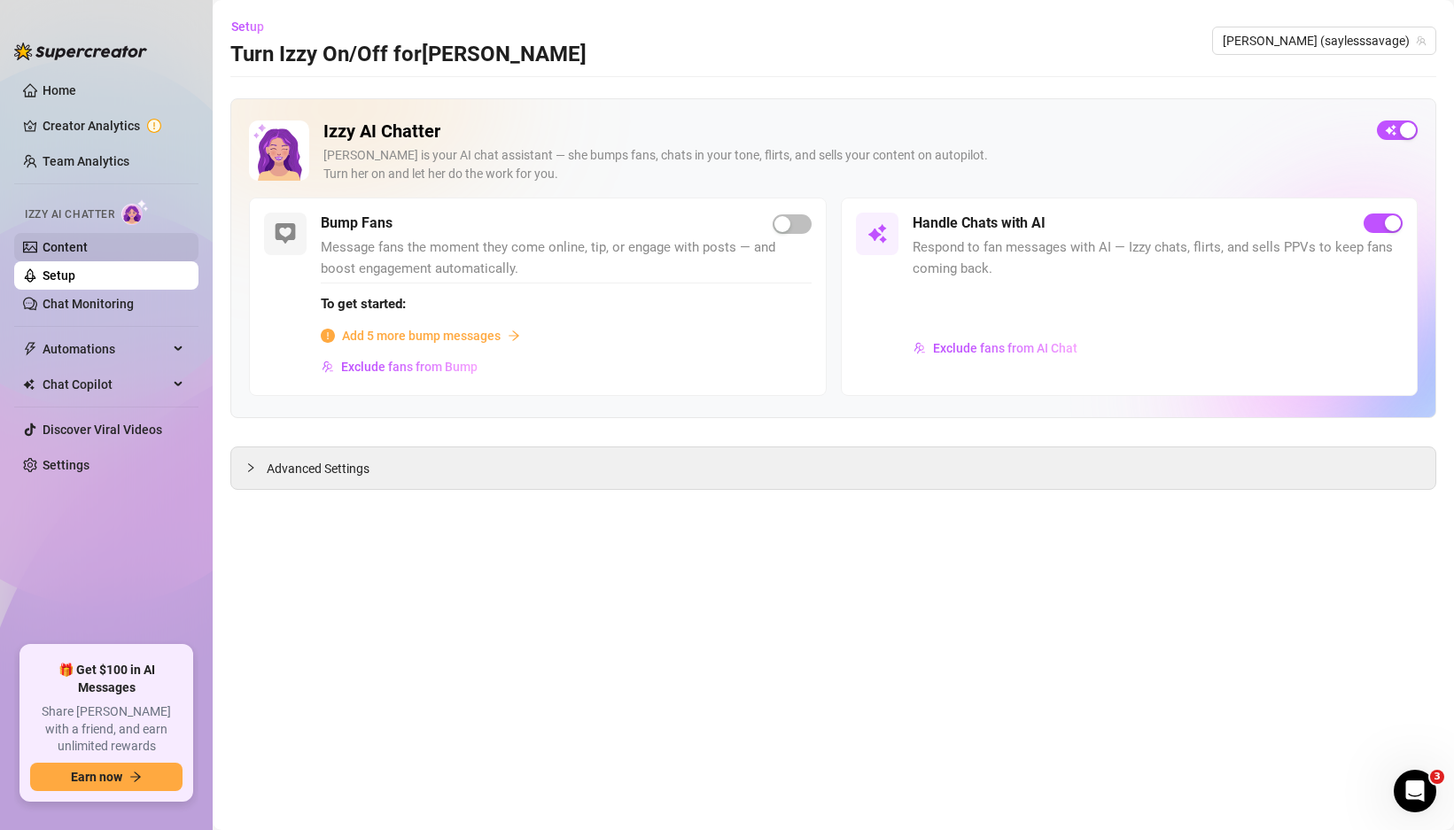
click at [77, 244] on link "Content" at bounding box center [65, 247] width 45 height 14
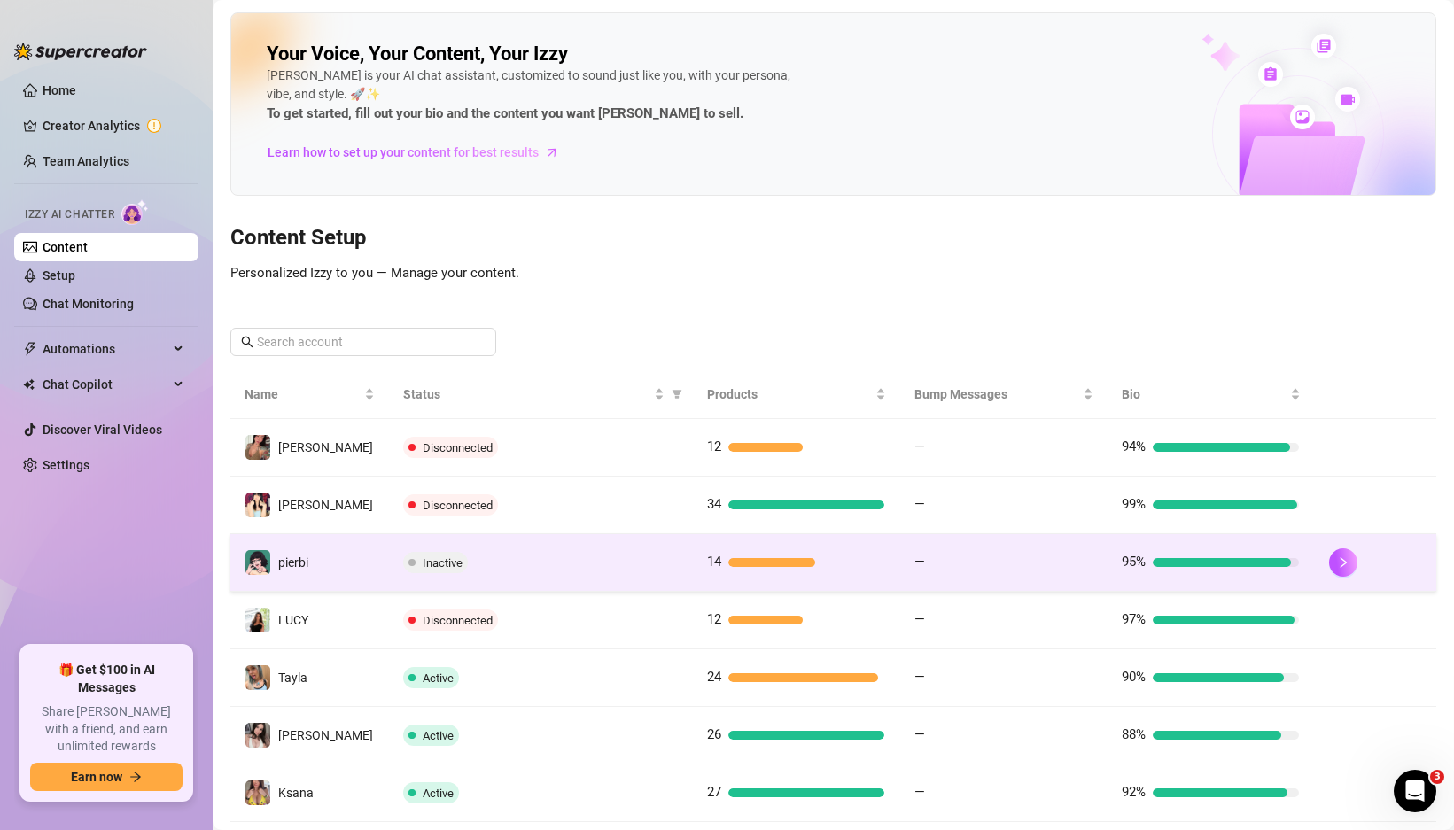
click at [563, 556] on div "Inactive" at bounding box center [540, 562] width 275 height 21
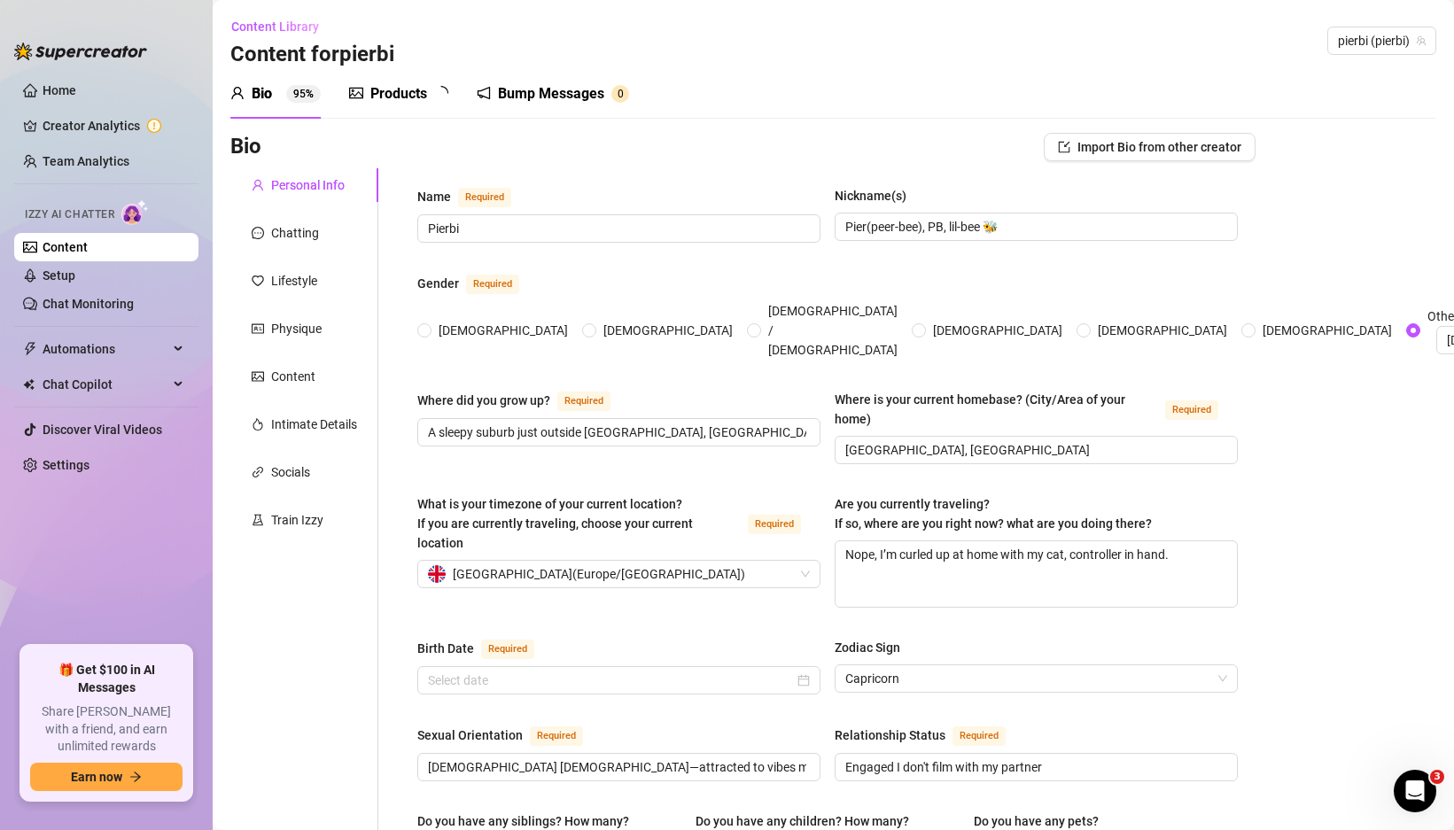
type input "[DATE]"
click at [380, 90] on div "Products" at bounding box center [398, 93] width 57 height 21
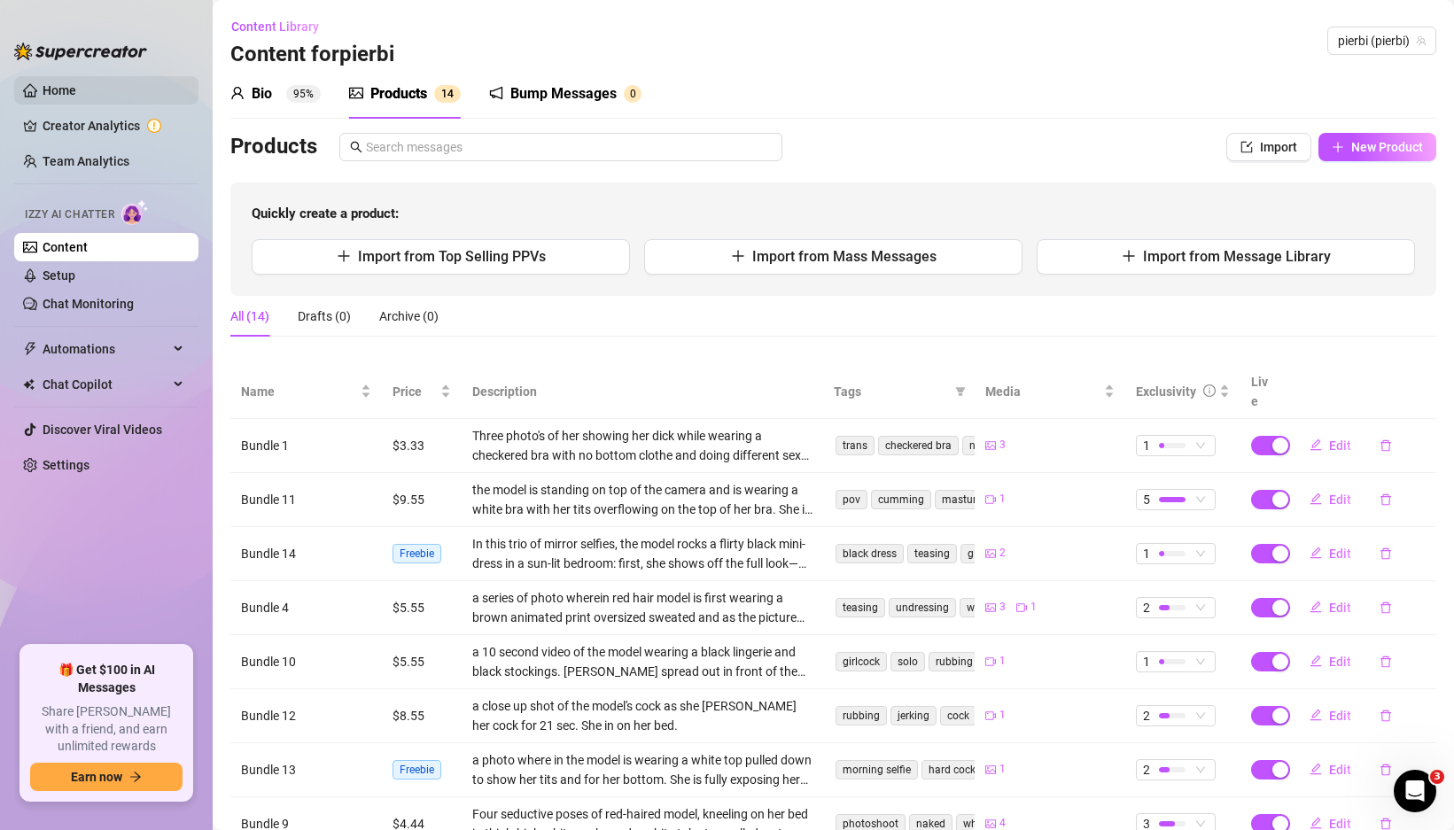
click at [69, 97] on link "Home" at bounding box center [60, 90] width 34 height 14
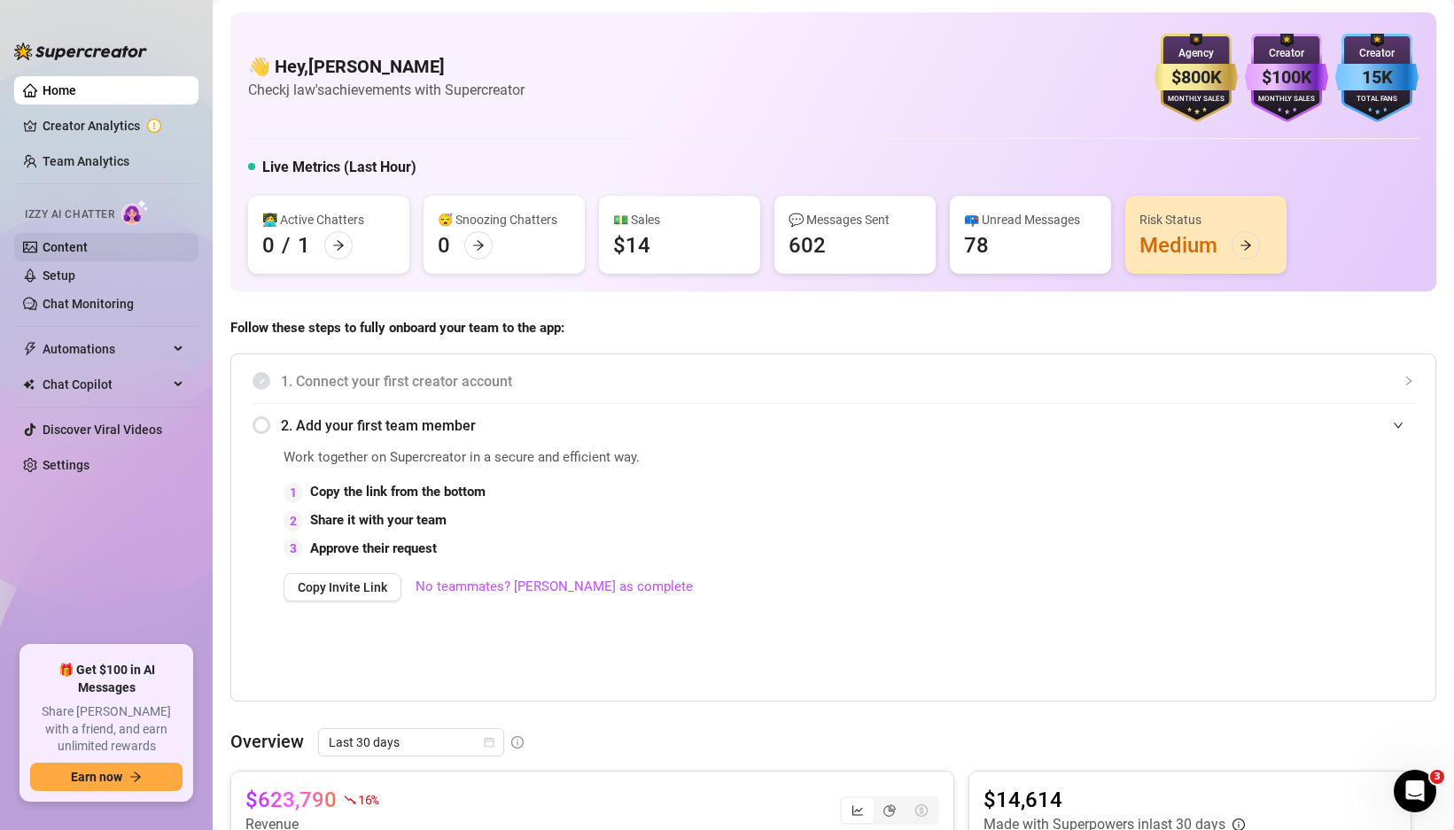
click at [88, 254] on link "Content" at bounding box center [65, 247] width 45 height 14
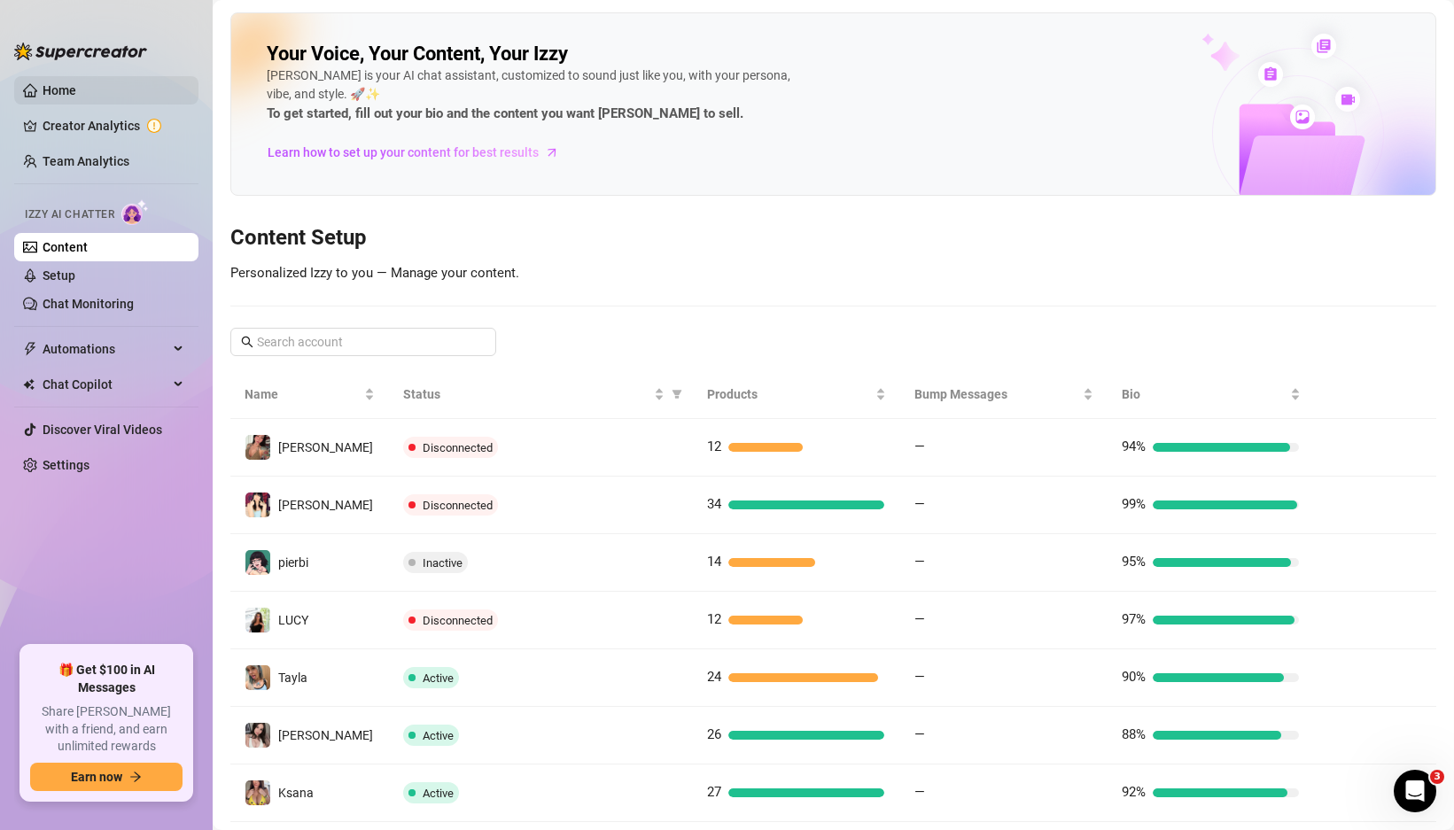
click at [76, 83] on link "Home" at bounding box center [60, 90] width 34 height 14
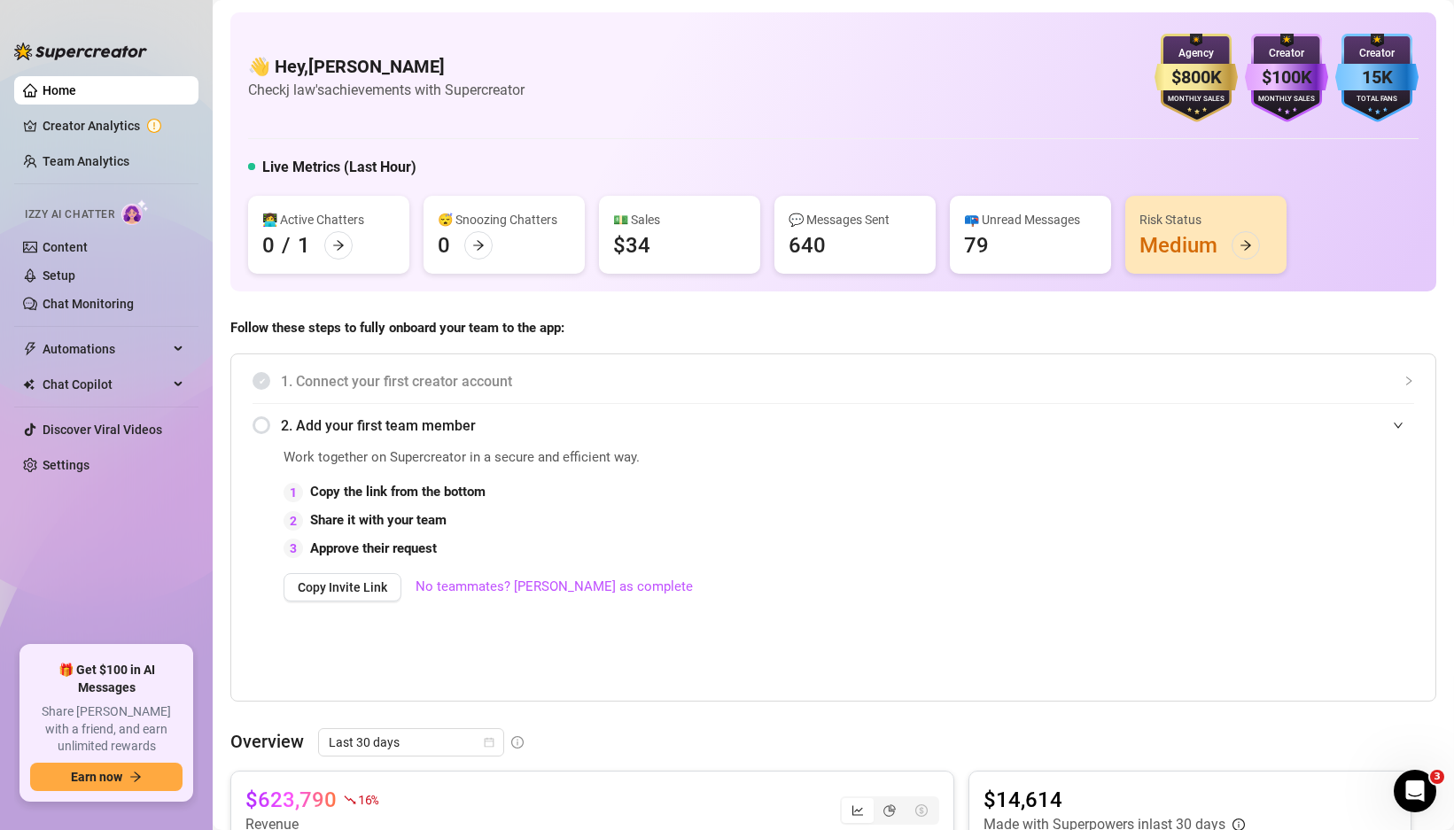
click at [385, 169] on h5 "Live Metrics (Last Hour)" at bounding box center [339, 167] width 154 height 21
click at [382, 168] on h5 "Live Metrics (Last Hour)" at bounding box center [339, 167] width 154 height 21
click at [1152, 66] on div "👋 Hey, [PERSON_NAME] Check j law's achievements with Supercreator $800K Agency …" at bounding box center [833, 78] width 1170 height 89
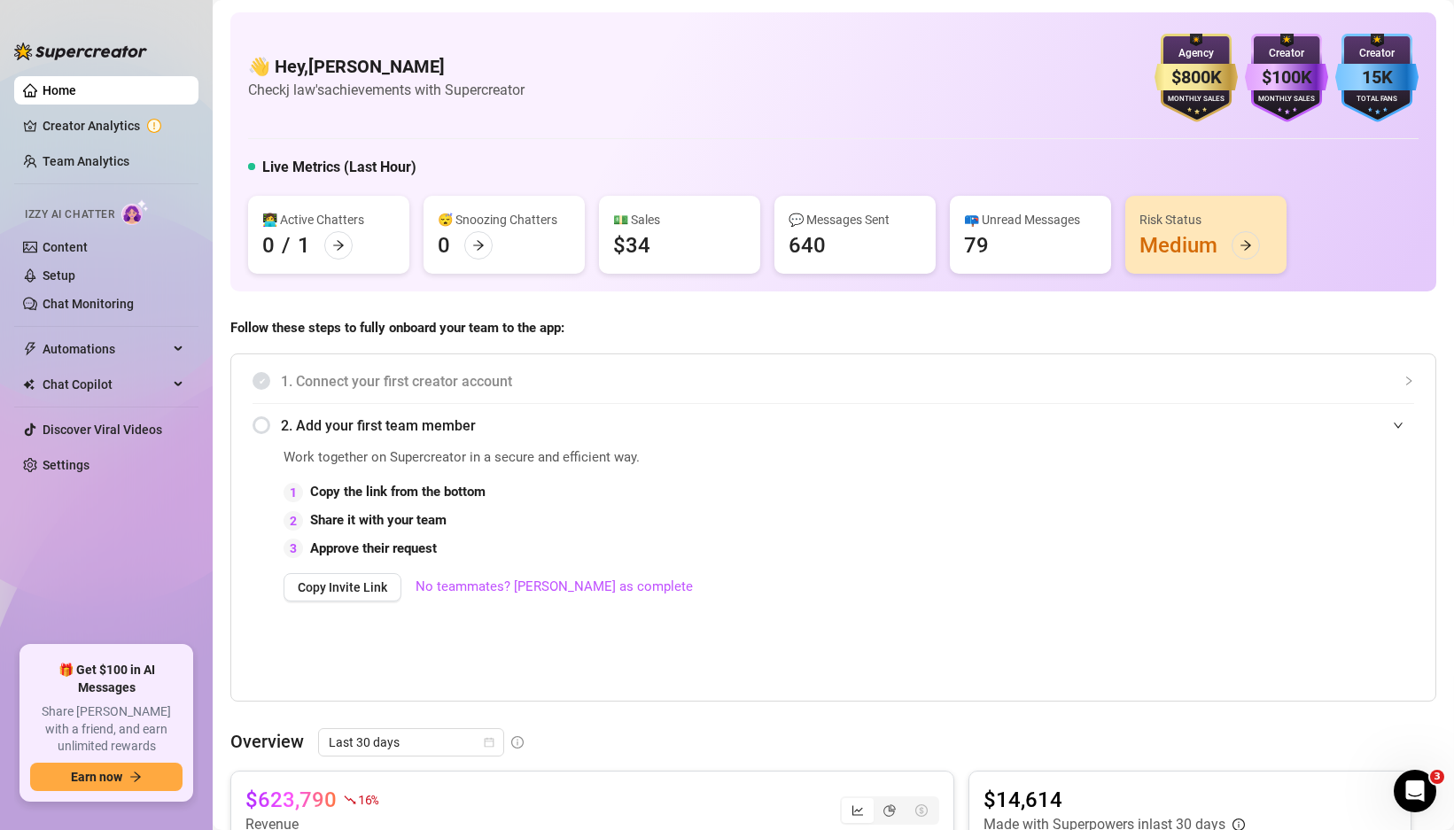
drag, startPoint x: 1169, startPoint y: 66, endPoint x: 1130, endPoint y: 72, distance: 39.3
click at [1130, 72] on div "👋 Hey, [PERSON_NAME] Check j law's achievements with Supercreator $800K Agency …" at bounding box center [833, 78] width 1170 height 89
click at [881, 84] on div "👋 Hey, [PERSON_NAME] Check j law's achievements with Supercreator $800K Agency …" at bounding box center [833, 78] width 1170 height 89
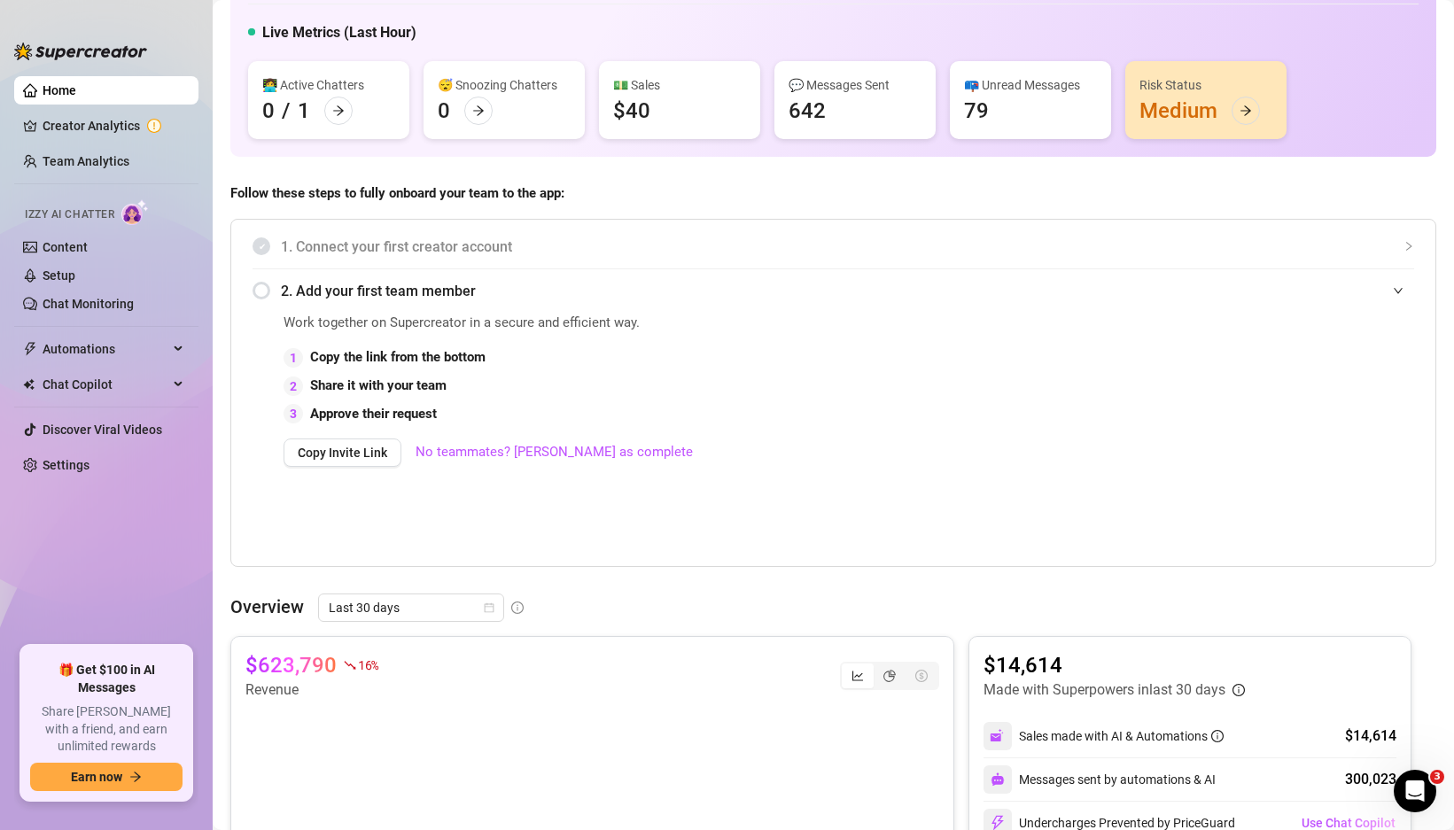
scroll to position [104, 0]
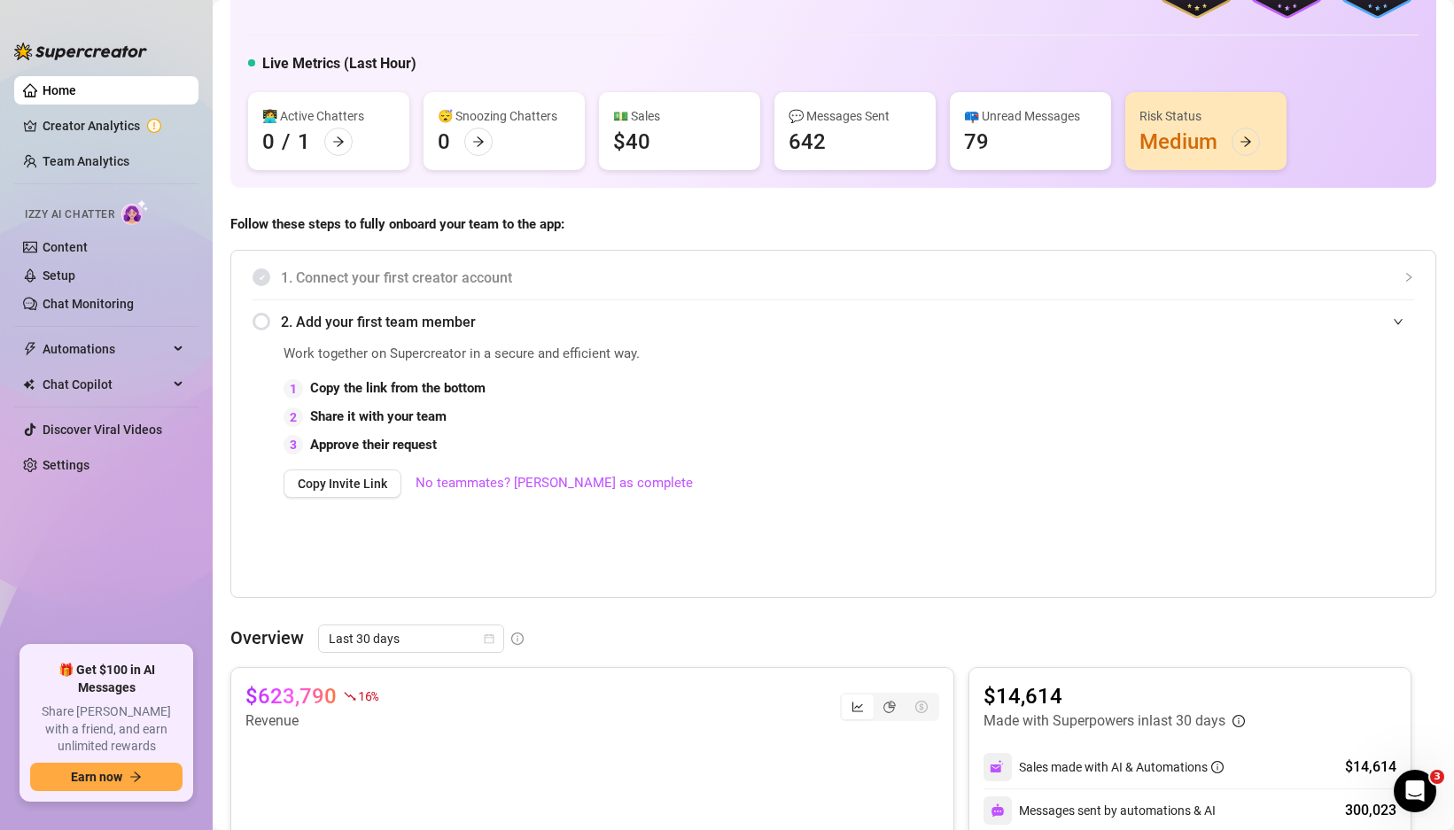
click at [122, 667] on div "🎁 Get $100 in AI Messages Share [PERSON_NAME] with a friend, and earn unlimited…" at bounding box center [106, 723] width 174 height 158
click at [124, 690] on span "🎁 Get $100 in AI Messages" at bounding box center [106, 679] width 152 height 35
click at [137, 684] on span "🎁 Get $100 in AI Messages" at bounding box center [106, 679] width 152 height 35
click at [80, 297] on link "Chat Monitoring" at bounding box center [88, 304] width 91 height 14
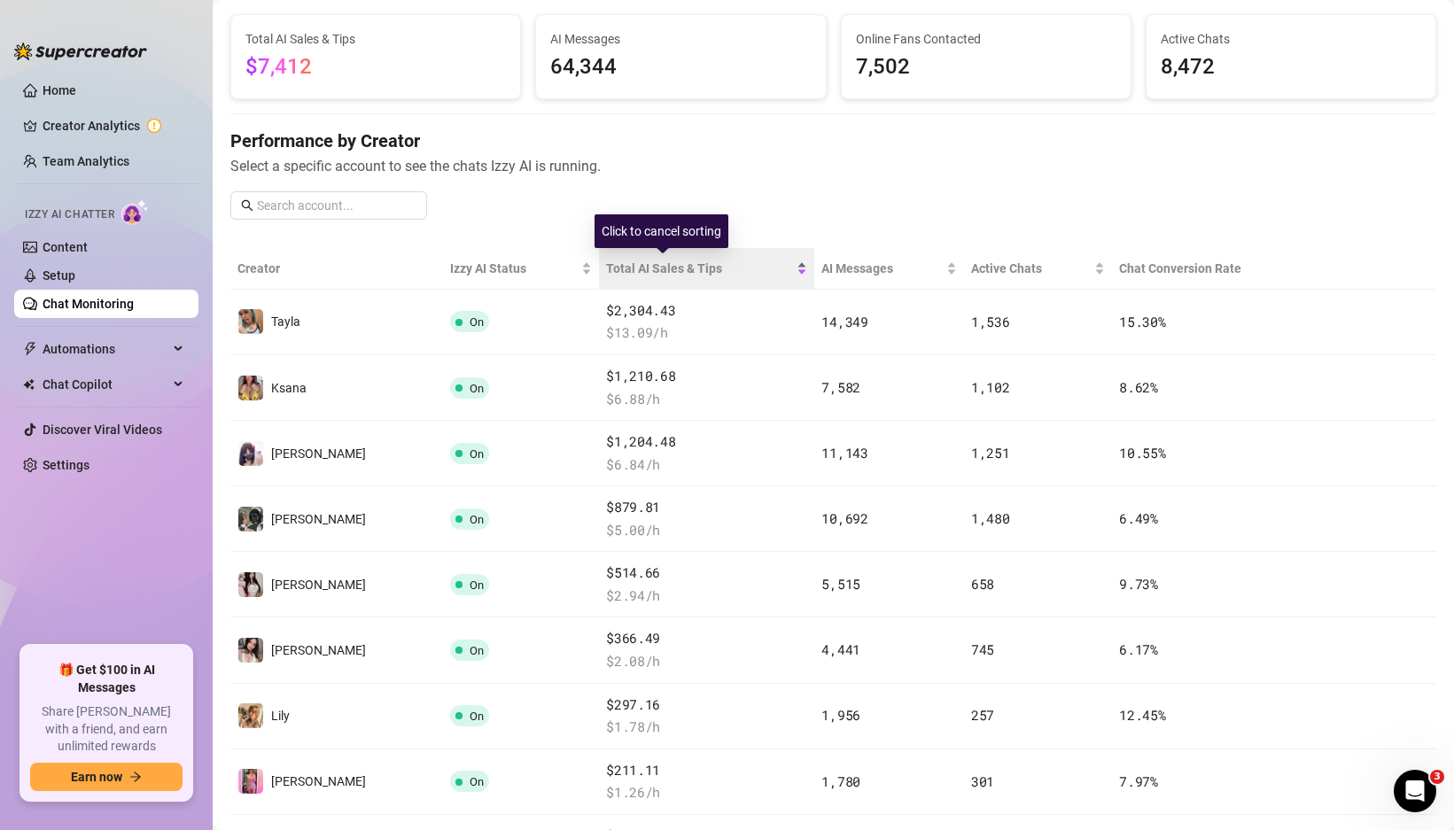
click at [765, 269] on div "Total AI Sales & Tips" at bounding box center [706, 268] width 201 height 19
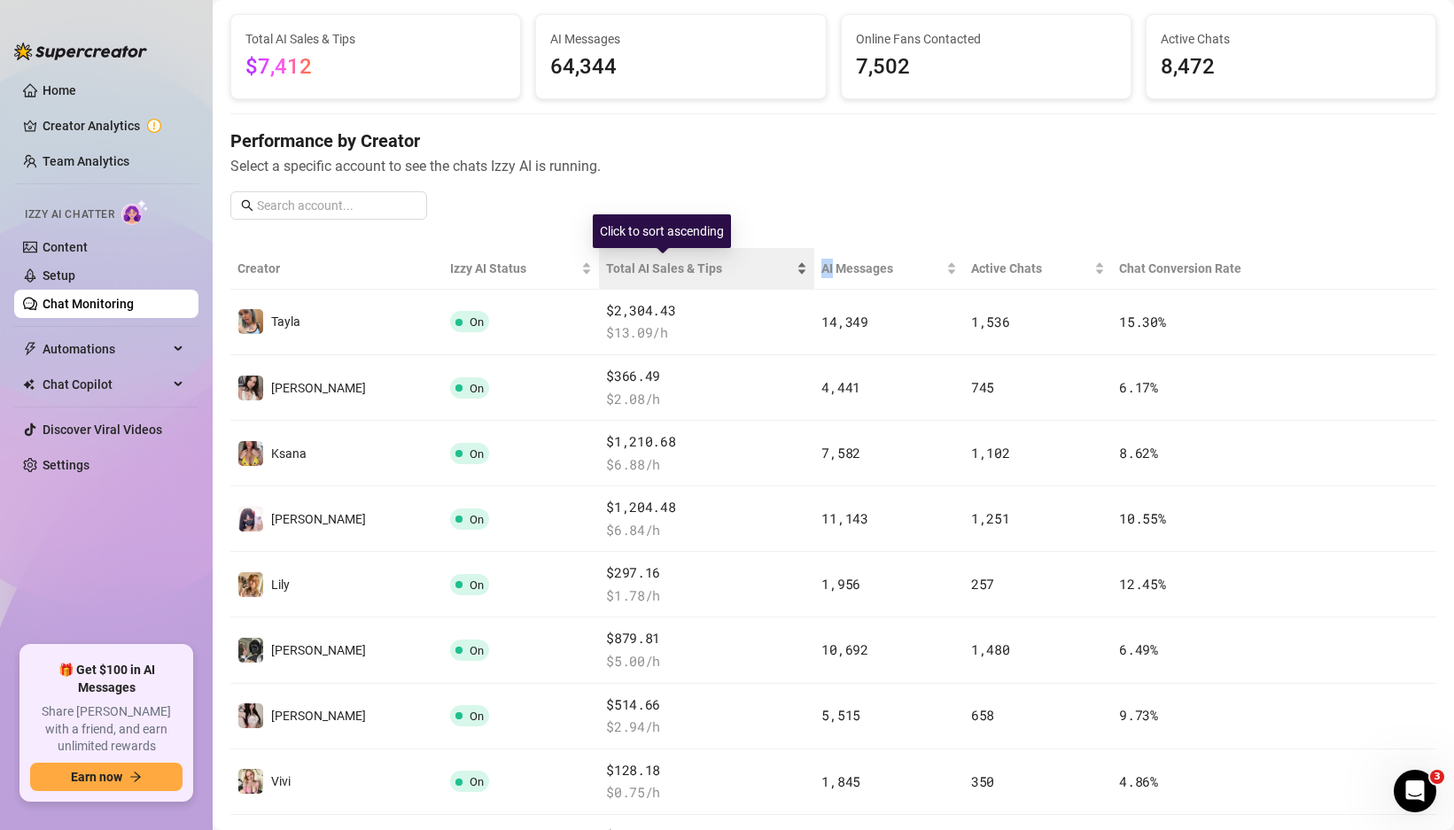
click at [765, 269] on div "Total AI Sales & Tips" at bounding box center [706, 268] width 201 height 19
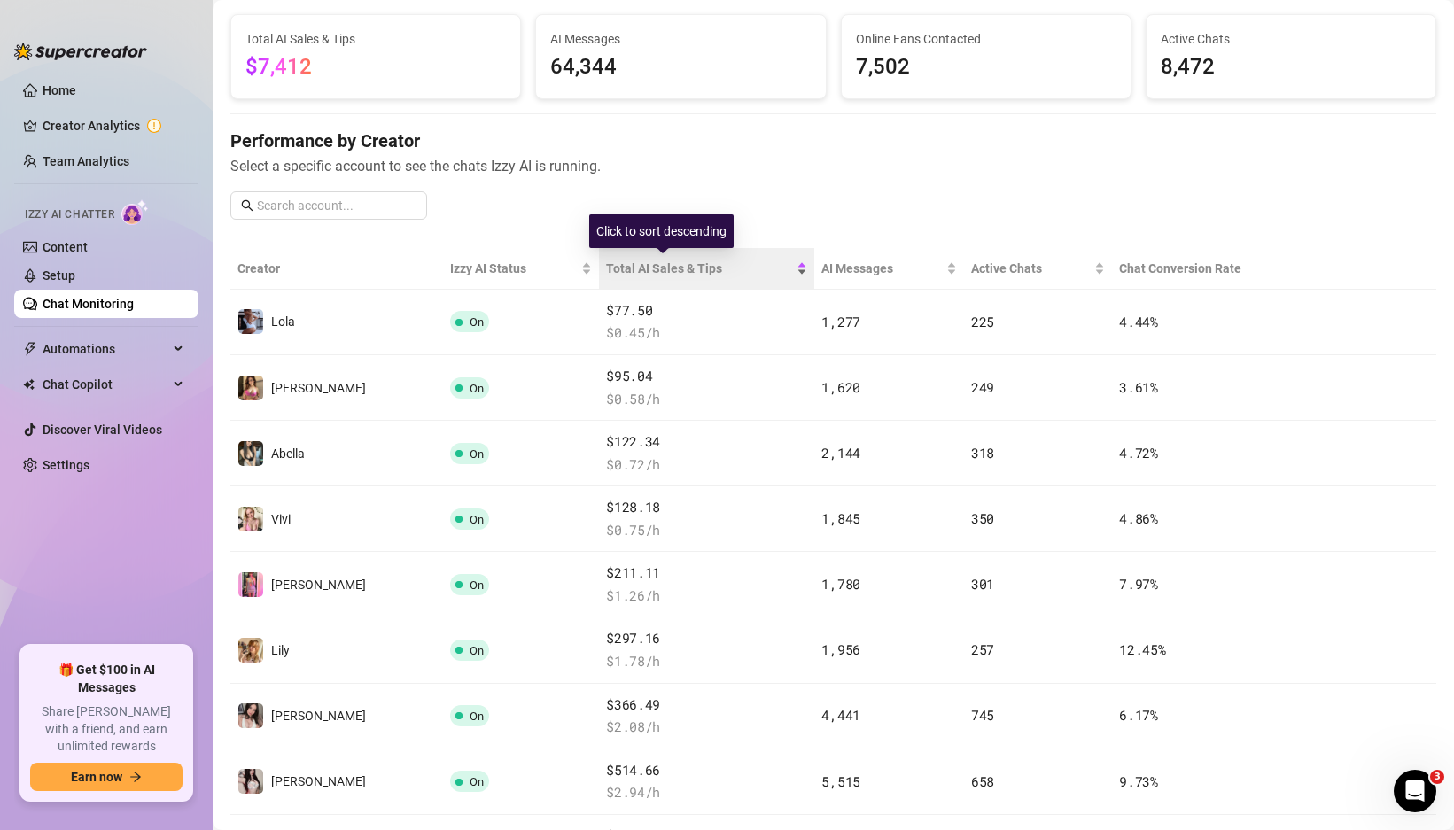
click at [765, 269] on div "Total AI Sales & Tips" at bounding box center [706, 268] width 201 height 19
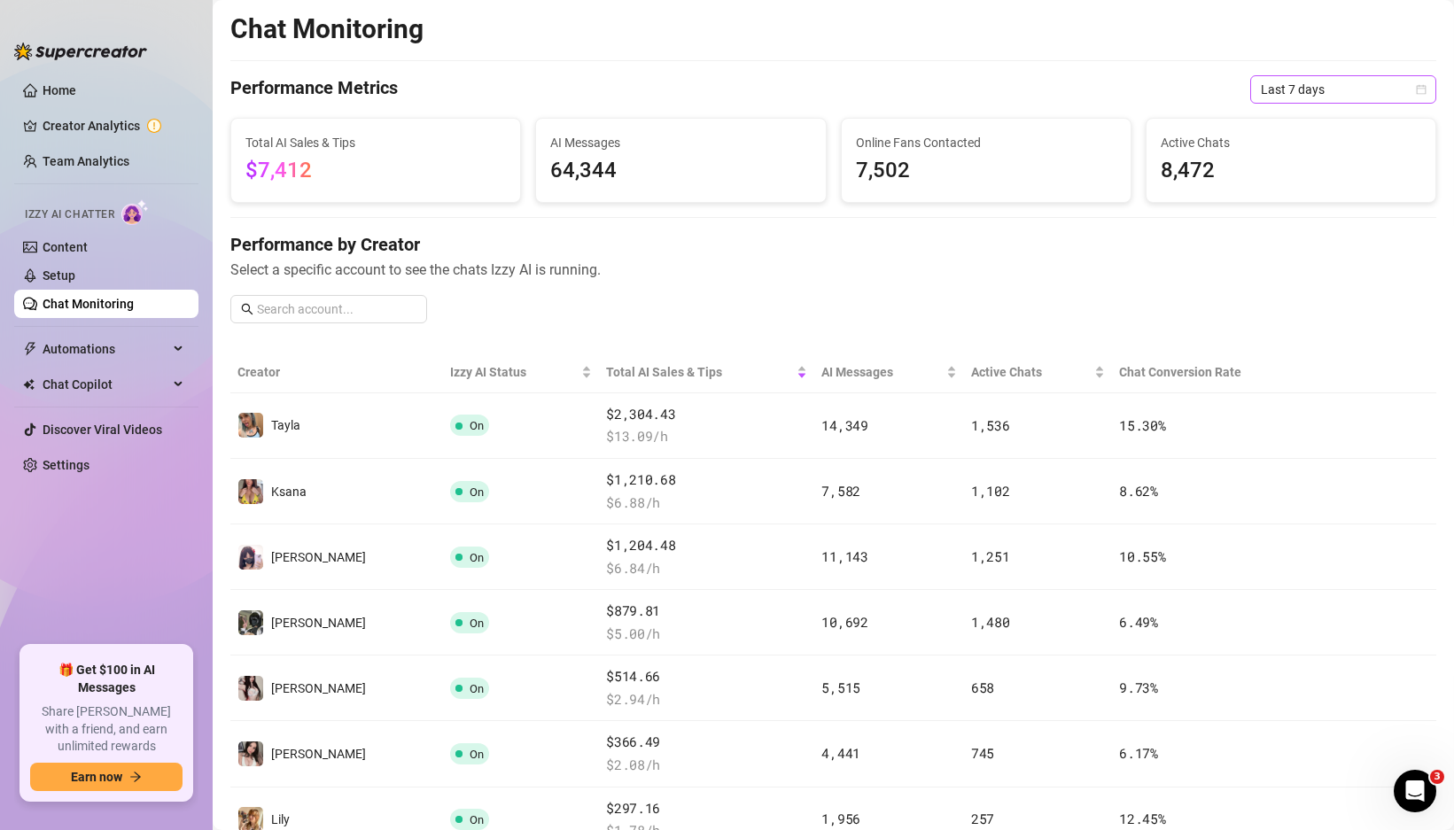
click at [1303, 85] on span "Last 7 days" at bounding box center [1343, 89] width 165 height 27
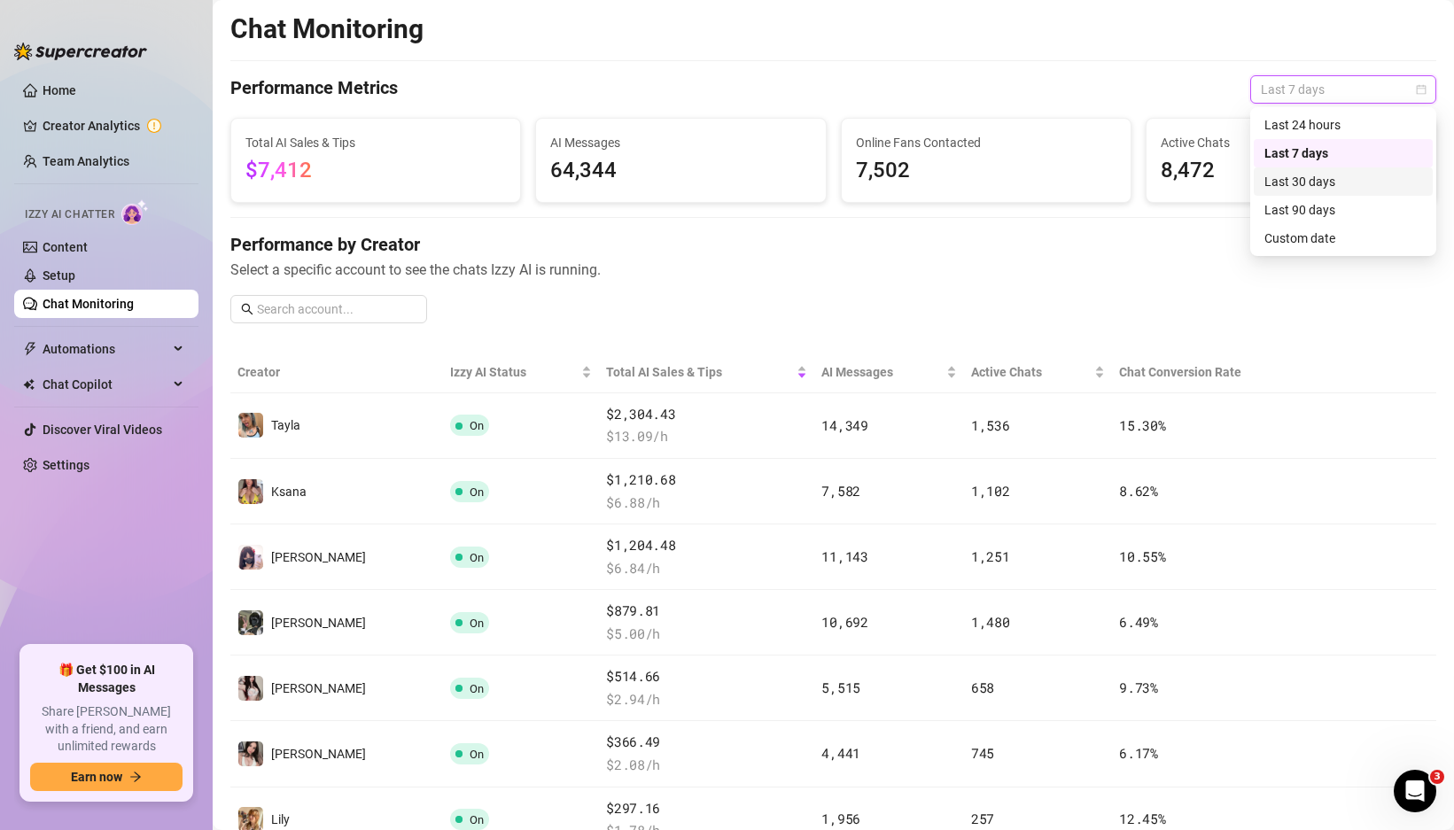
click at [1291, 185] on div "Last 30 days" at bounding box center [1343, 181] width 158 height 19
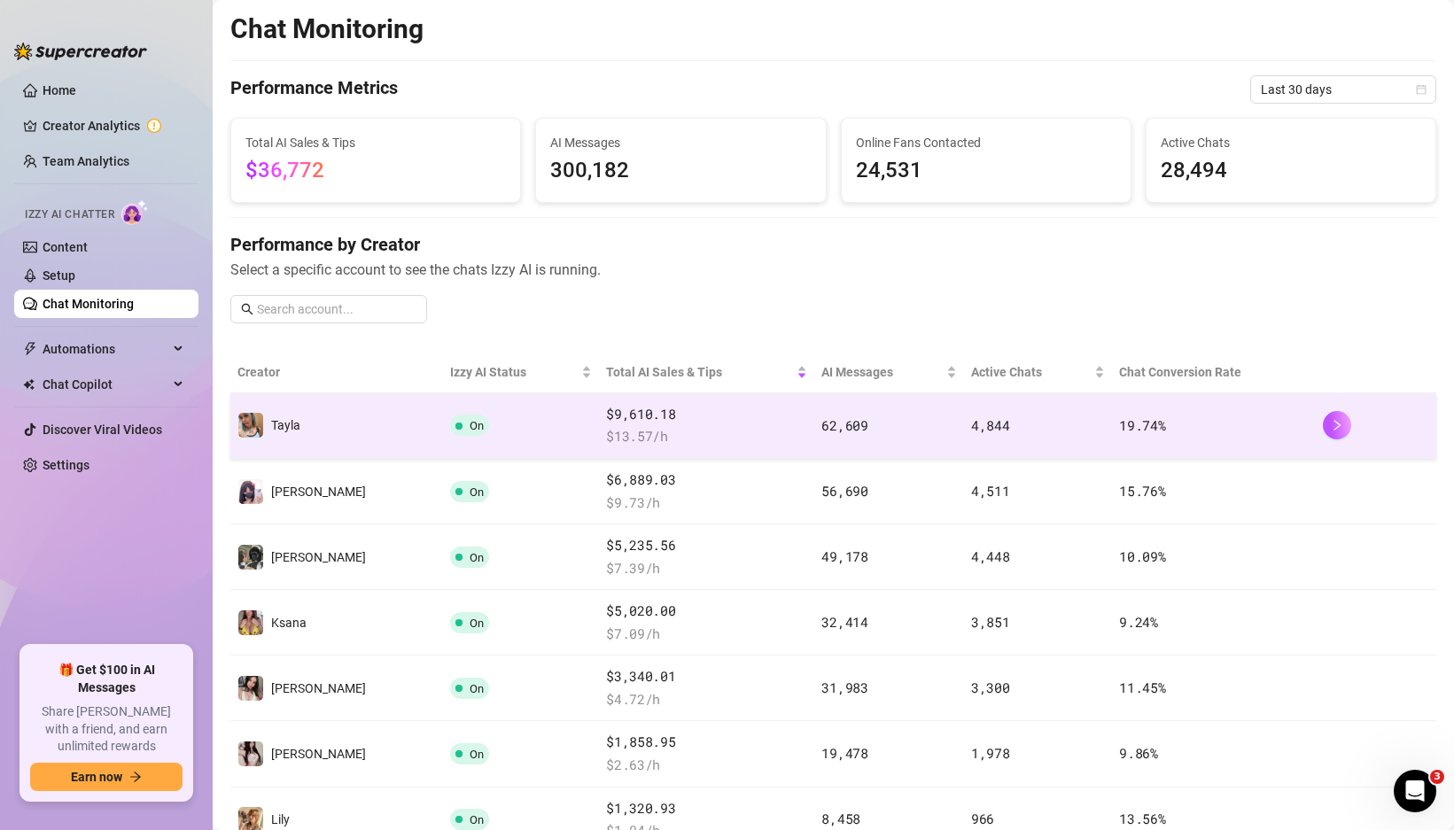
click at [606, 444] on span "$ 13.57 /h" at bounding box center [706, 436] width 201 height 21
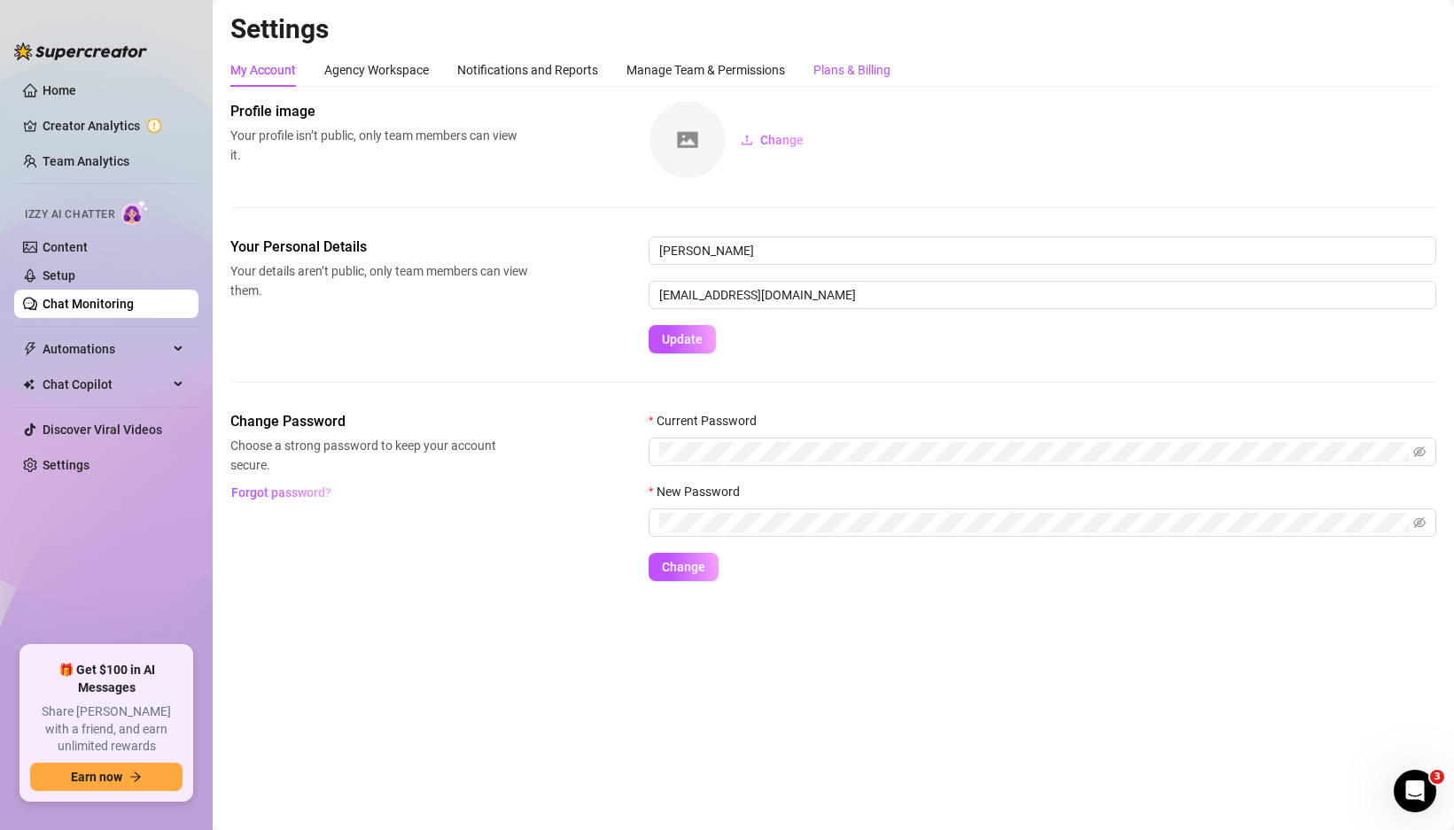
click at [841, 65] on div "Plans & Billing" at bounding box center [851, 69] width 77 height 19
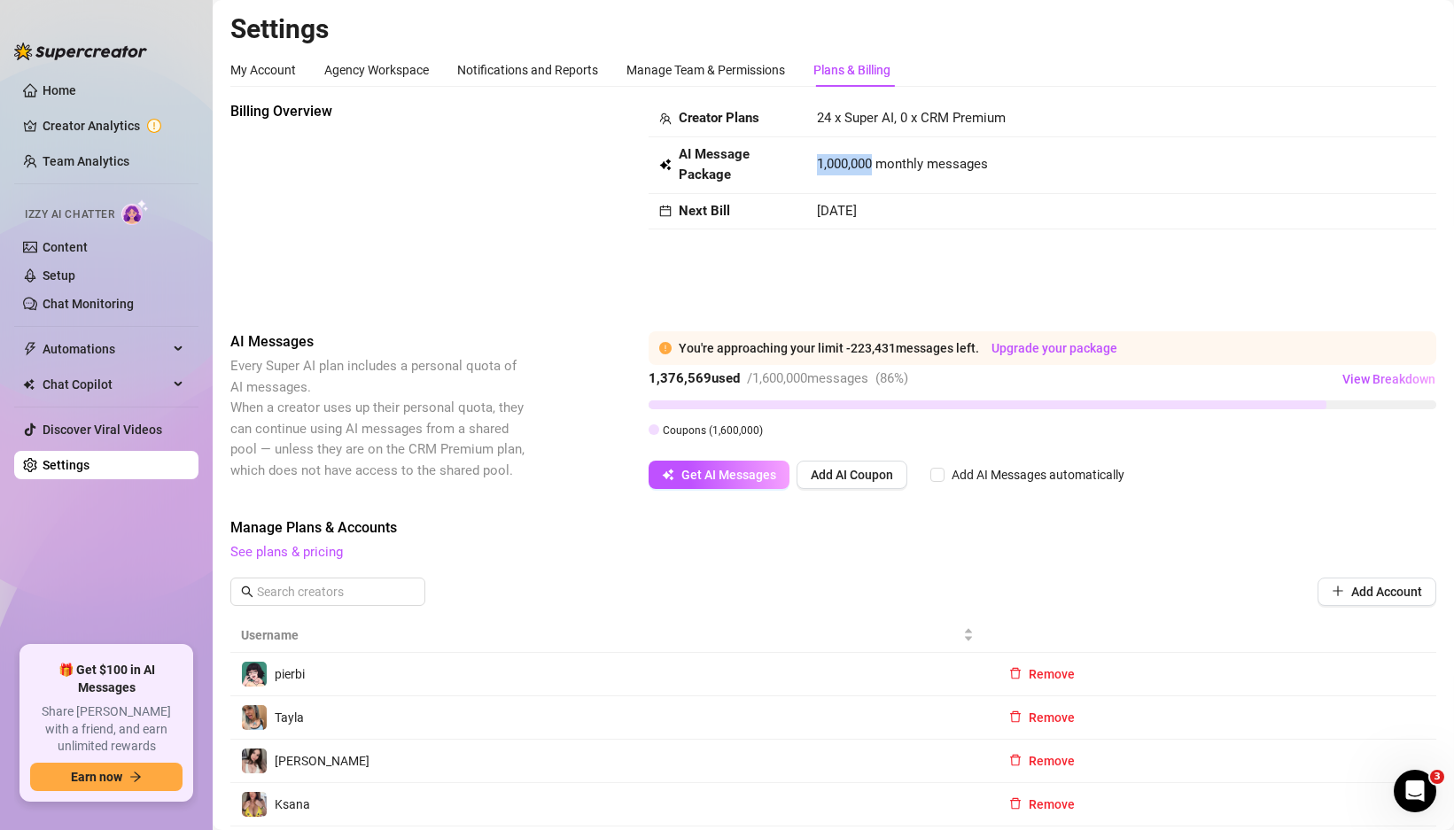
drag, startPoint x: 815, startPoint y: 165, endPoint x: 872, endPoint y: 165, distance: 56.7
click at [872, 165] on td "1,000,000 monthly messages" at bounding box center [1092, 165] width 572 height 57
click at [872, 165] on span "1,000,000 monthly messages" at bounding box center [902, 164] width 171 height 21
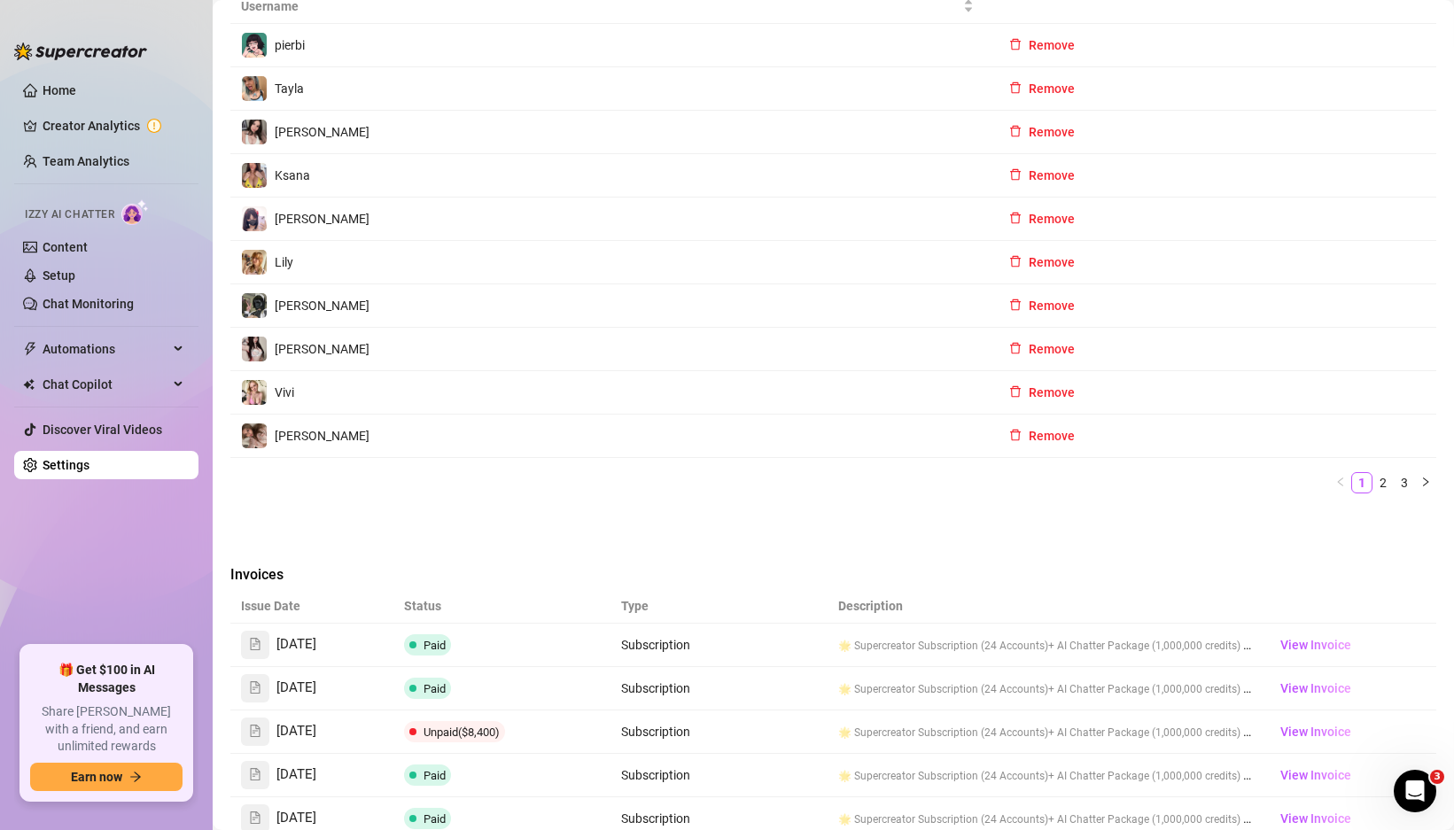
scroll to position [910, 0]
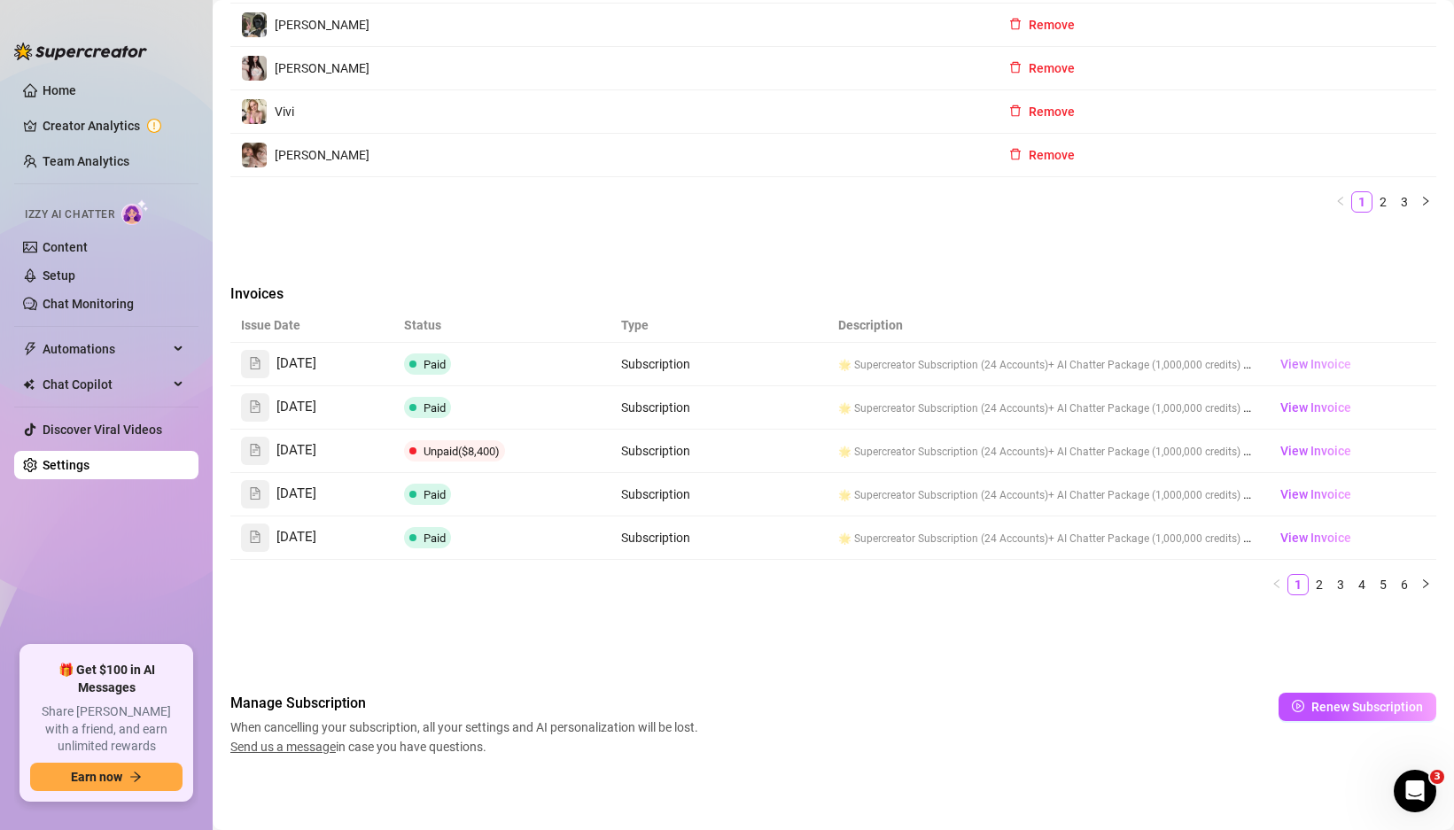
click at [1308, 362] on span "View Invoice" at bounding box center [1315, 363] width 71 height 19
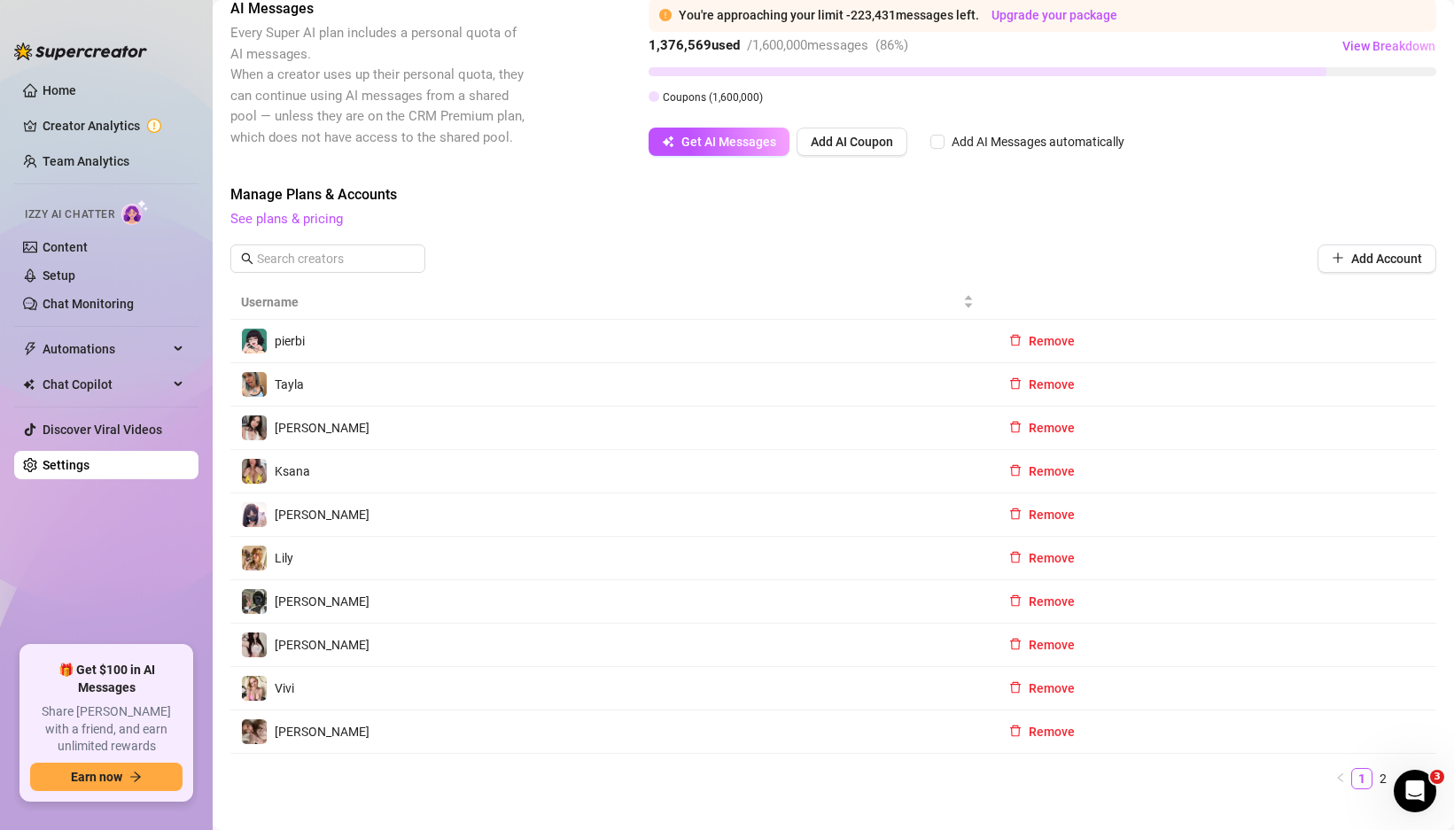
scroll to position [0, 0]
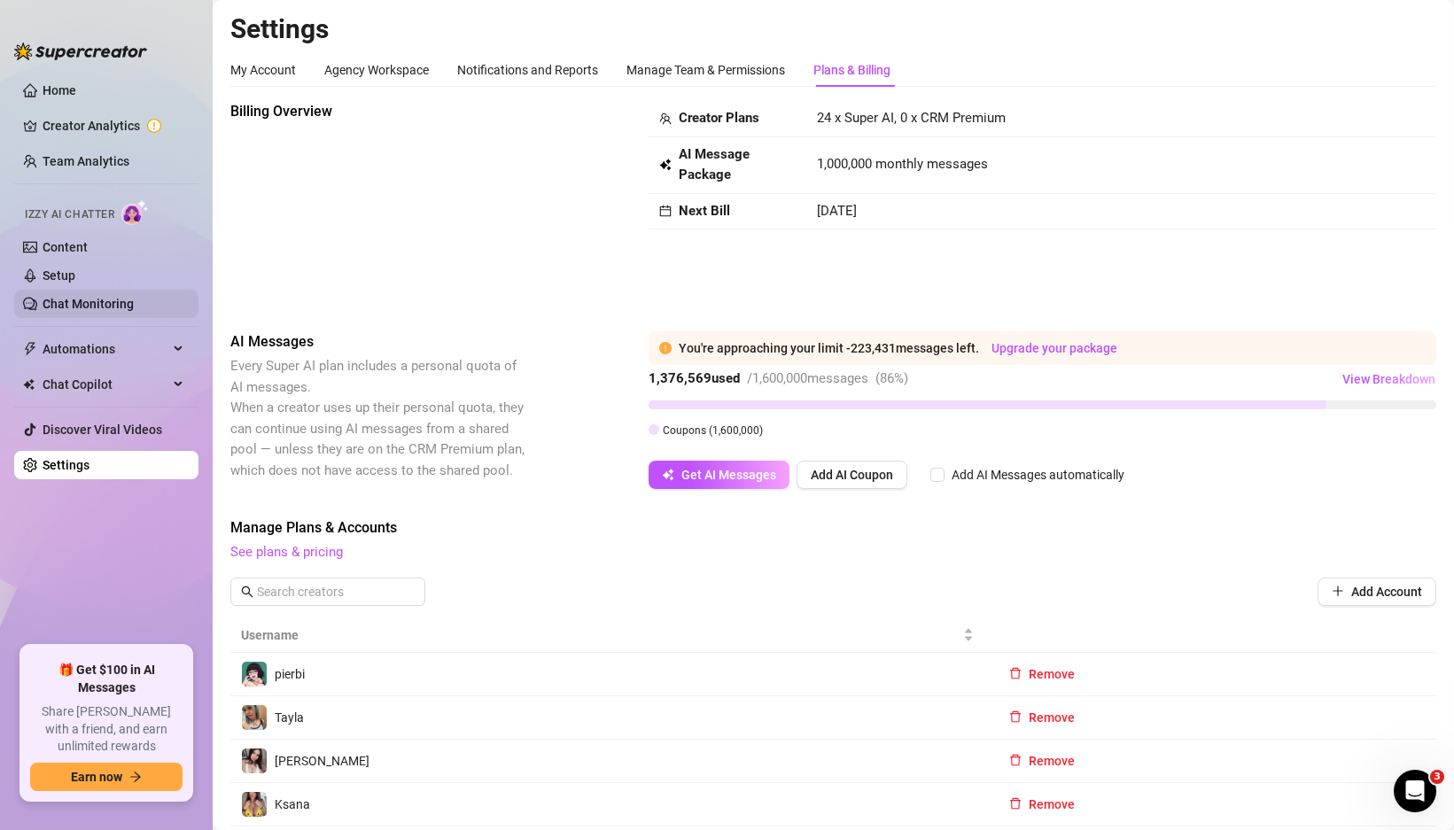
click at [134, 297] on link "Chat Monitoring" at bounding box center [88, 304] width 91 height 14
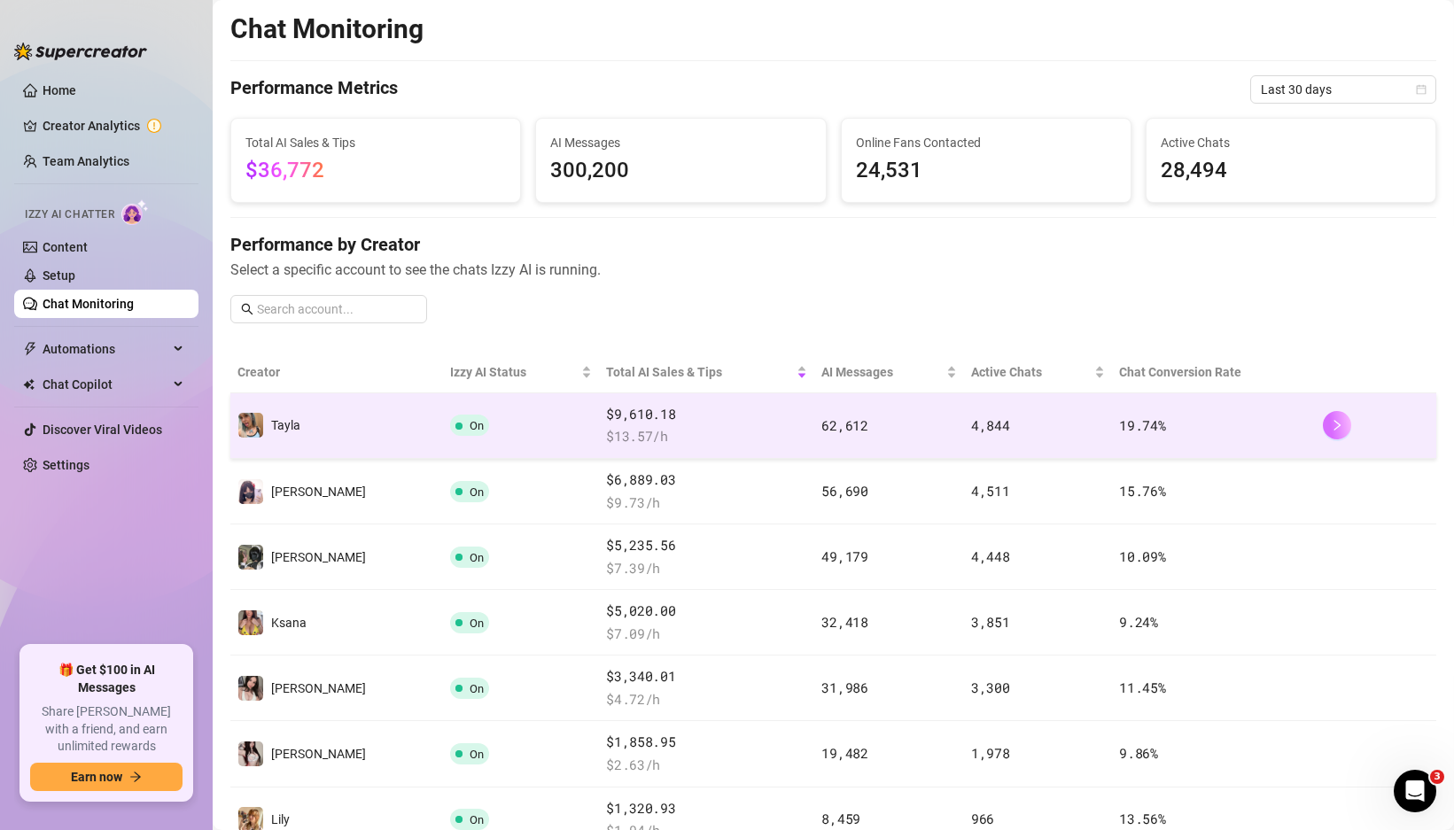
click at [1346, 428] on button "button" at bounding box center [1337, 425] width 28 height 28
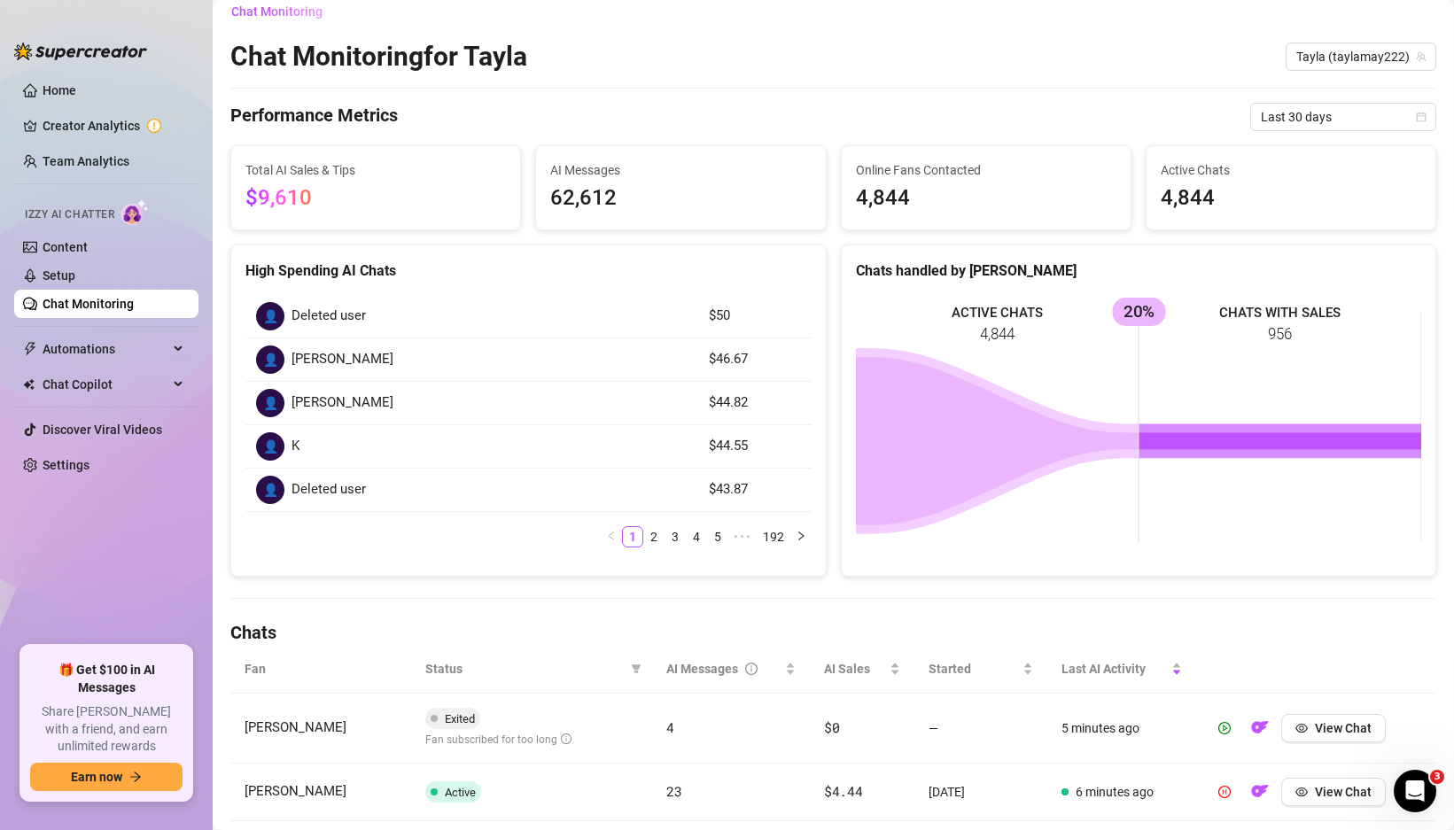
scroll to position [12, 0]
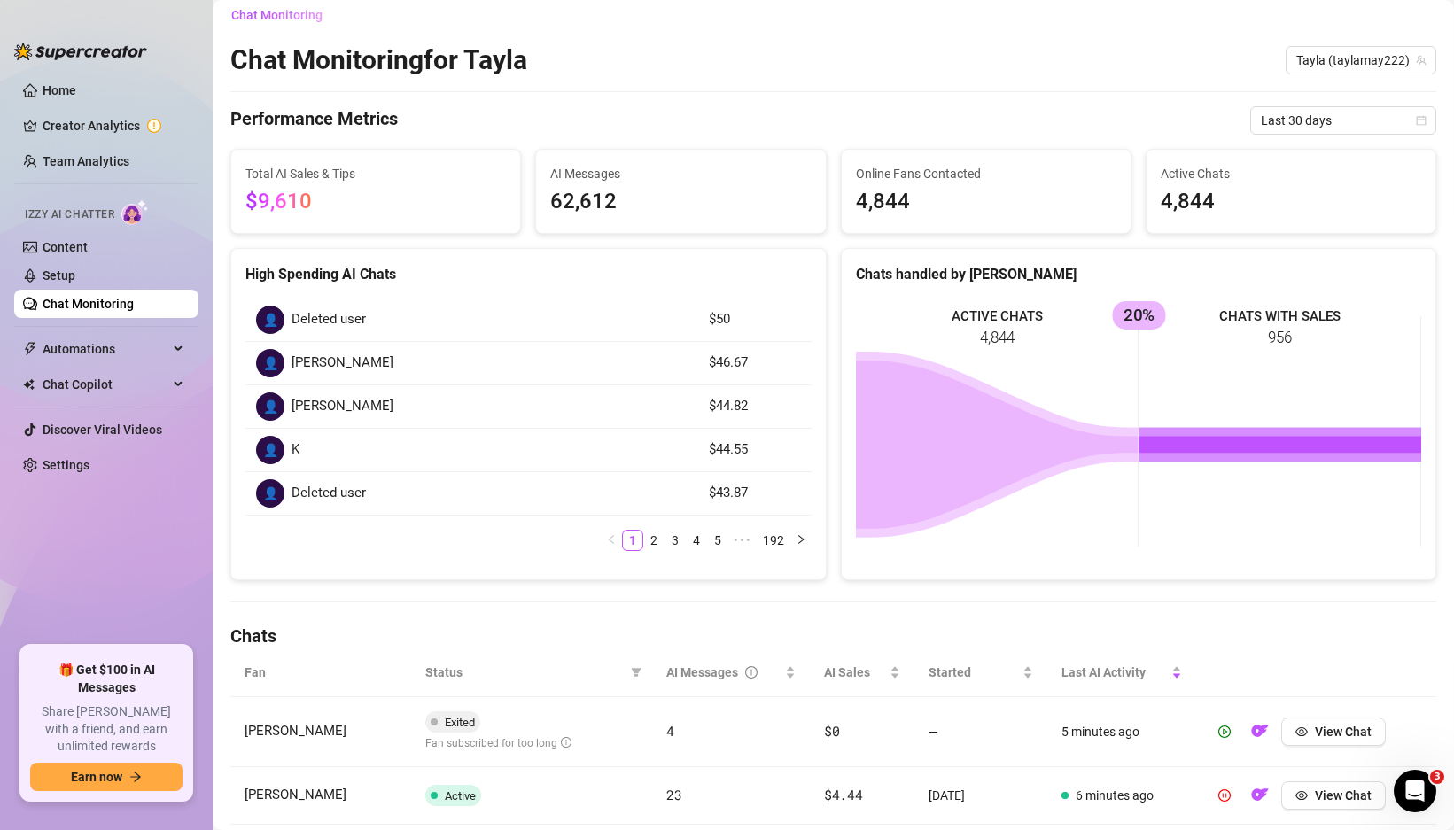
drag, startPoint x: 982, startPoint y: 333, endPoint x: 1005, endPoint y: 333, distance: 23.0
click at [1005, 333] on rect at bounding box center [1139, 432] width 566 height 266
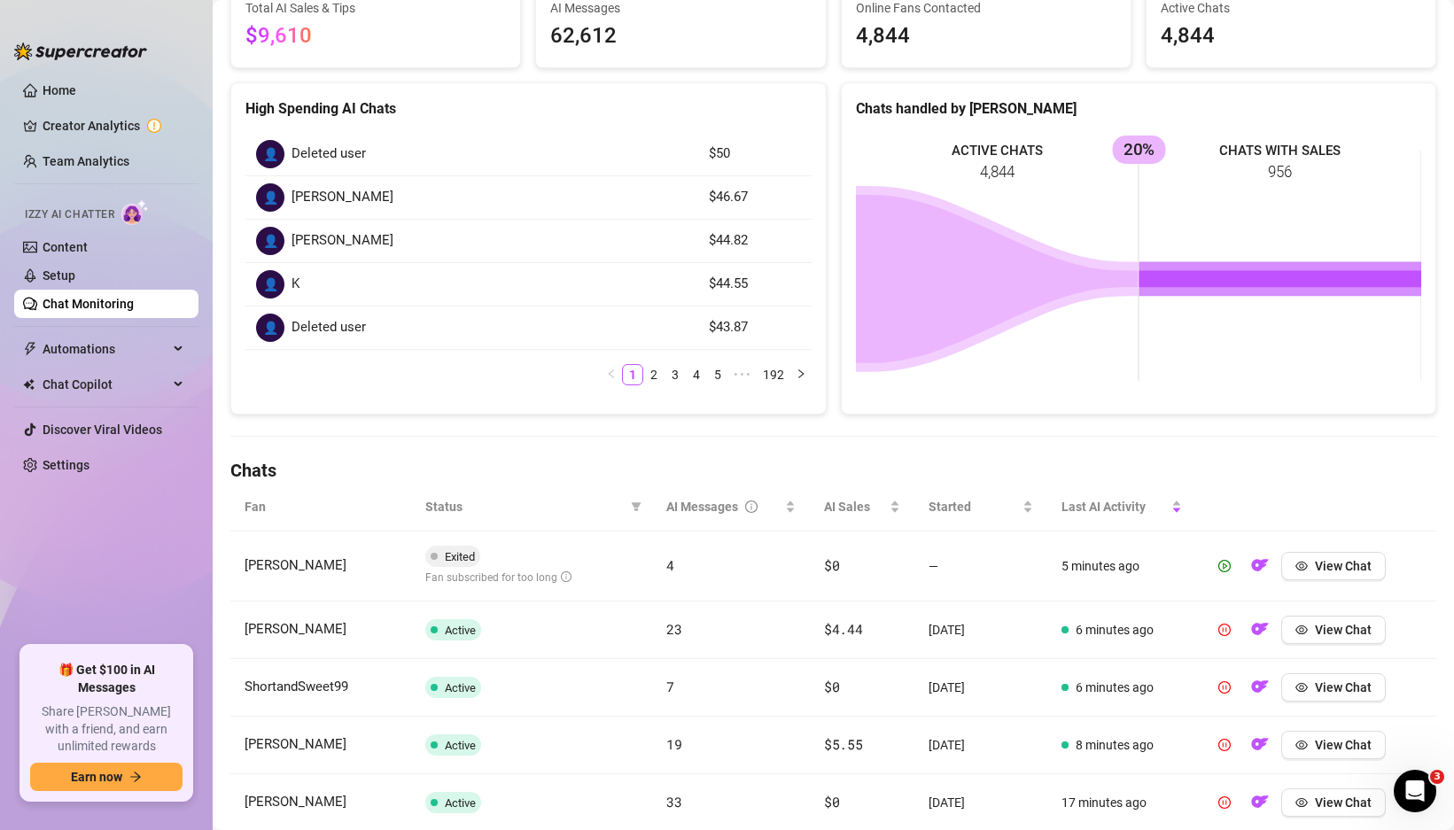
scroll to position [337, 0]
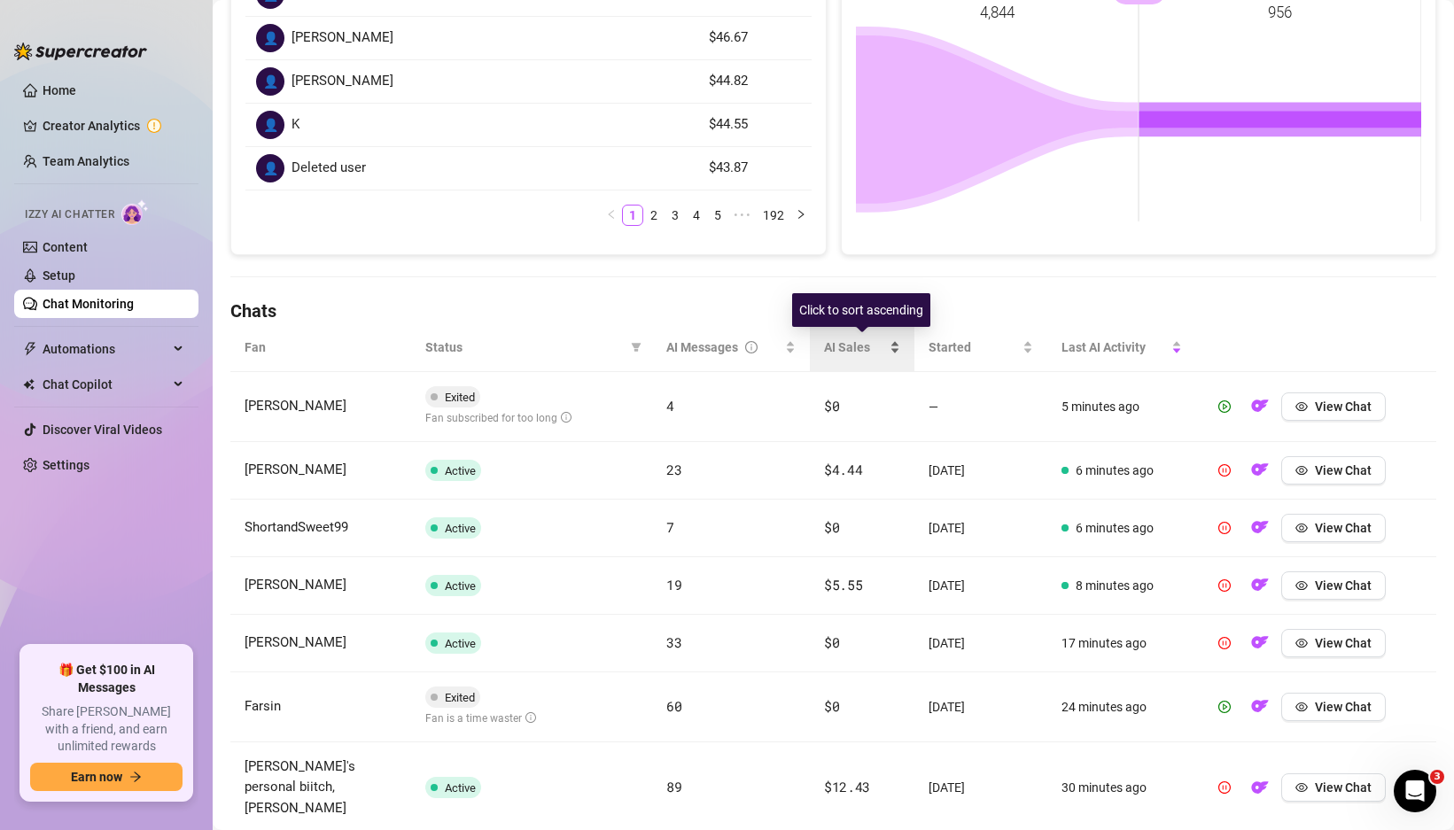
click at [896, 339] on div "AI Sales" at bounding box center [862, 347] width 76 height 19
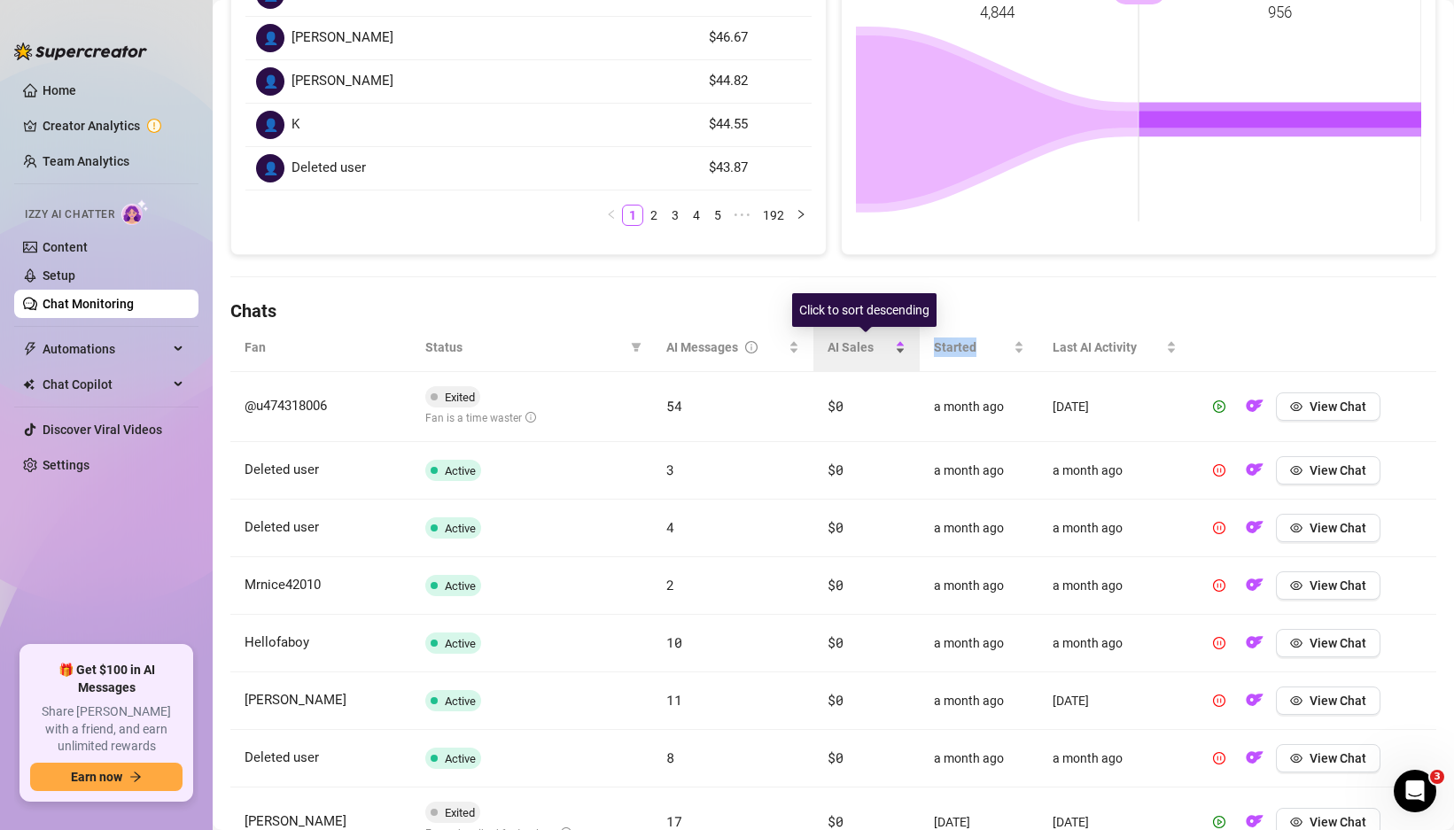
click at [896, 339] on div "AI Sales" at bounding box center [866, 347] width 78 height 19
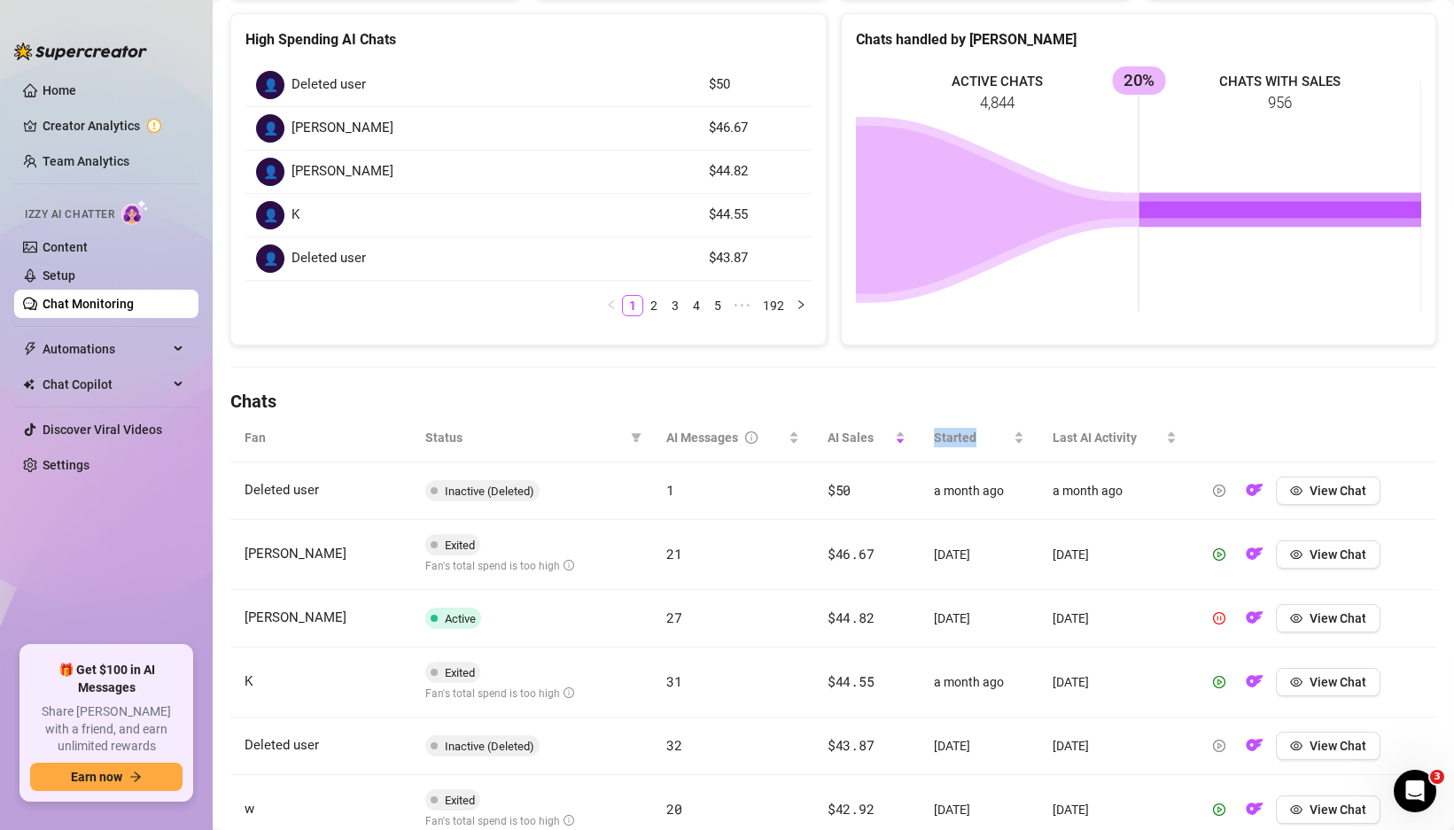
scroll to position [331, 0]
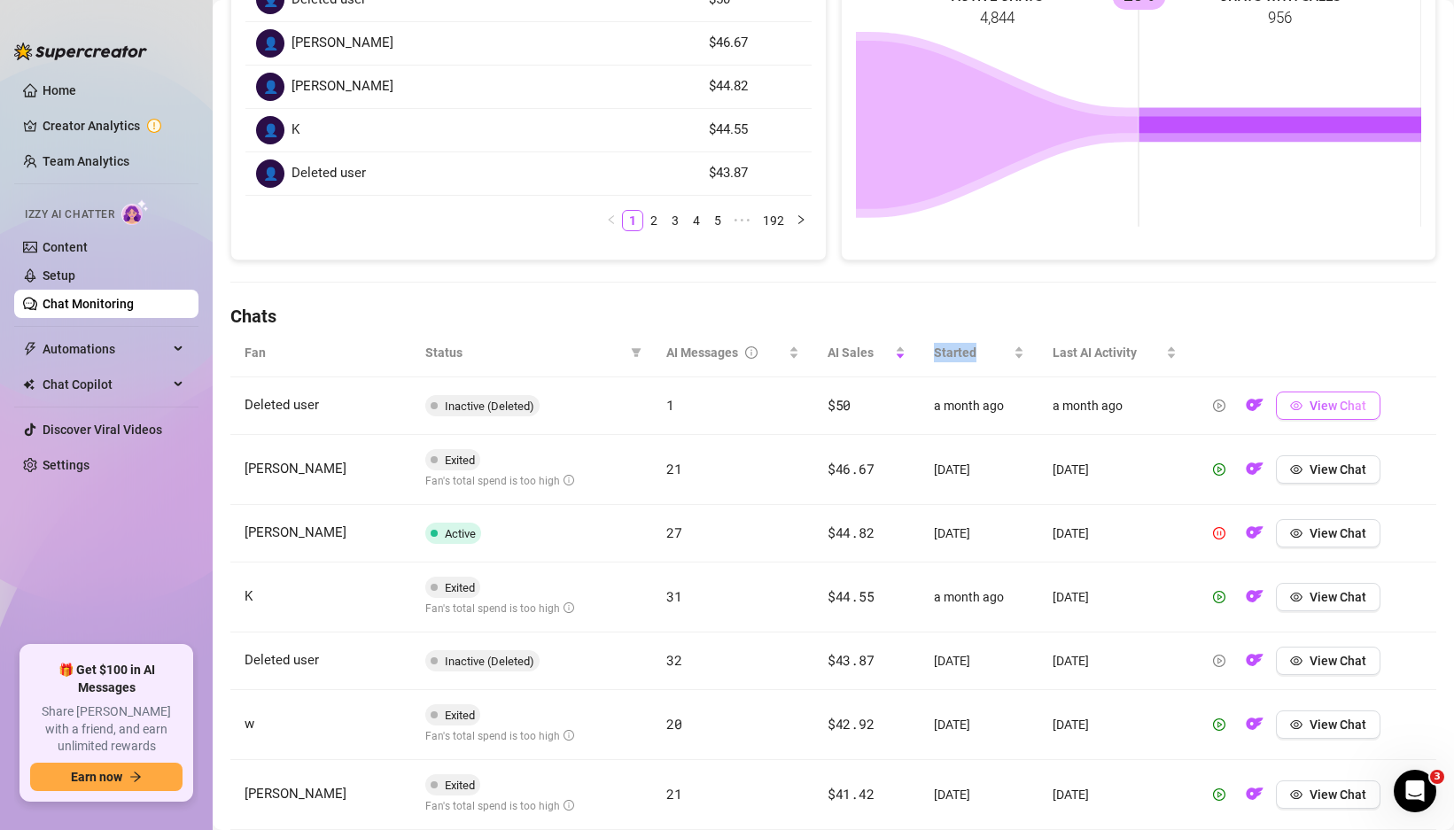
click at [1352, 404] on span "View Chat" at bounding box center [1337, 406] width 57 height 14
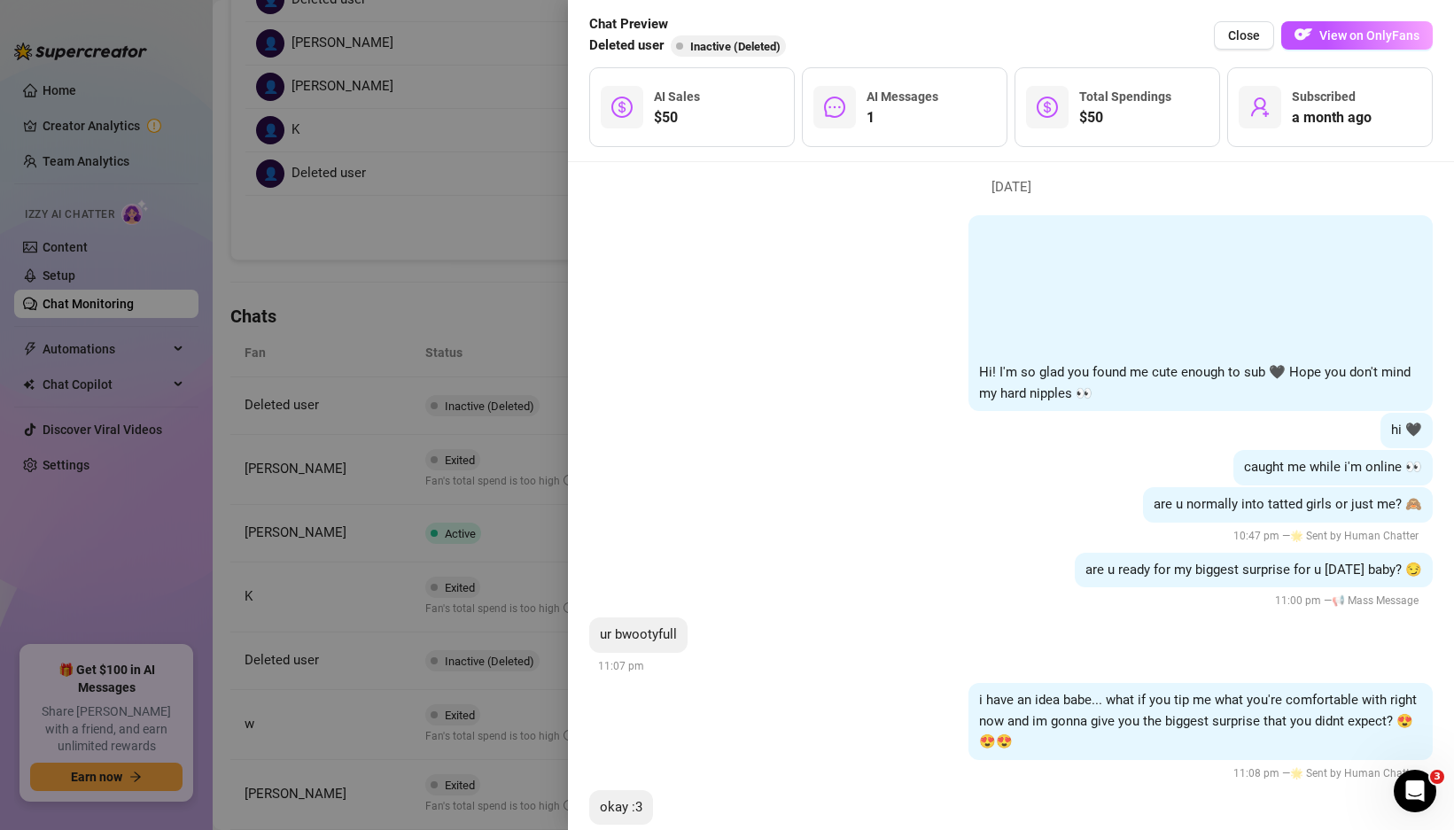
scroll to position [0, 0]
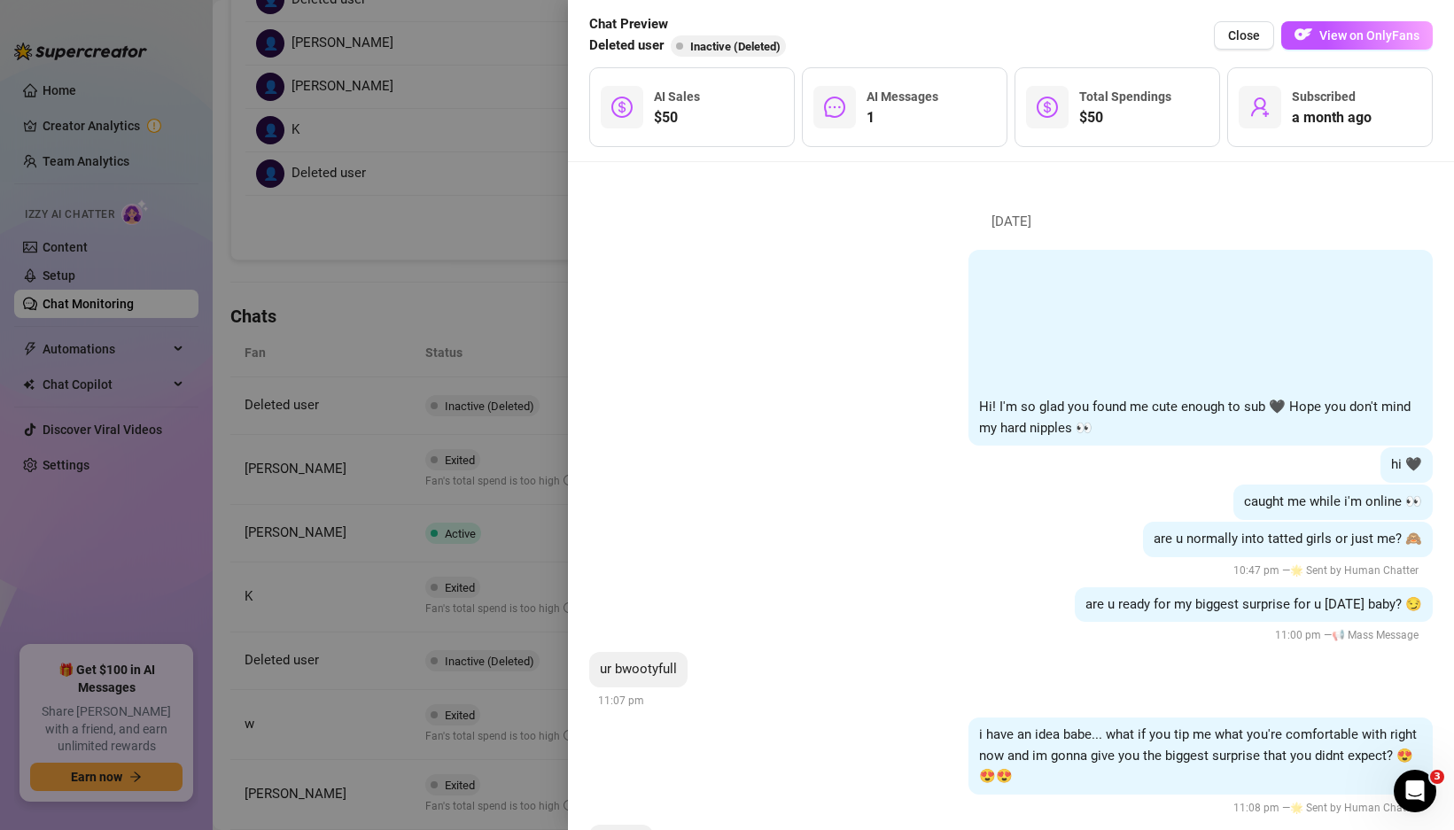
click at [400, 361] on div at bounding box center [727, 415] width 1454 height 830
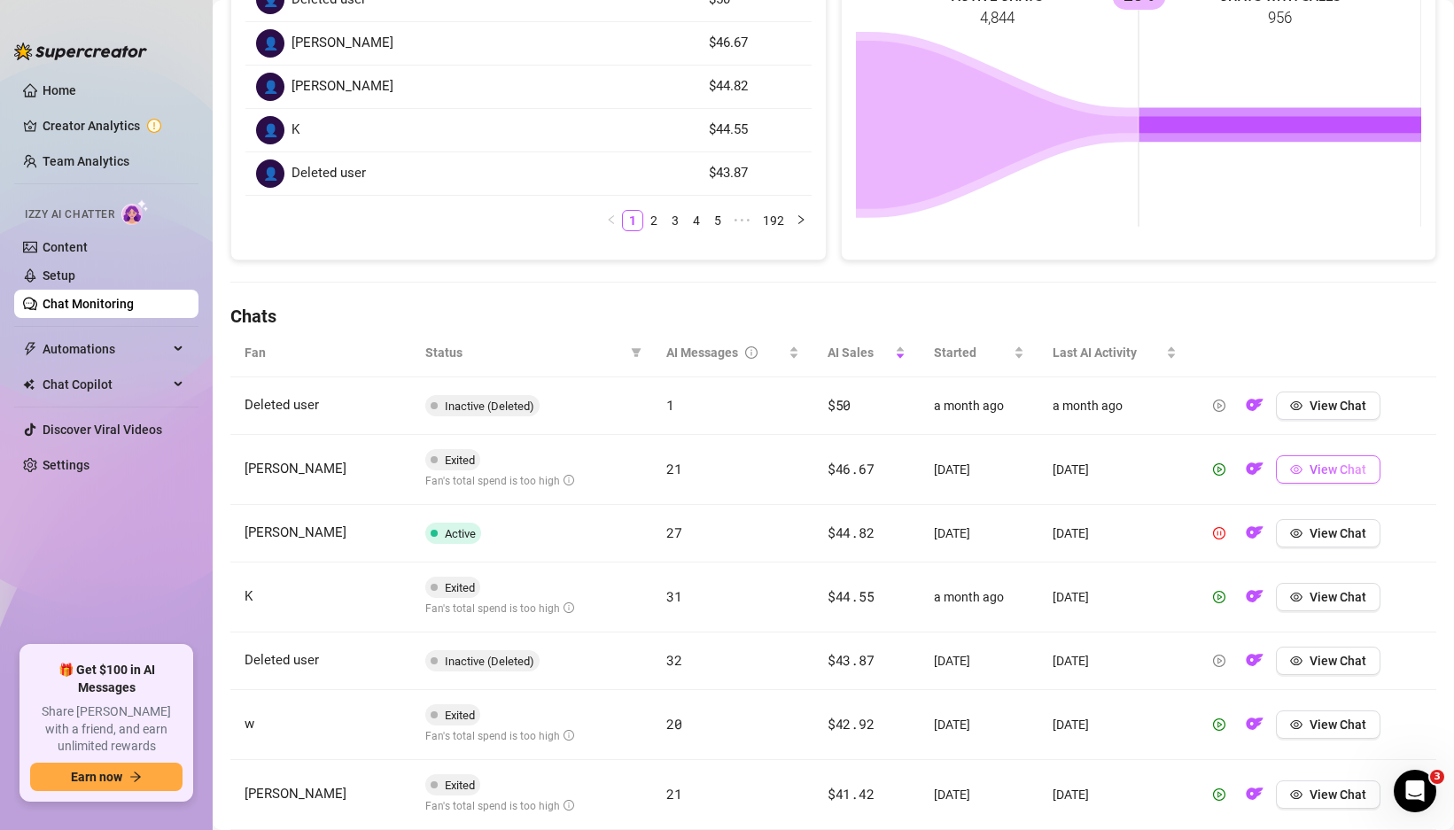
click at [1352, 471] on span "View Chat" at bounding box center [1337, 469] width 57 height 14
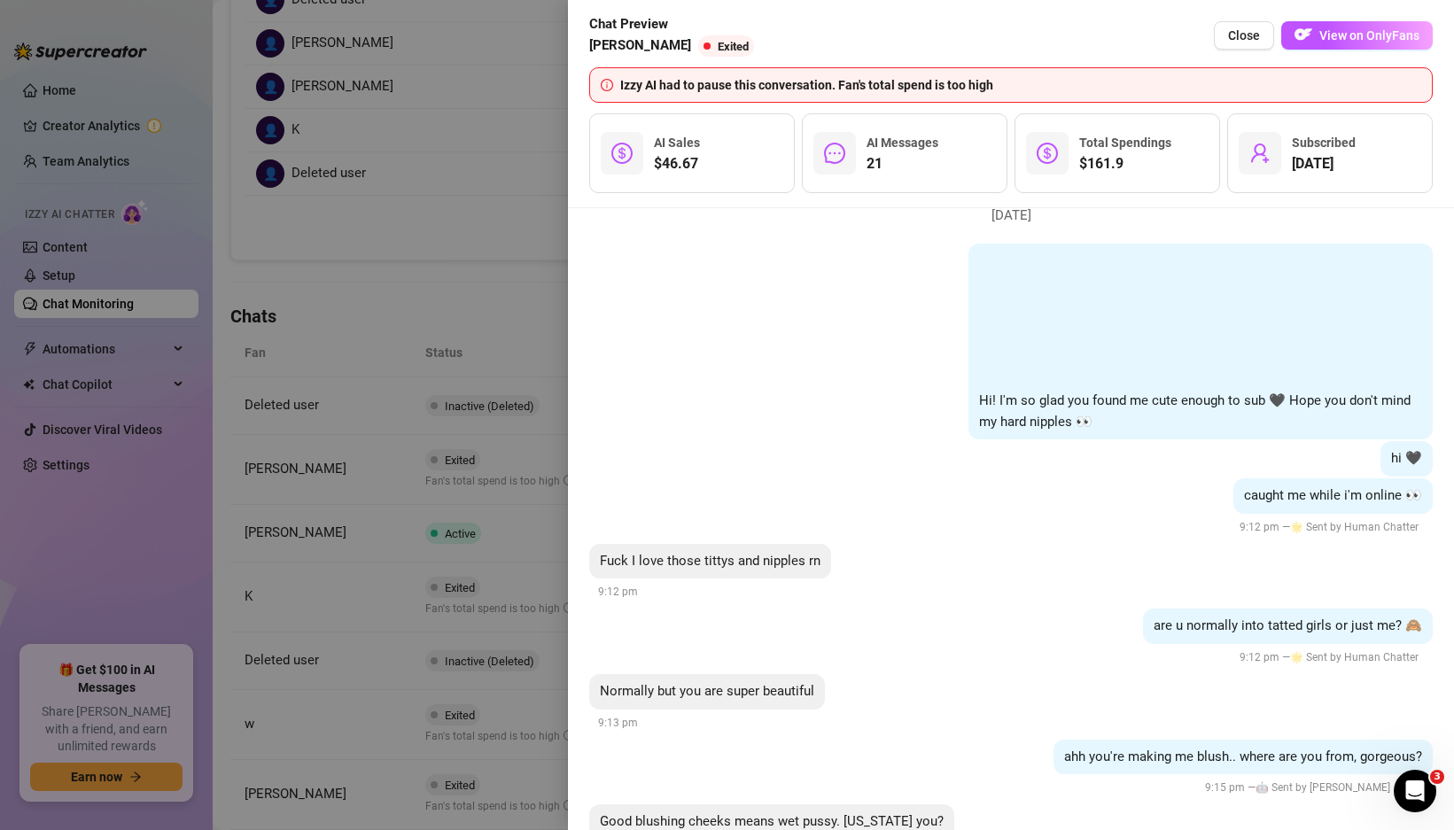
scroll to position [48, 0]
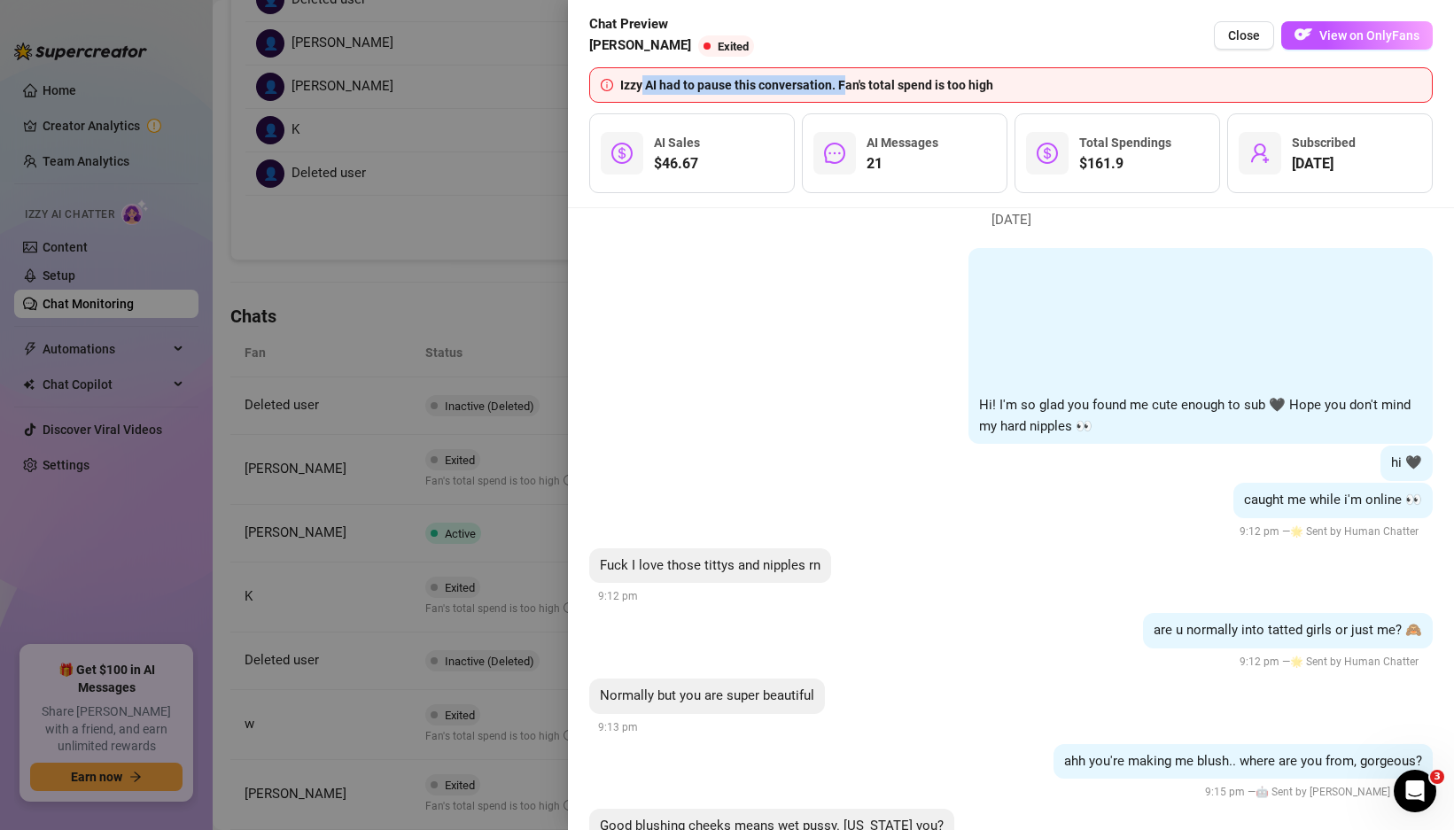
drag, startPoint x: 642, startPoint y: 92, endPoint x: 855, endPoint y: 89, distance: 212.6
click at [853, 89] on div "Izzy AI had to pause this conversation. Fan's total spend is too high" at bounding box center [1020, 84] width 801 height 19
click at [855, 89] on div "Izzy AI had to pause this conversation. Fan's total spend is too high" at bounding box center [1020, 84] width 801 height 19
drag, startPoint x: 861, startPoint y: 89, endPoint x: 975, endPoint y: 89, distance: 114.3
click at [975, 89] on div "Izzy AI had to pause this conversation. Fan's total spend is too high" at bounding box center [1020, 84] width 801 height 19
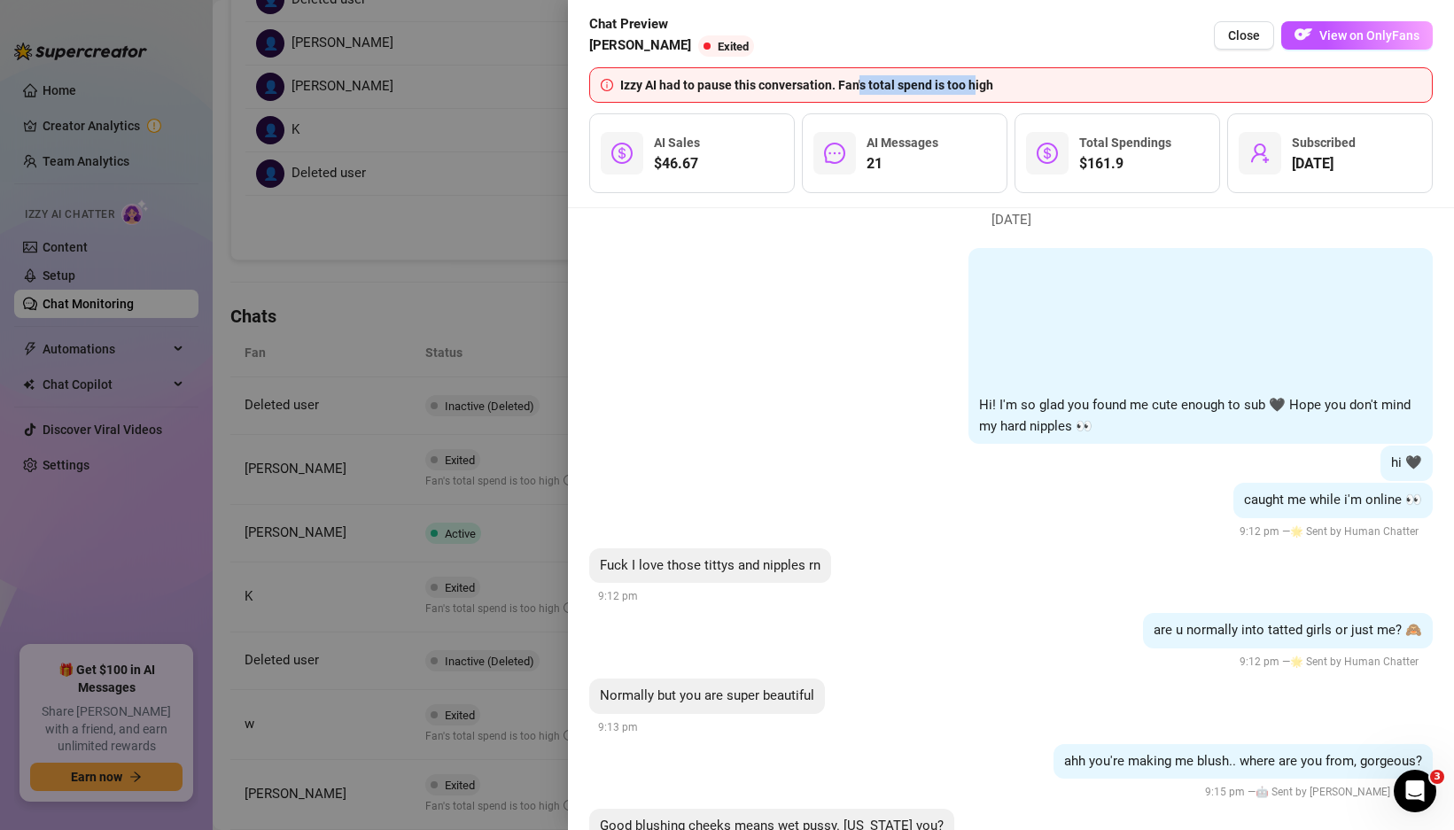
click at [975, 89] on div "Izzy AI had to pause this conversation. Fan's total spend is too high" at bounding box center [1020, 84] width 801 height 19
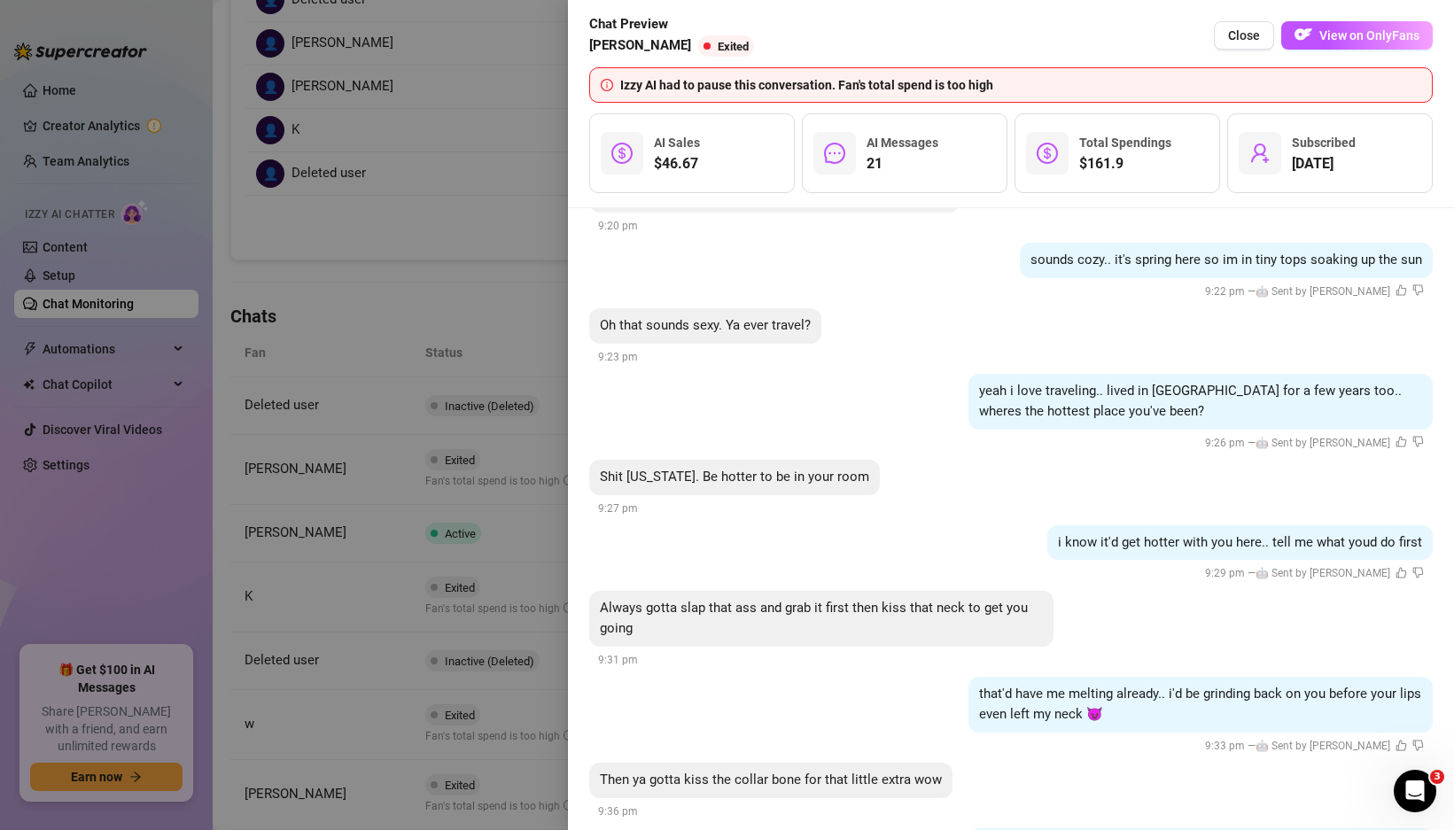
scroll to position [845, 0]
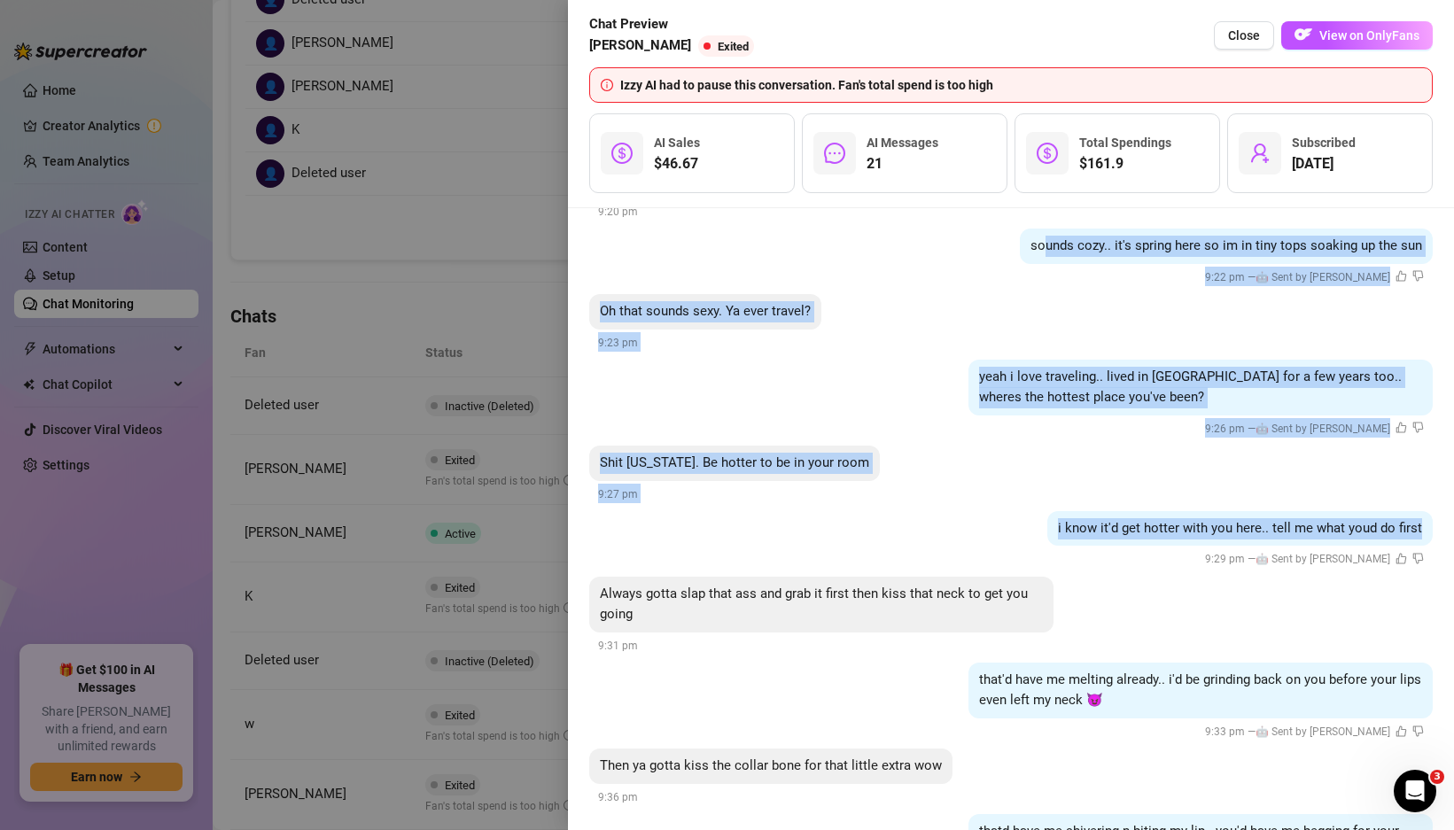
drag, startPoint x: 1048, startPoint y: 244, endPoint x: 1137, endPoint y: 546, distance: 313.9
click at [1137, 546] on li "[DATE] Hi! I'm so glad you found me cute enough to sub 🖤 Hope you don't mind my…" at bounding box center [1010, 147] width 843 height 1527
click at [1137, 546] on div "i know it'd get hotter with you here.. tell me what youd do first 9:29 pm — 🤖 S…" at bounding box center [1010, 540] width 843 height 58
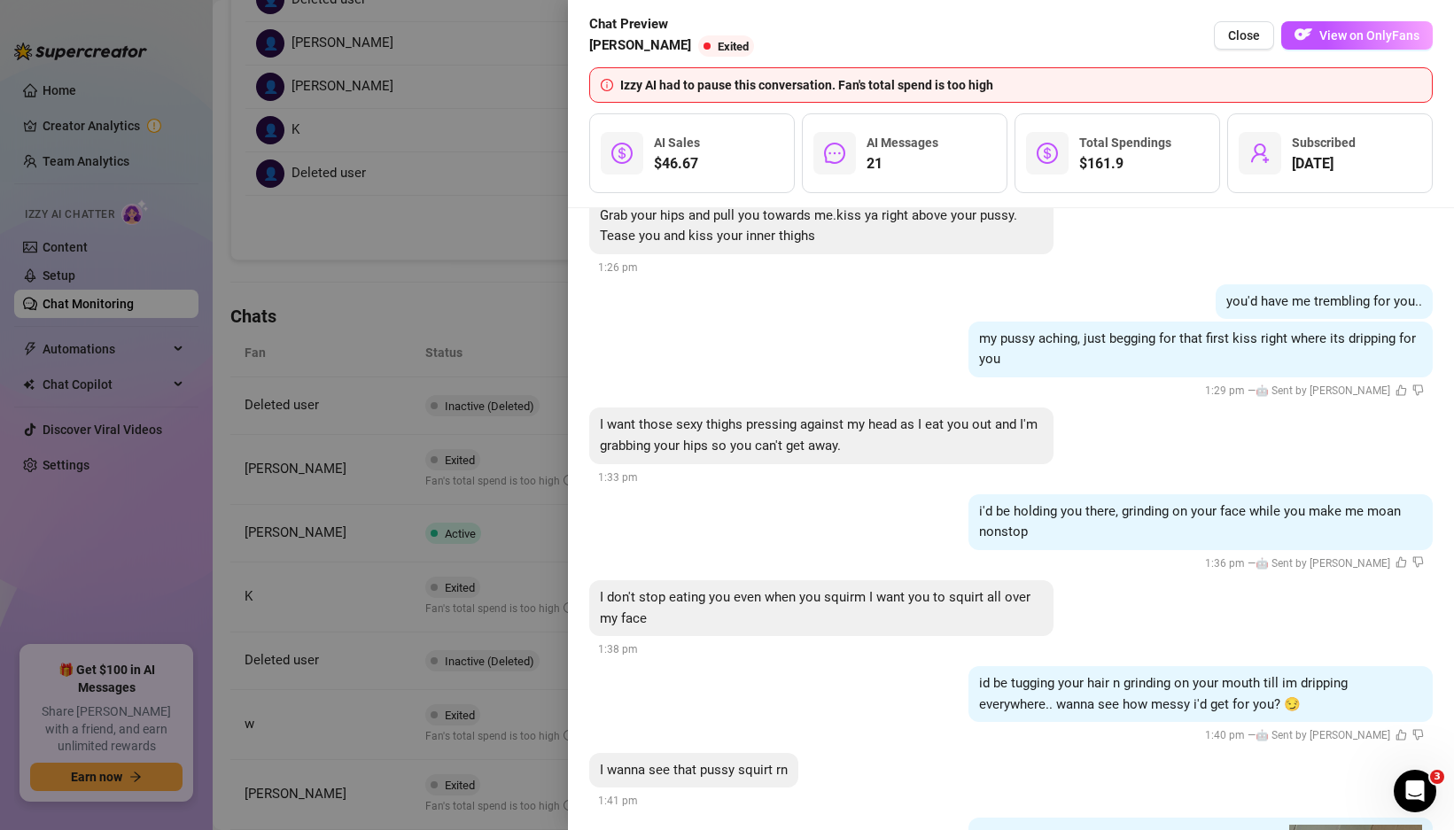
scroll to position [2518, 0]
click at [486, 644] on div at bounding box center [727, 415] width 1454 height 830
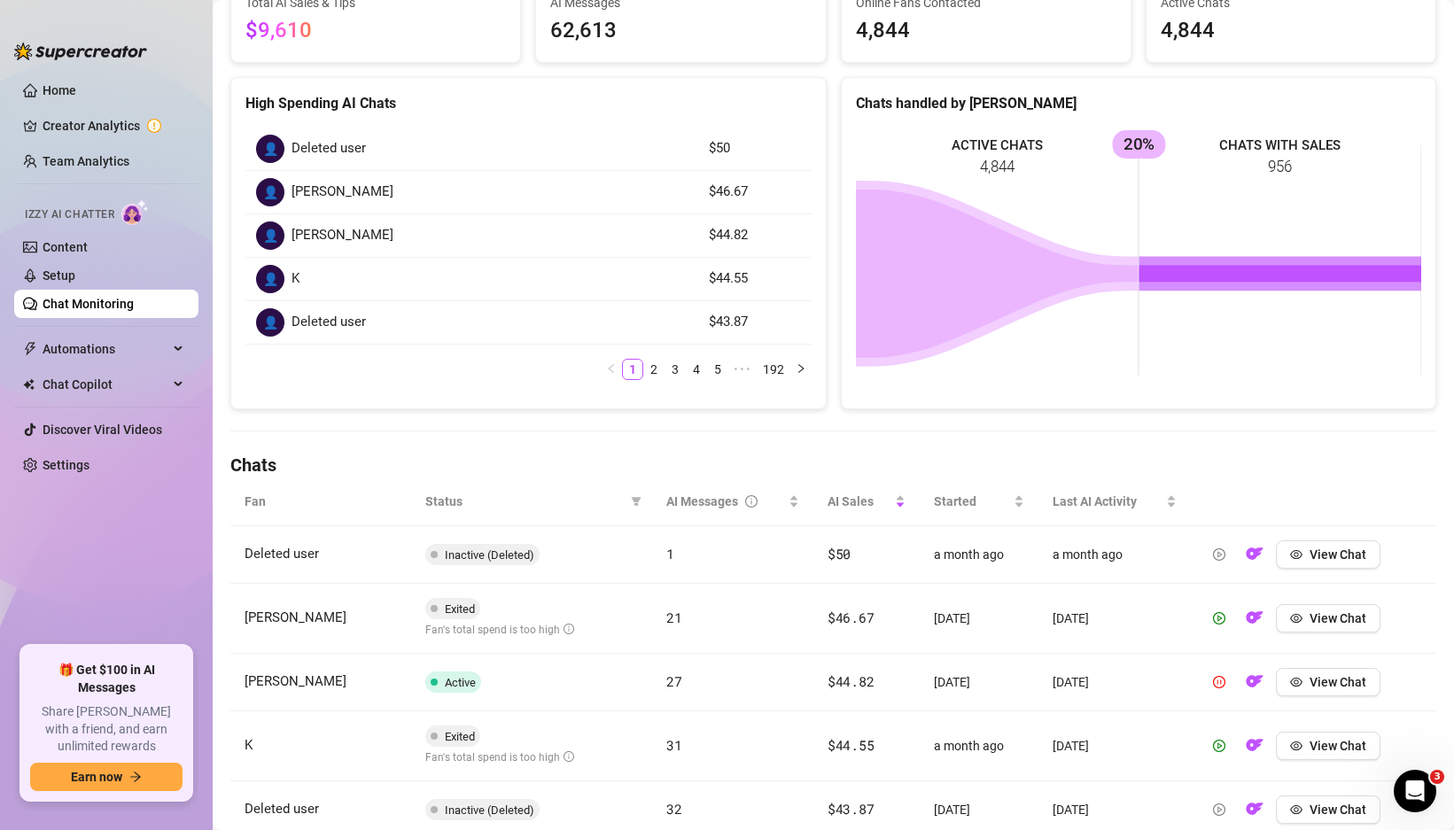
scroll to position [0, 0]
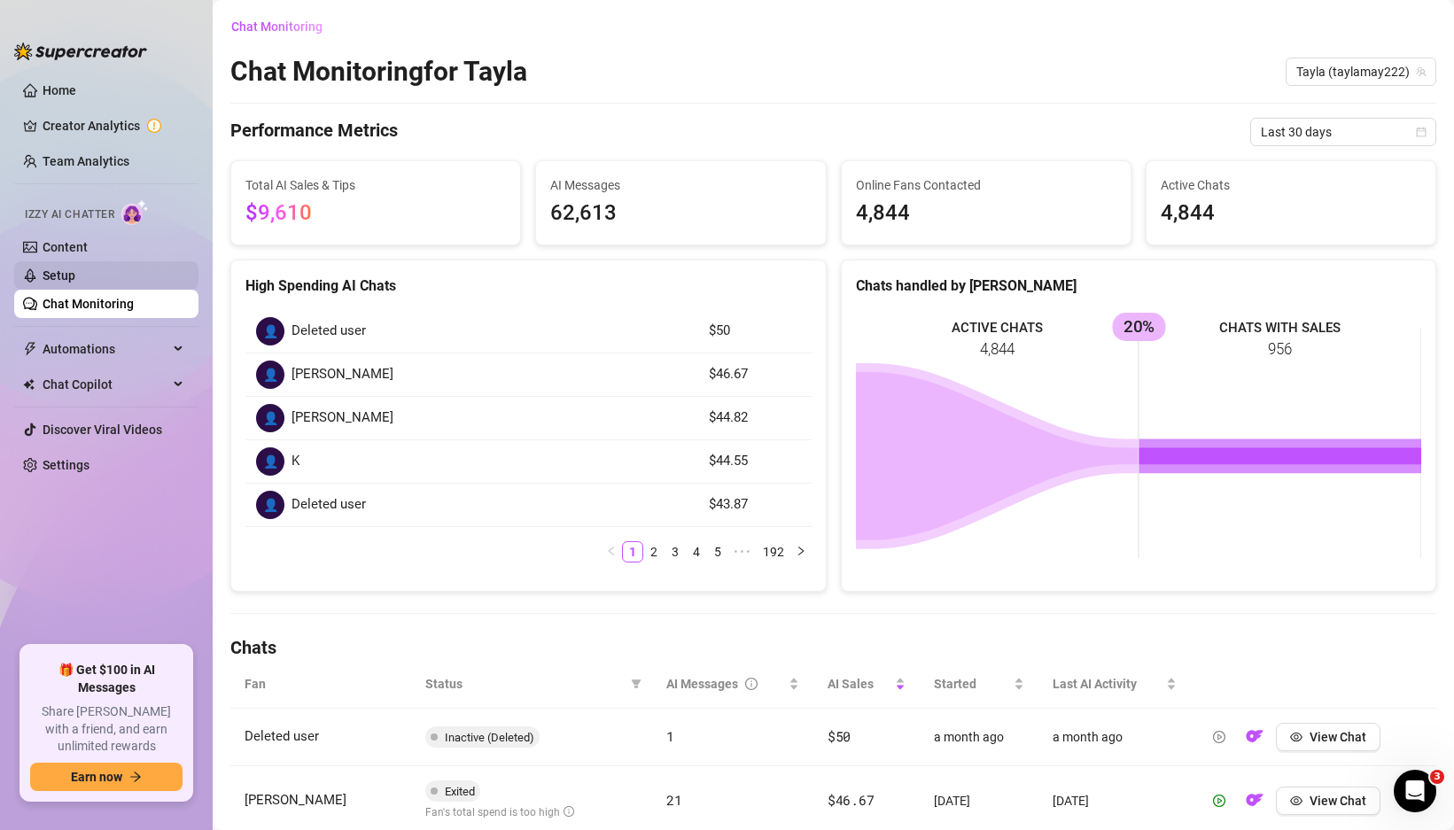
click at [75, 268] on link "Setup" at bounding box center [59, 275] width 33 height 14
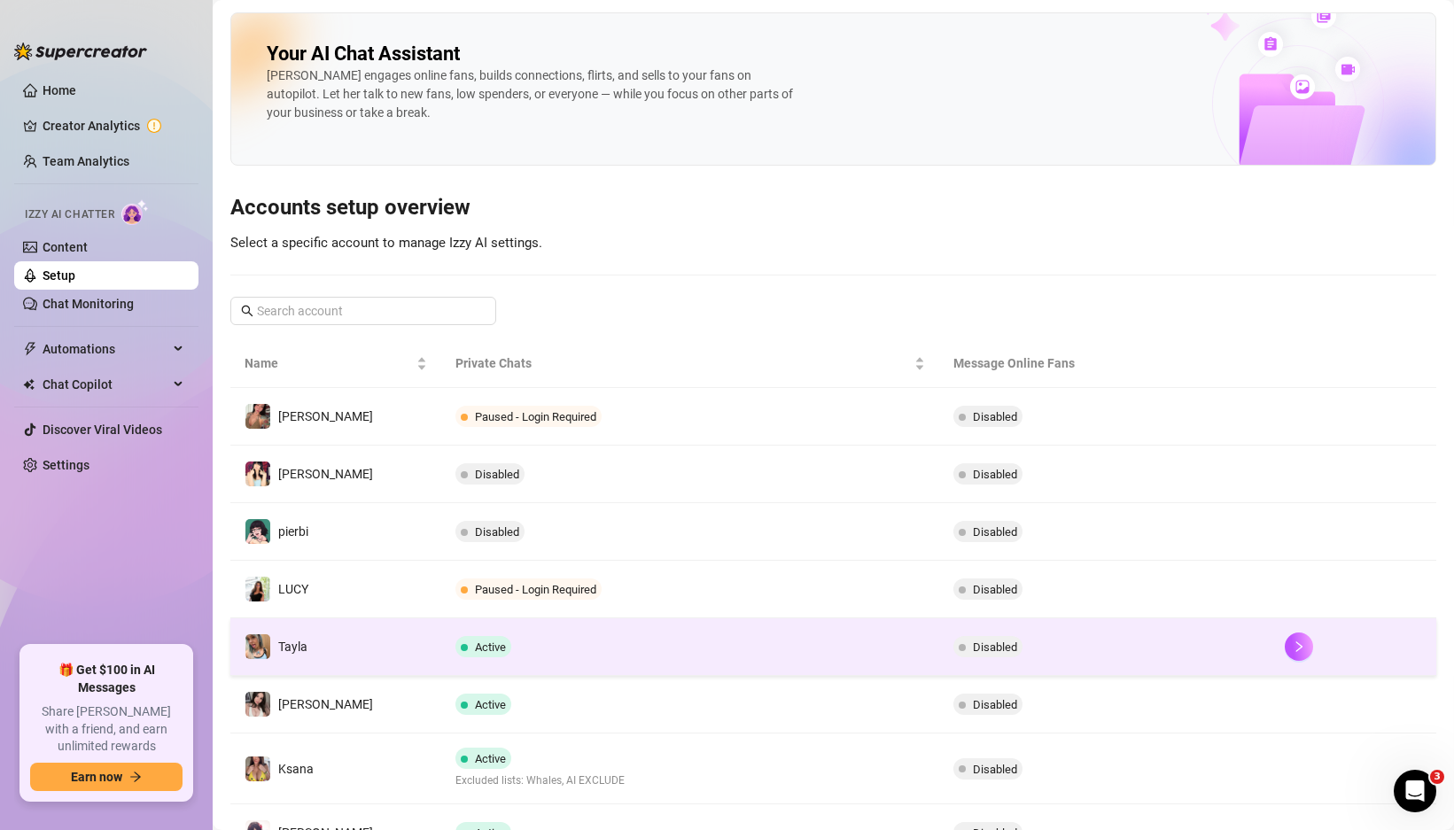
scroll to position [17, 0]
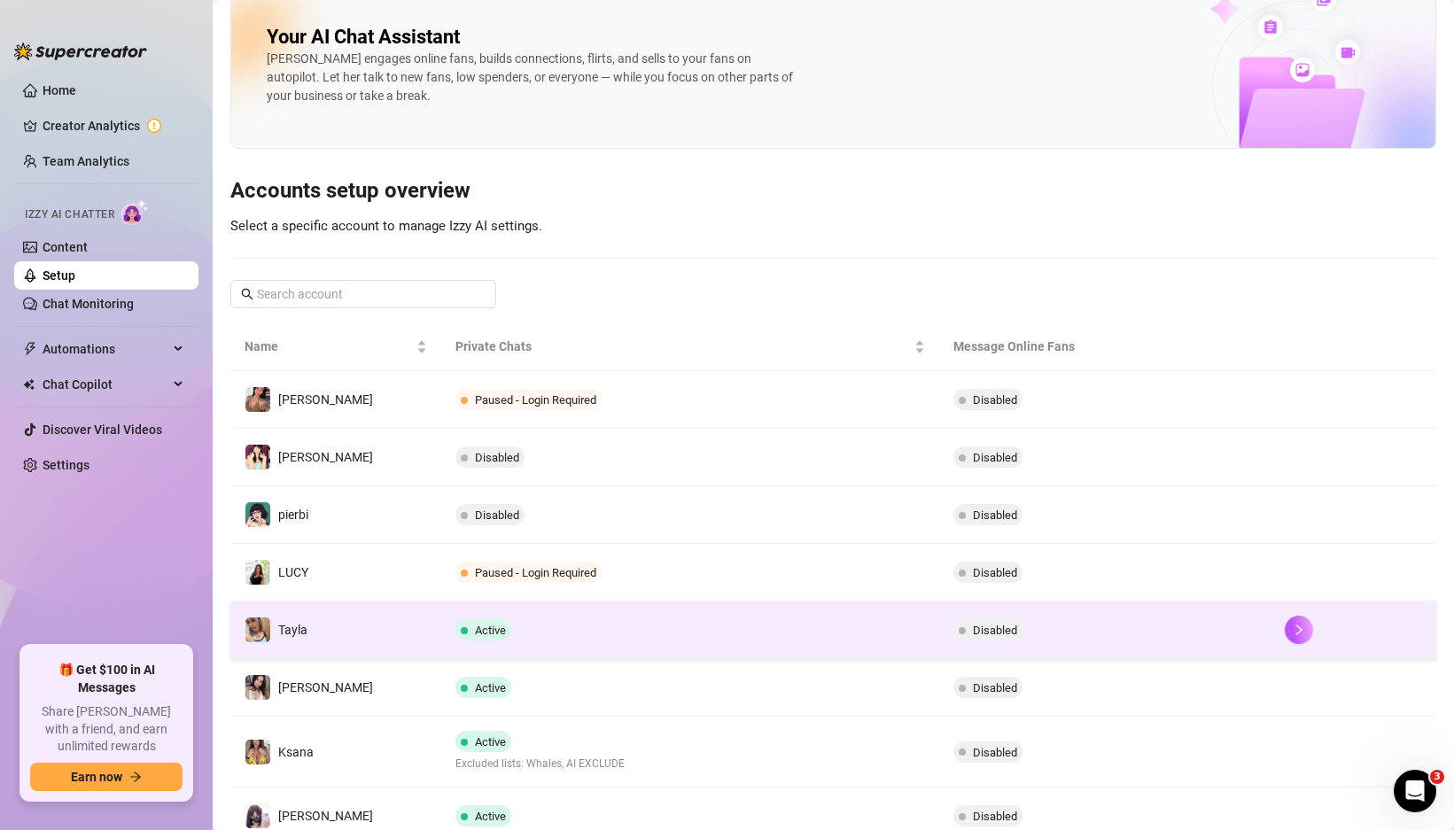
click at [354, 663] on td "[PERSON_NAME]" at bounding box center [335, 688] width 211 height 58
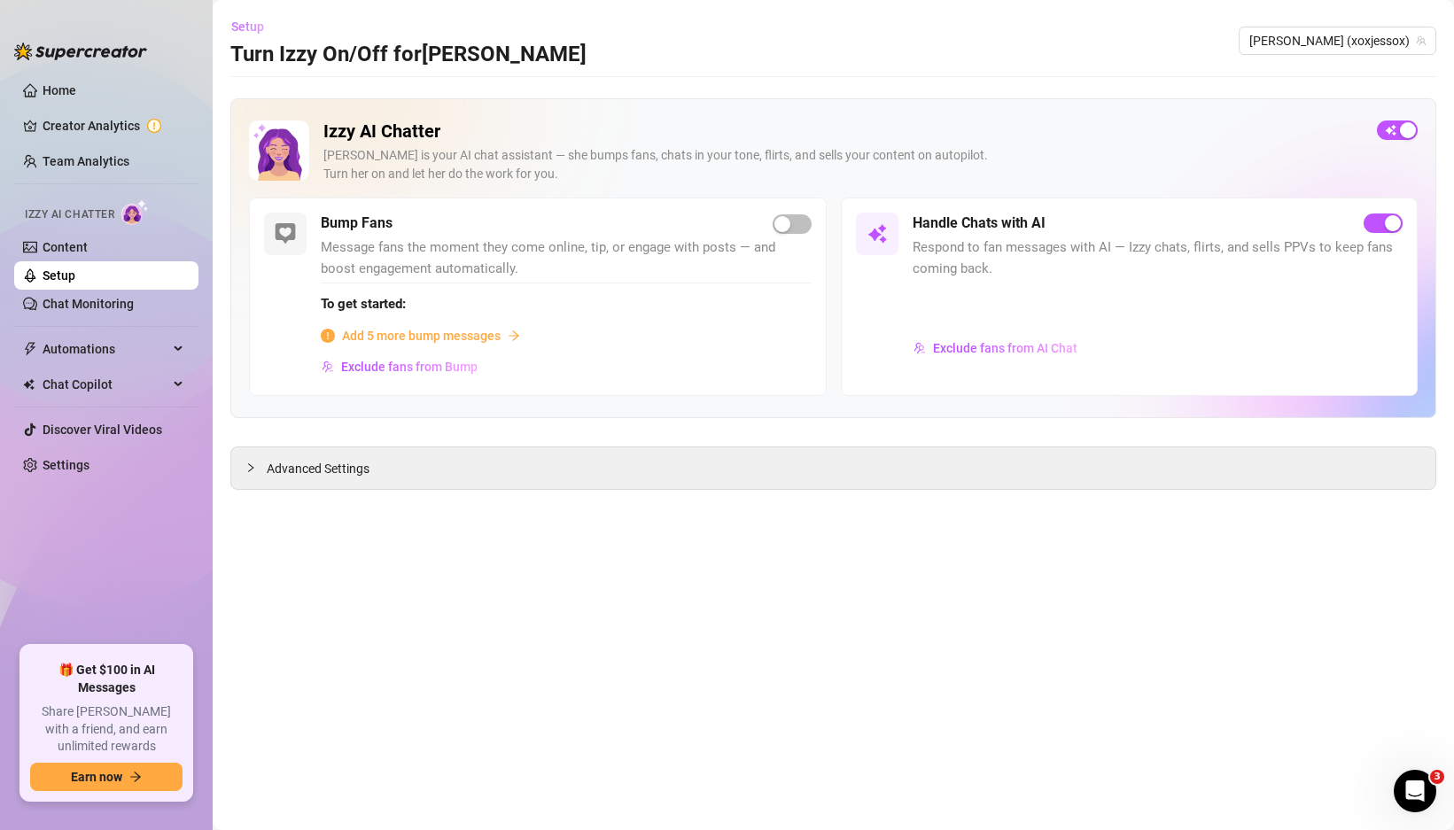
click at [247, 21] on span "Setup" at bounding box center [247, 26] width 33 height 14
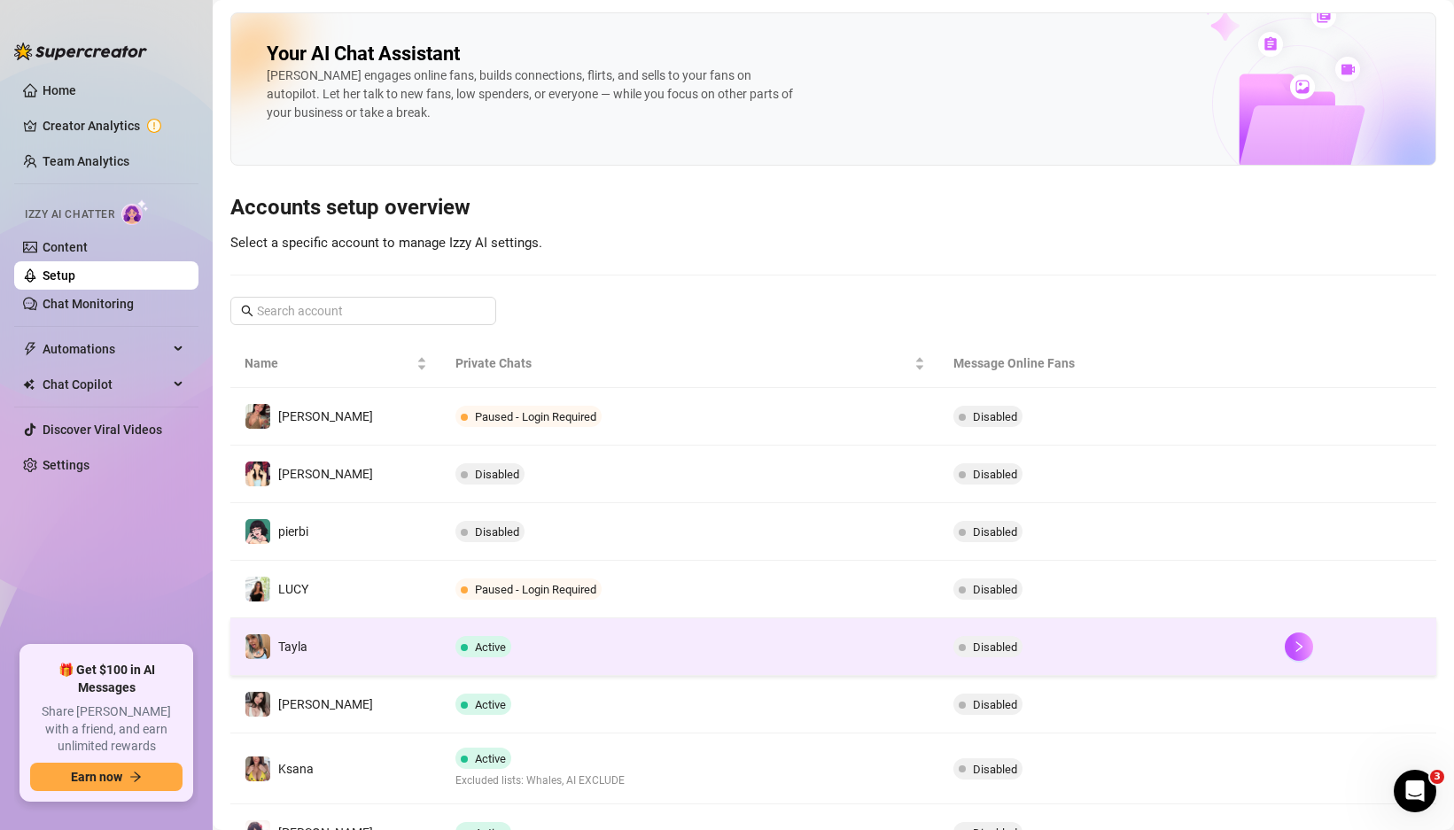
click at [384, 659] on td "Tayla" at bounding box center [335, 647] width 211 height 58
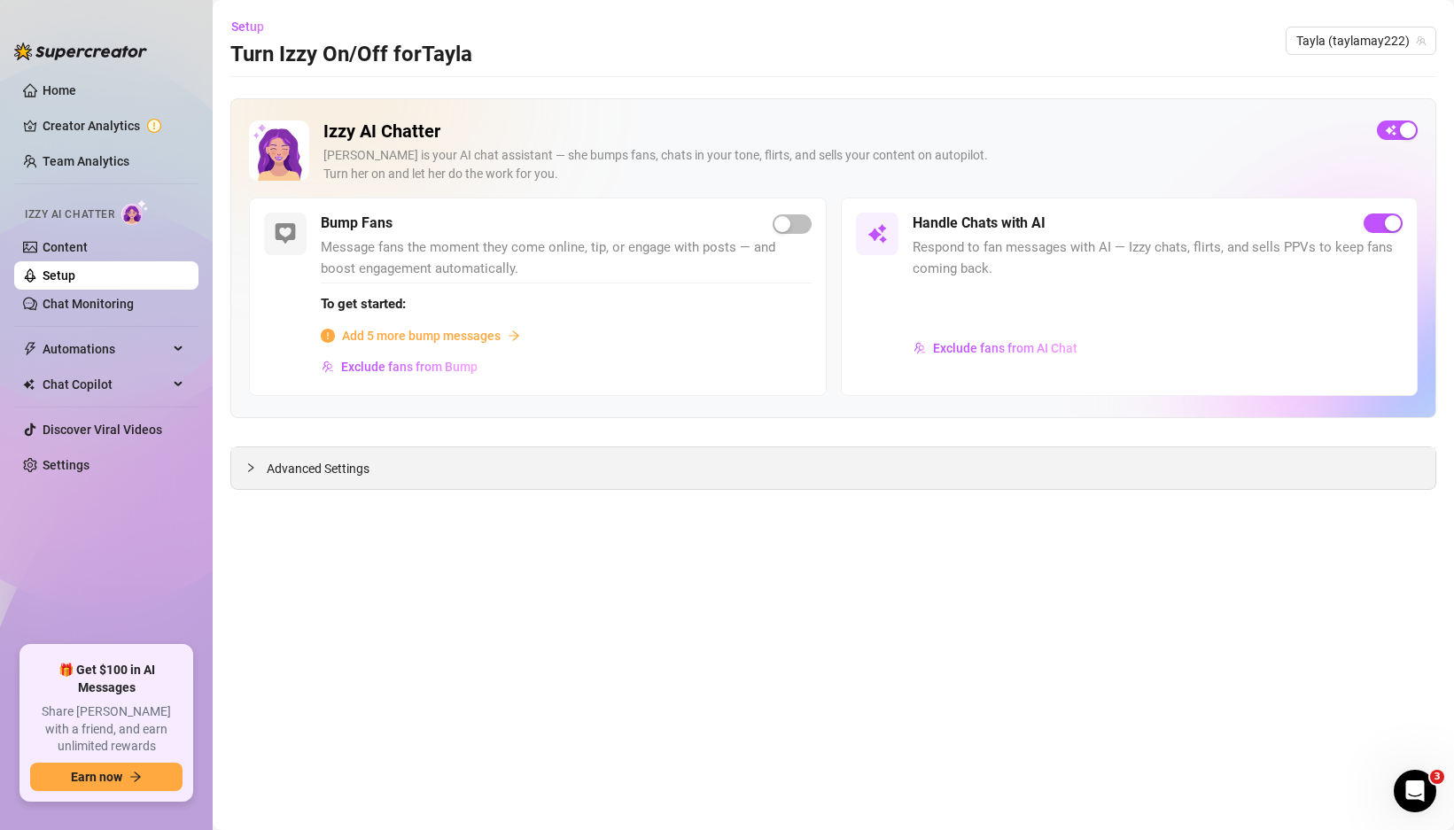
click at [350, 460] on span "Advanced Settings" at bounding box center [318, 468] width 103 height 19
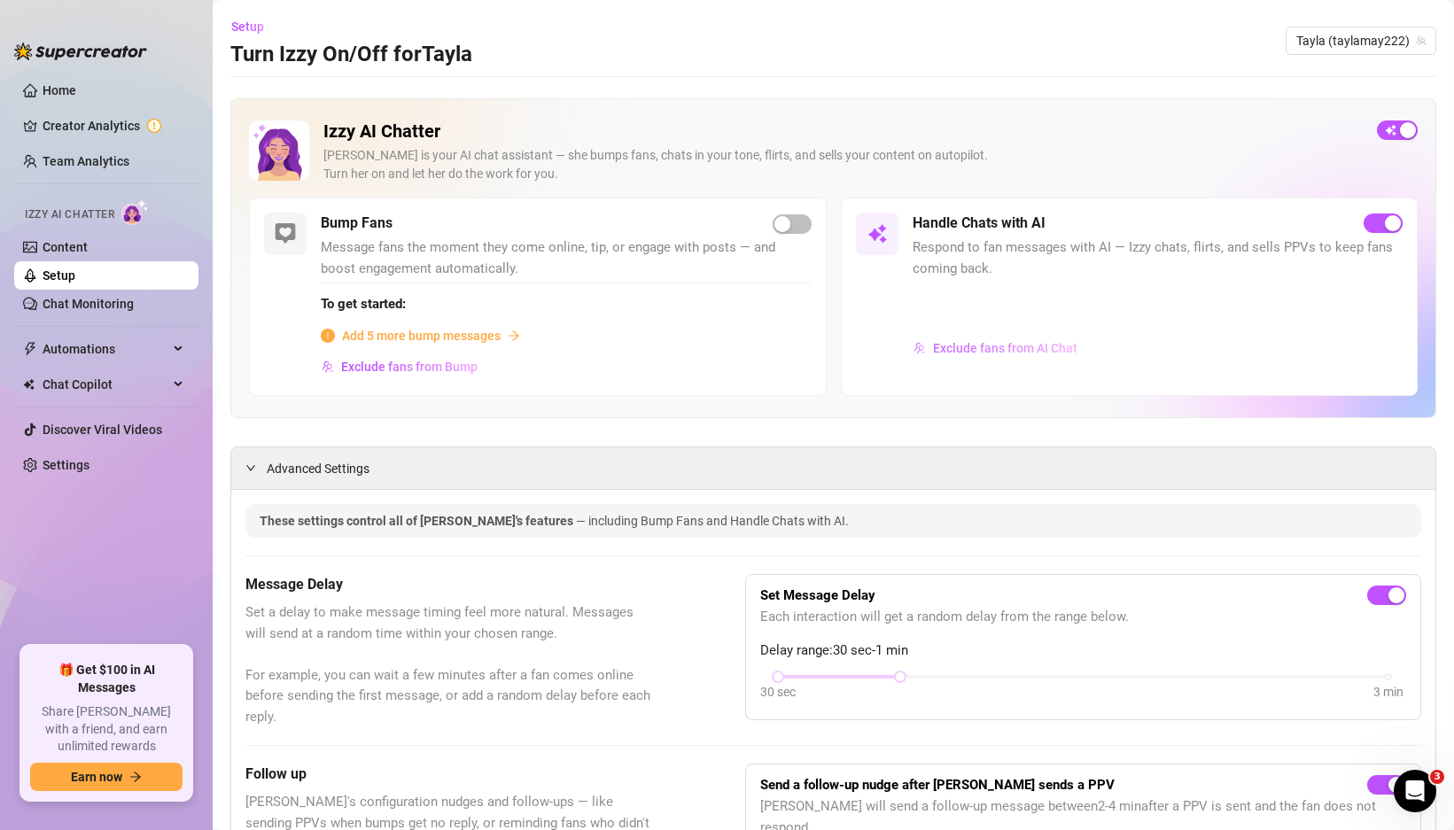
click at [1032, 343] on span "Exclude fans from AI Chat" at bounding box center [1005, 348] width 144 height 14
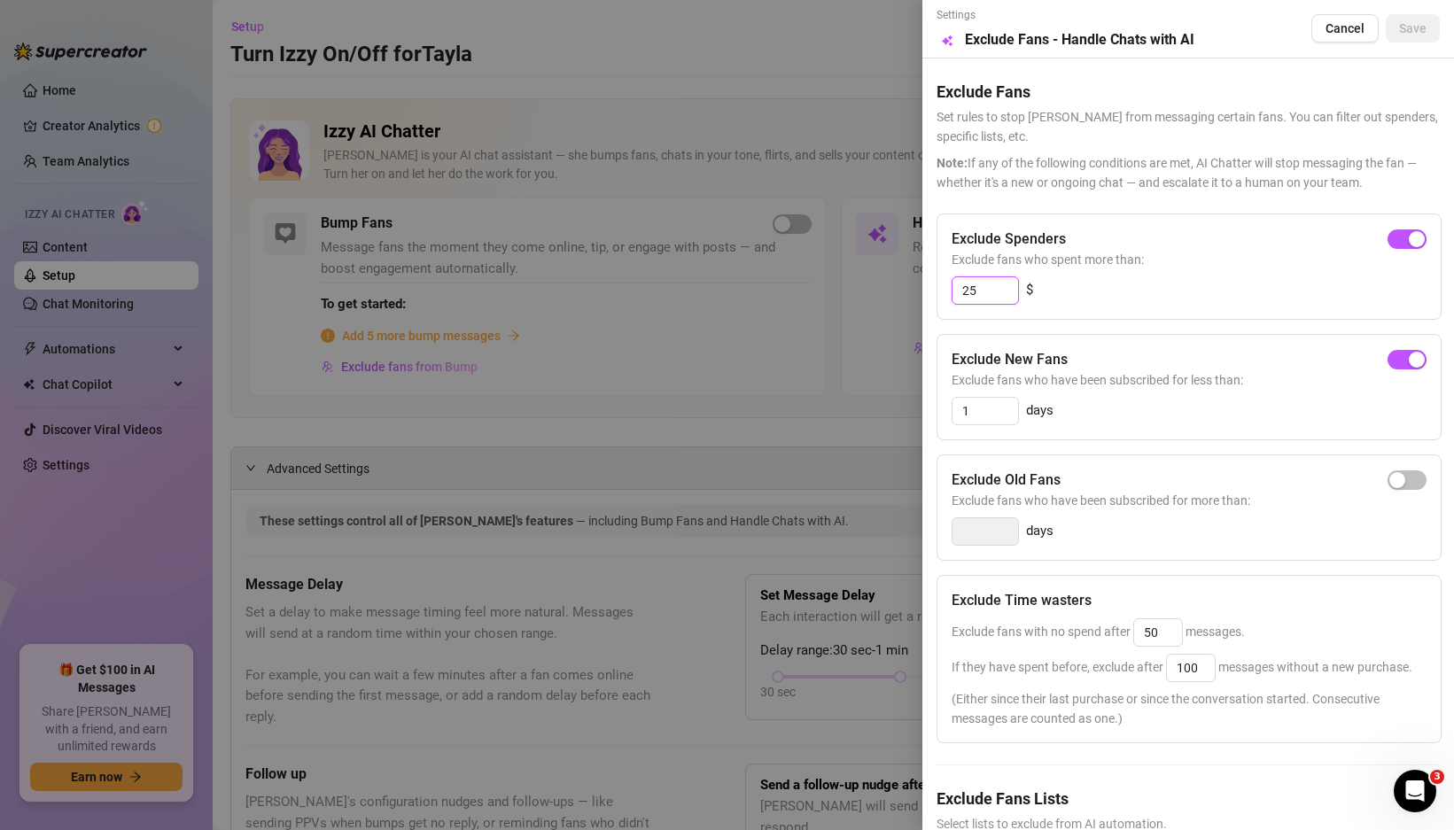
click at [985, 283] on input "25" at bounding box center [985, 290] width 66 height 27
click at [983, 282] on input "25" at bounding box center [985, 290] width 66 height 27
click at [989, 415] on input "1" at bounding box center [985, 411] width 66 height 27
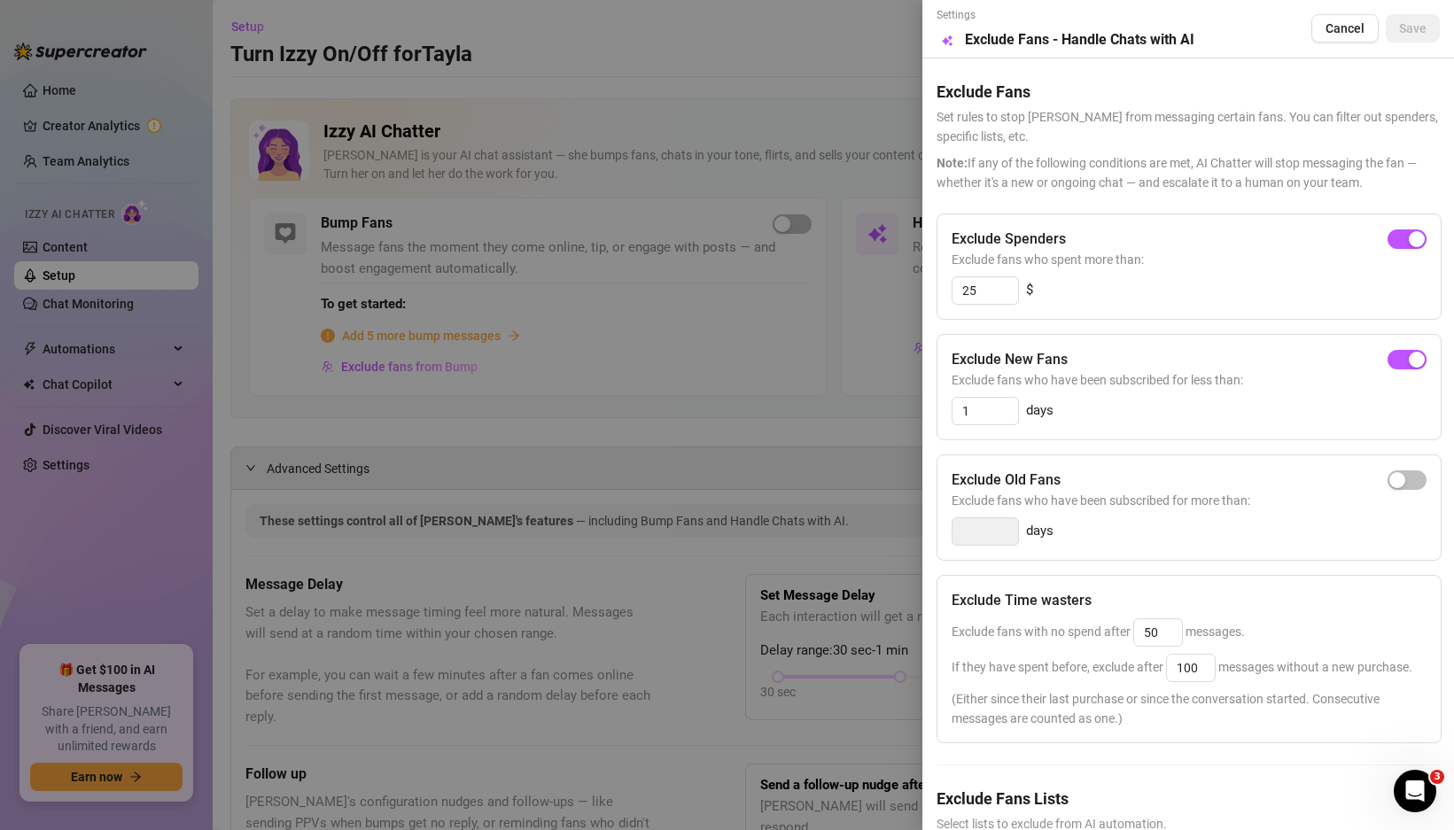
click at [1059, 405] on div "1 days" at bounding box center [1188, 411] width 475 height 28
click at [756, 412] on div at bounding box center [727, 415] width 1454 height 830
